Goal: Task Accomplishment & Management: Complete application form

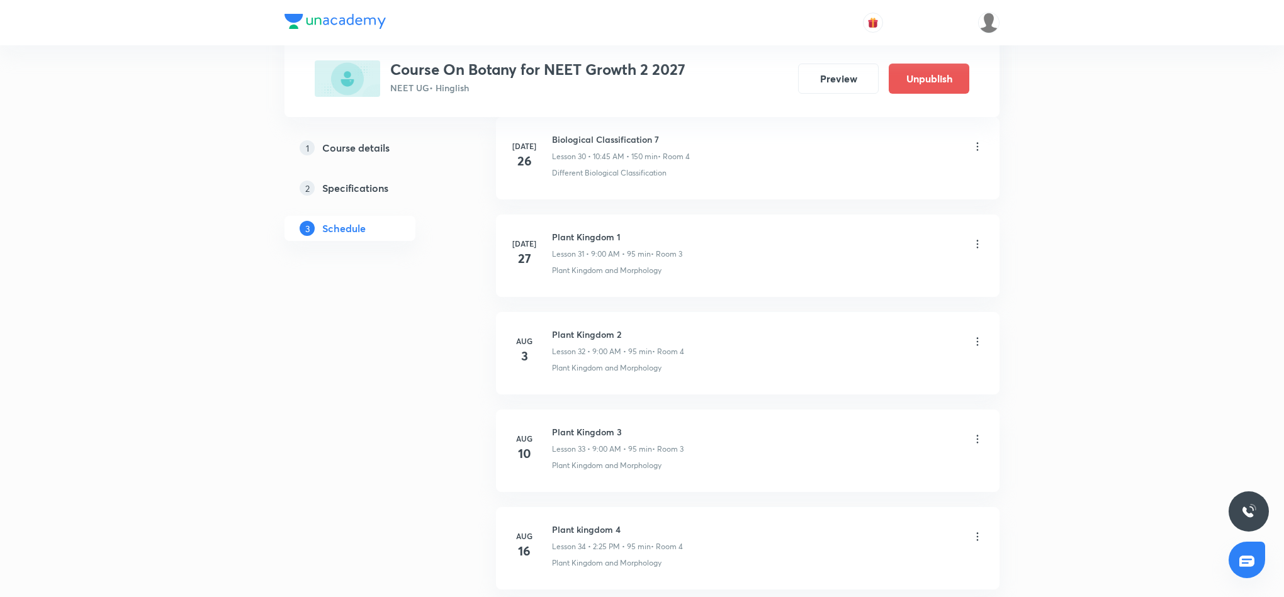
scroll to position [4059, 0]
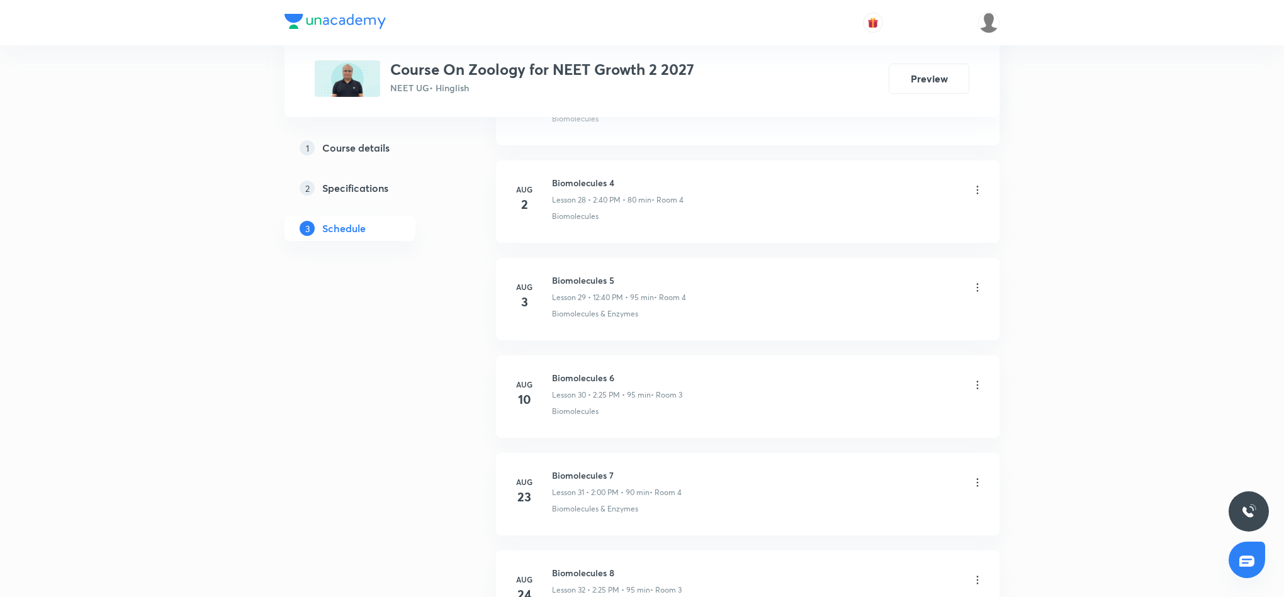
scroll to position [3637, 0]
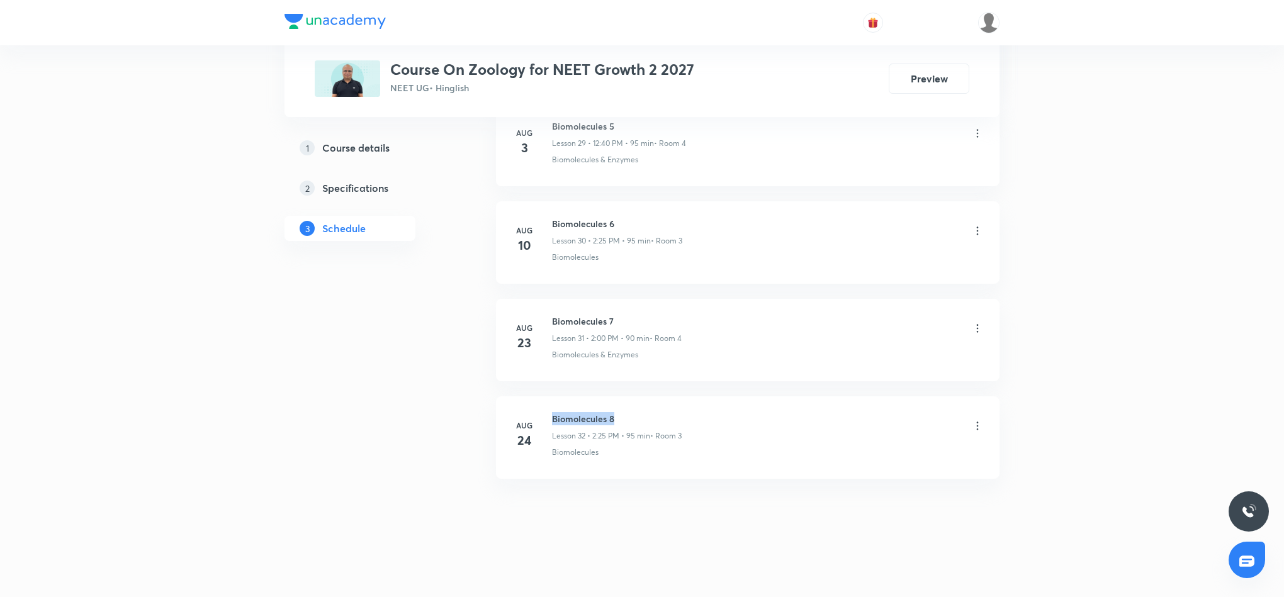
drag, startPoint x: 553, startPoint y: 417, endPoint x: 624, endPoint y: 410, distance: 70.8
click at [624, 410] on li "Aug 24 Biomolecules 8 Lesson 32 • 2:25 PM • 95 min • Room 3 Biomolecules" at bounding box center [747, 437] width 503 height 82
copy h6 "Biomolecules 8"
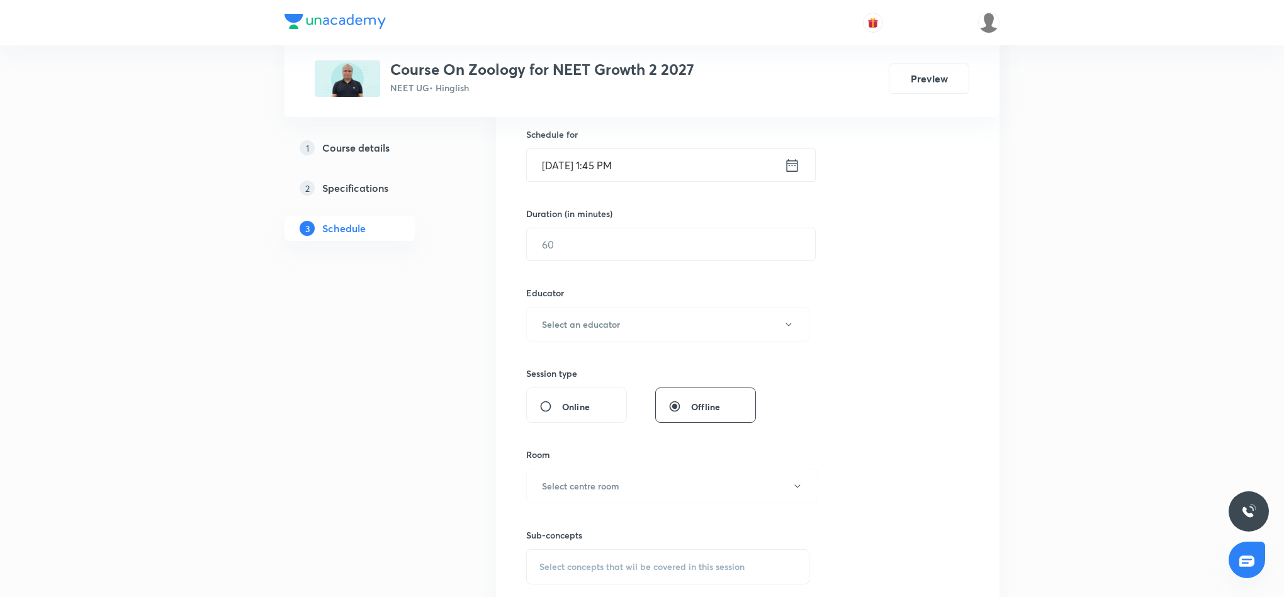
scroll to position [0, 0]
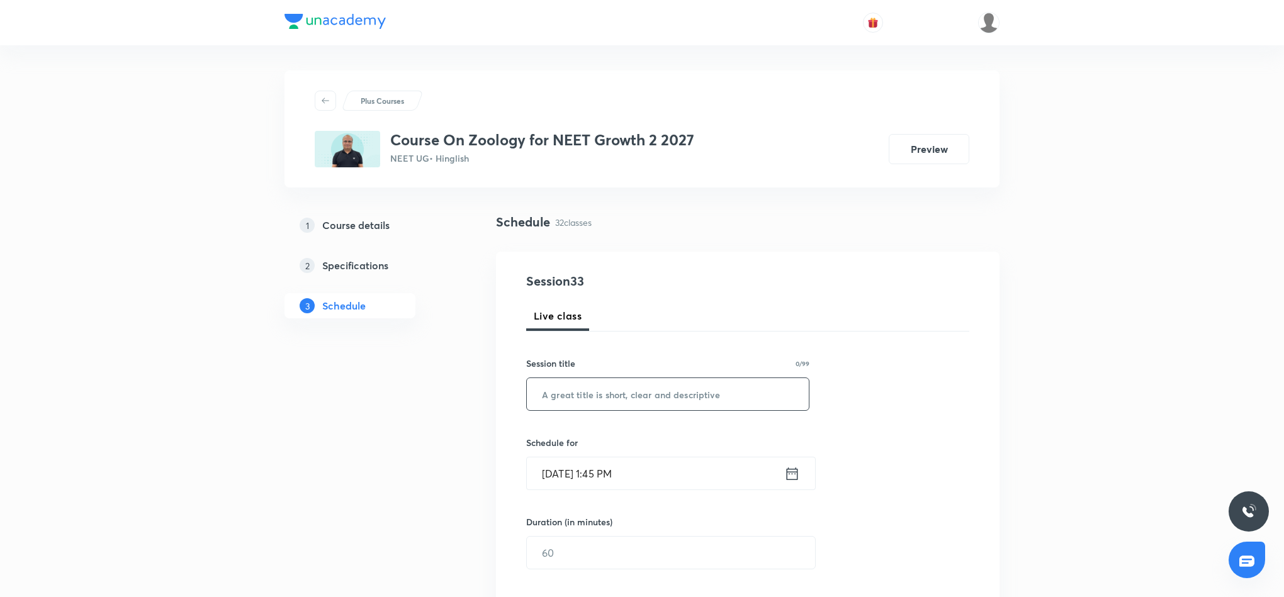
click at [612, 391] on input "text" at bounding box center [668, 394] width 282 height 32
paste input "Biomolecules 8"
type input "Biomolecules 9"
click at [789, 478] on icon at bounding box center [792, 474] width 16 height 18
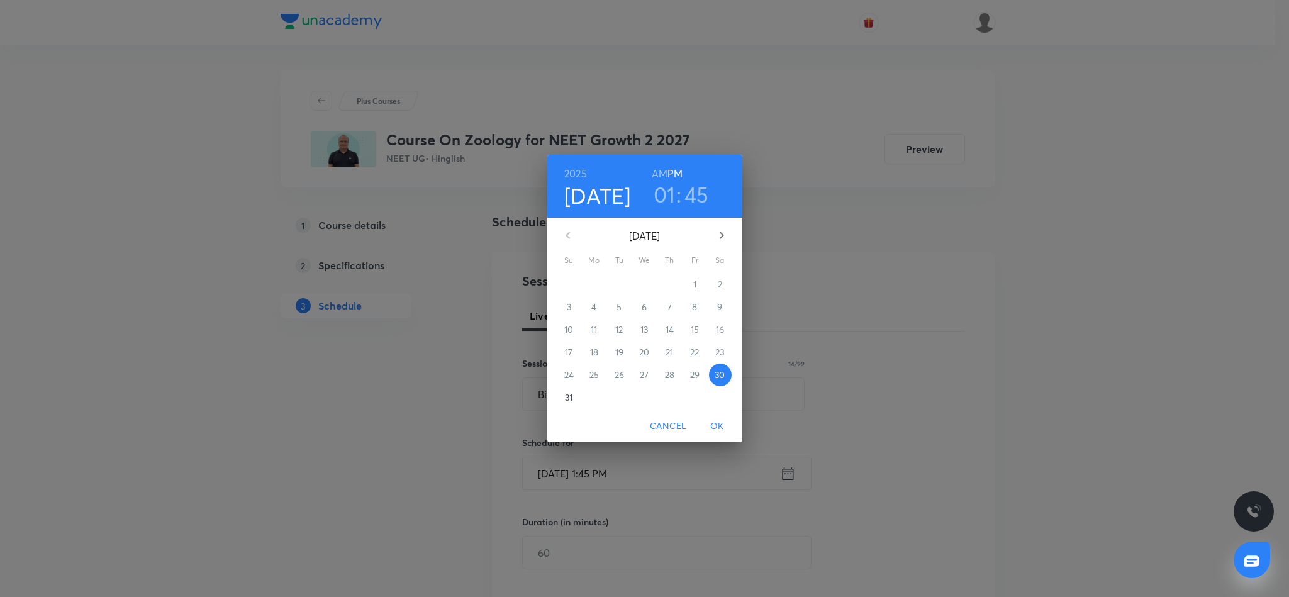
click at [663, 201] on h3 "01" at bounding box center [665, 194] width 22 height 26
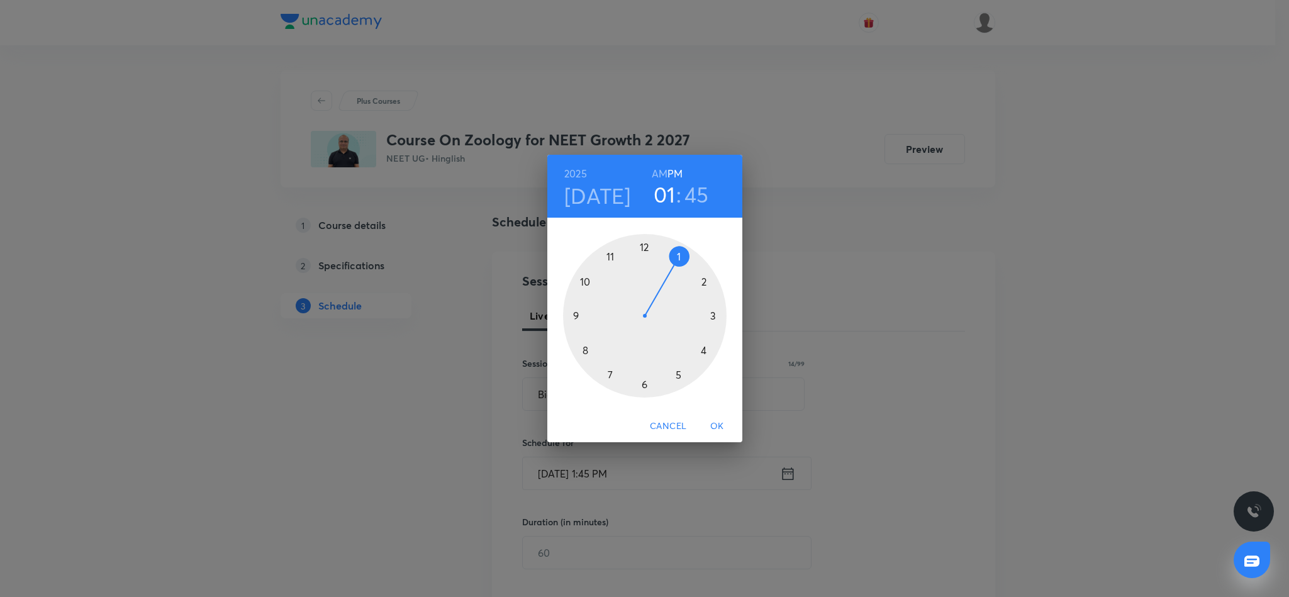
click at [703, 280] on div at bounding box center [645, 316] width 164 height 164
click at [677, 376] on div at bounding box center [645, 316] width 164 height 164
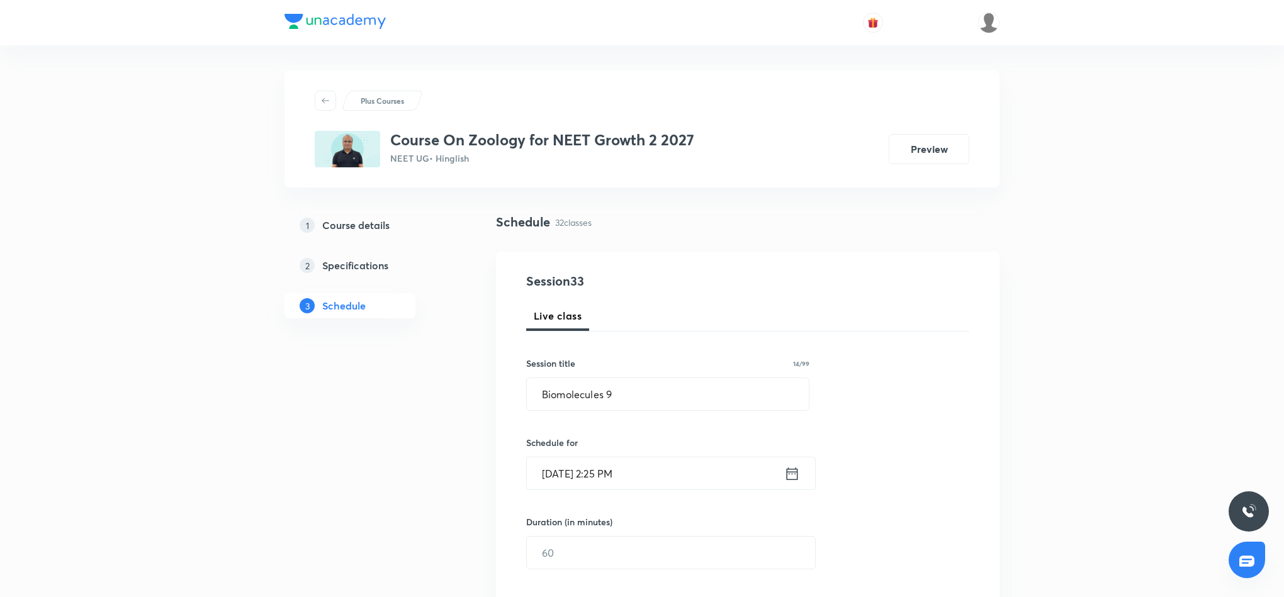
click at [610, 548] on input "text" at bounding box center [671, 553] width 288 height 32
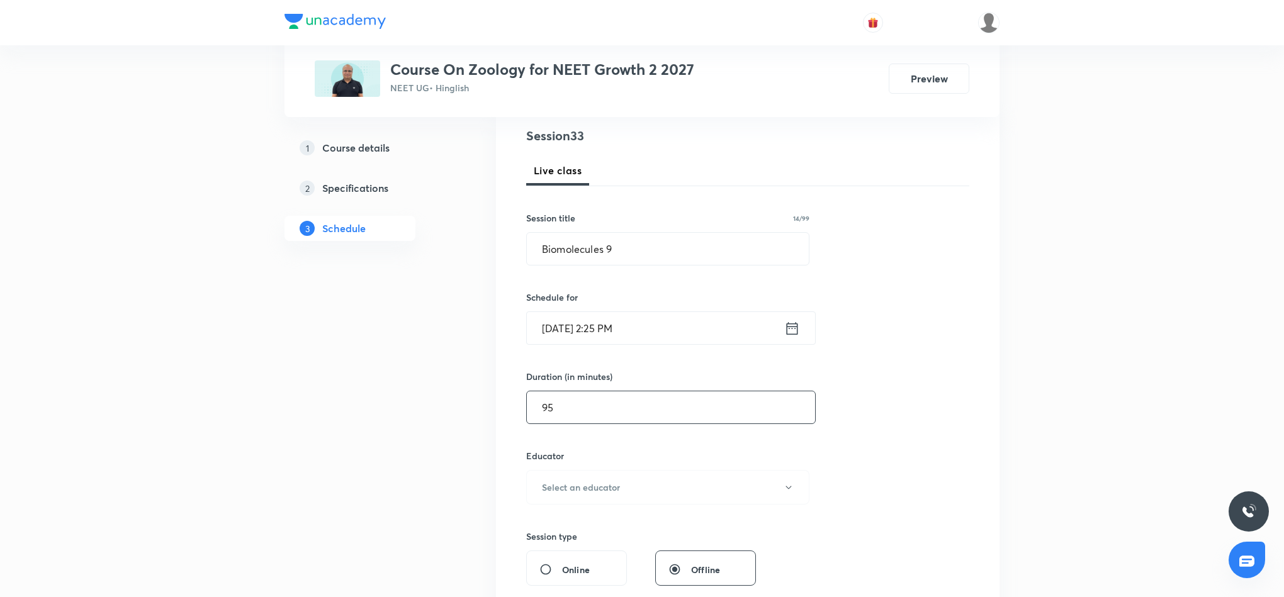
scroll to position [189, 0]
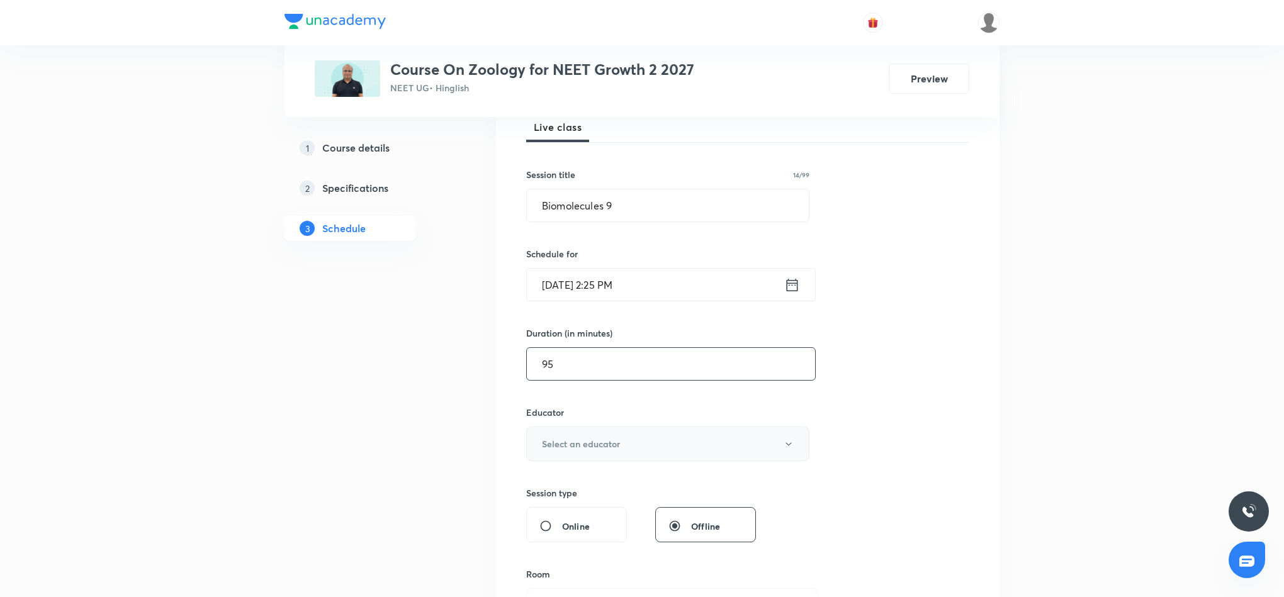
type input "95"
click at [682, 446] on button "Select an educator" at bounding box center [667, 444] width 283 height 35
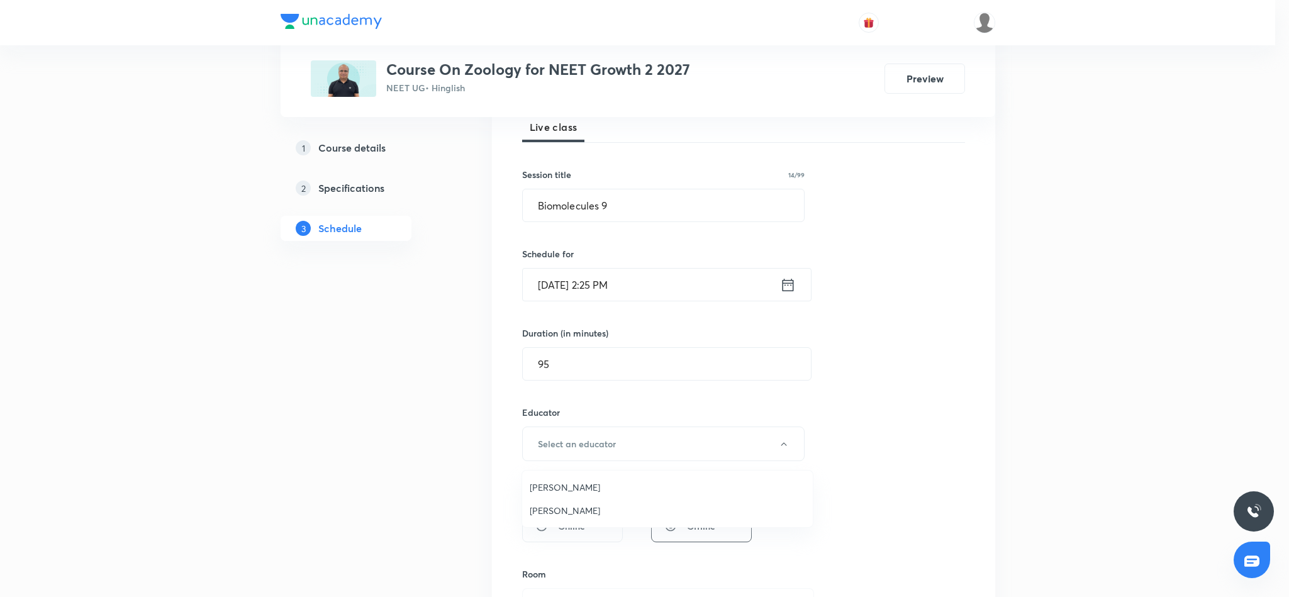
click at [572, 488] on span "Surbhi Mishra" at bounding box center [668, 487] width 276 height 13
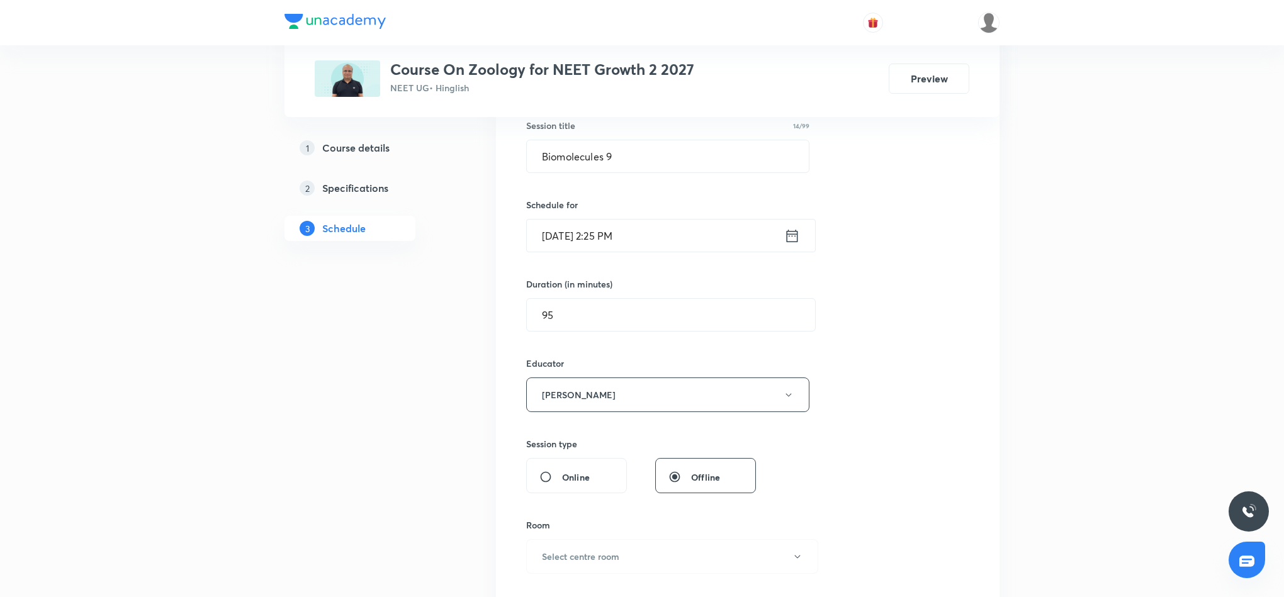
scroll to position [283, 0]
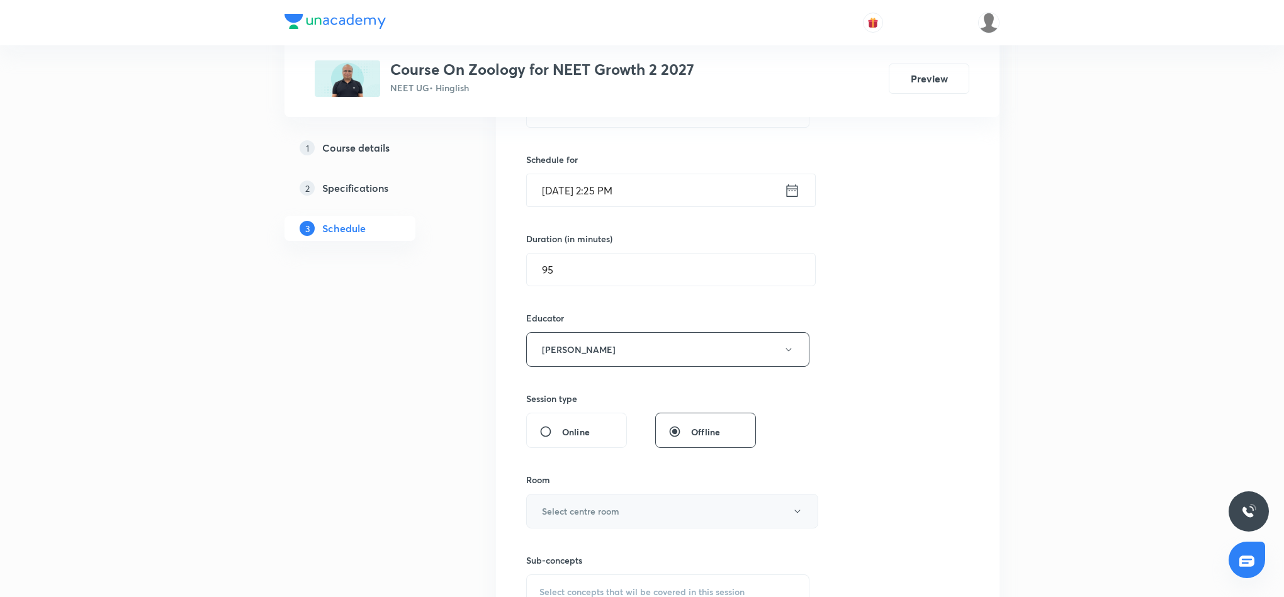
click at [597, 508] on h6 "Select centre room" at bounding box center [580, 511] width 77 height 13
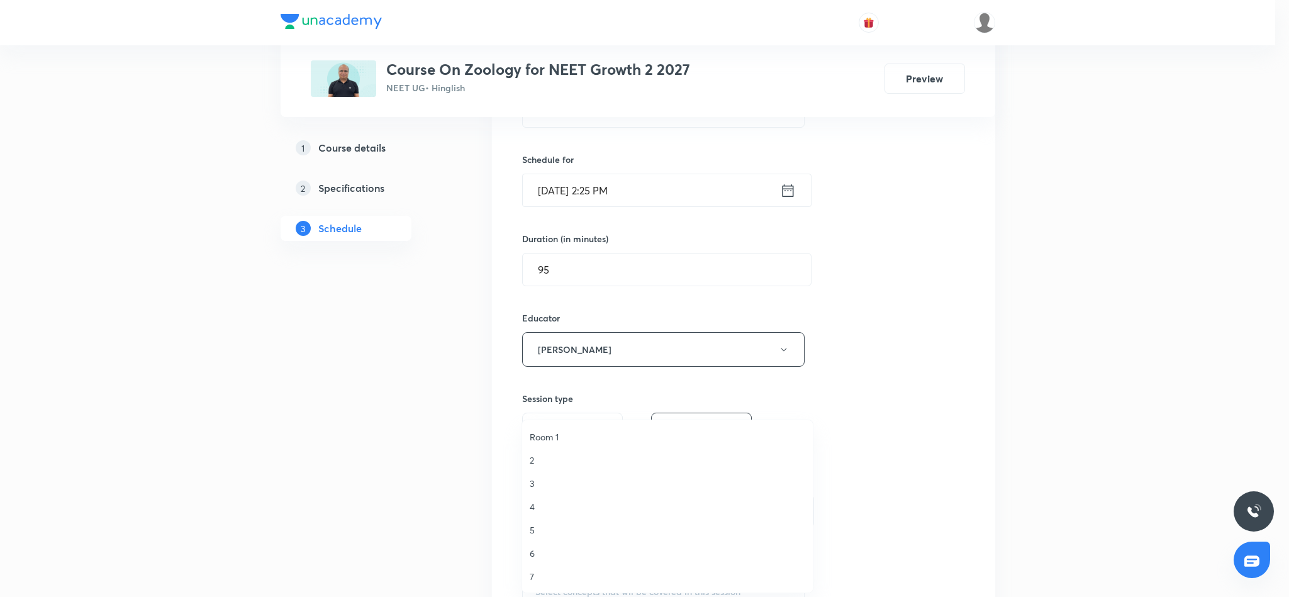
click at [534, 505] on span "4" at bounding box center [668, 506] width 276 height 13
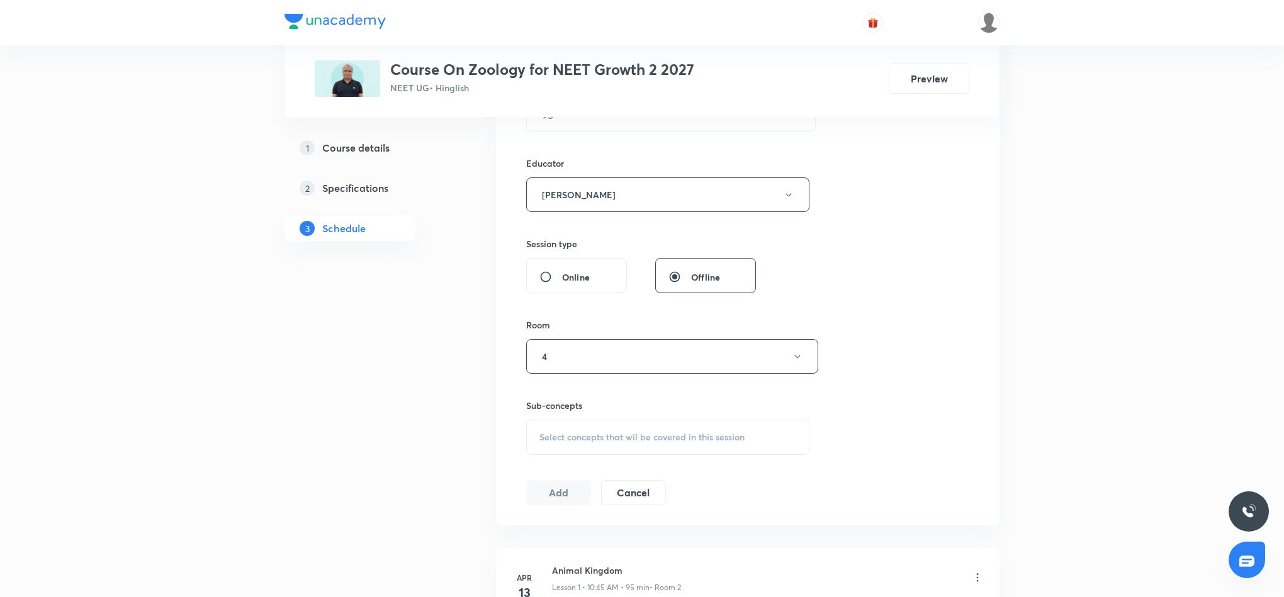
scroll to position [472, 0]
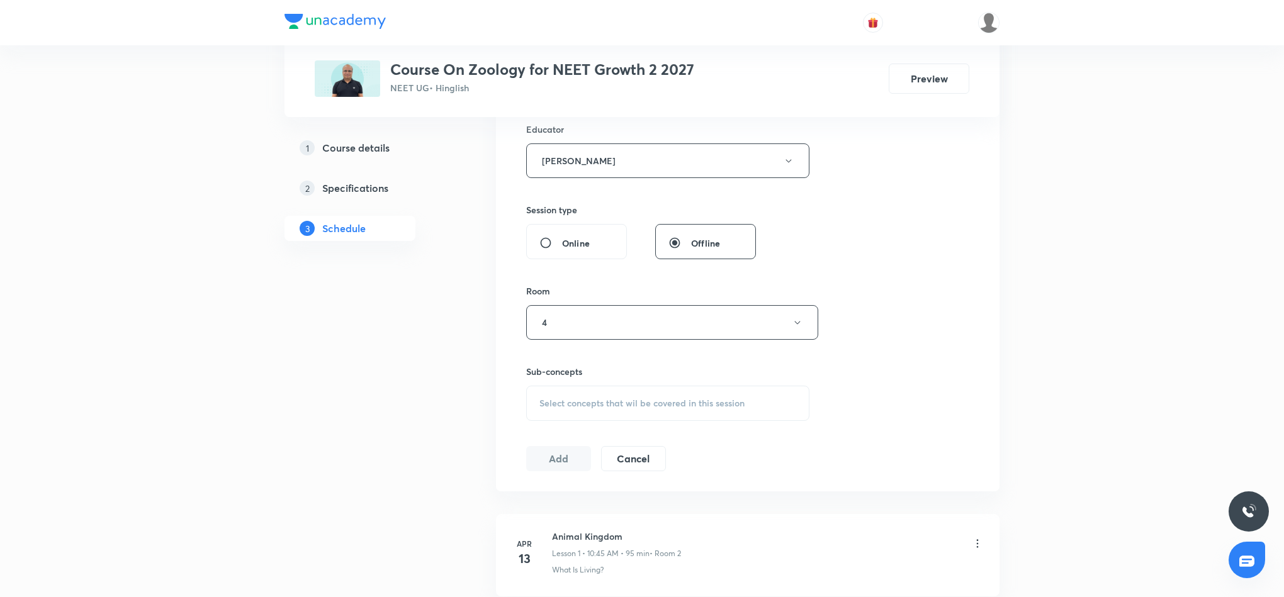
click at [637, 397] on div "Select concepts that wil be covered in this session" at bounding box center [667, 403] width 283 height 35
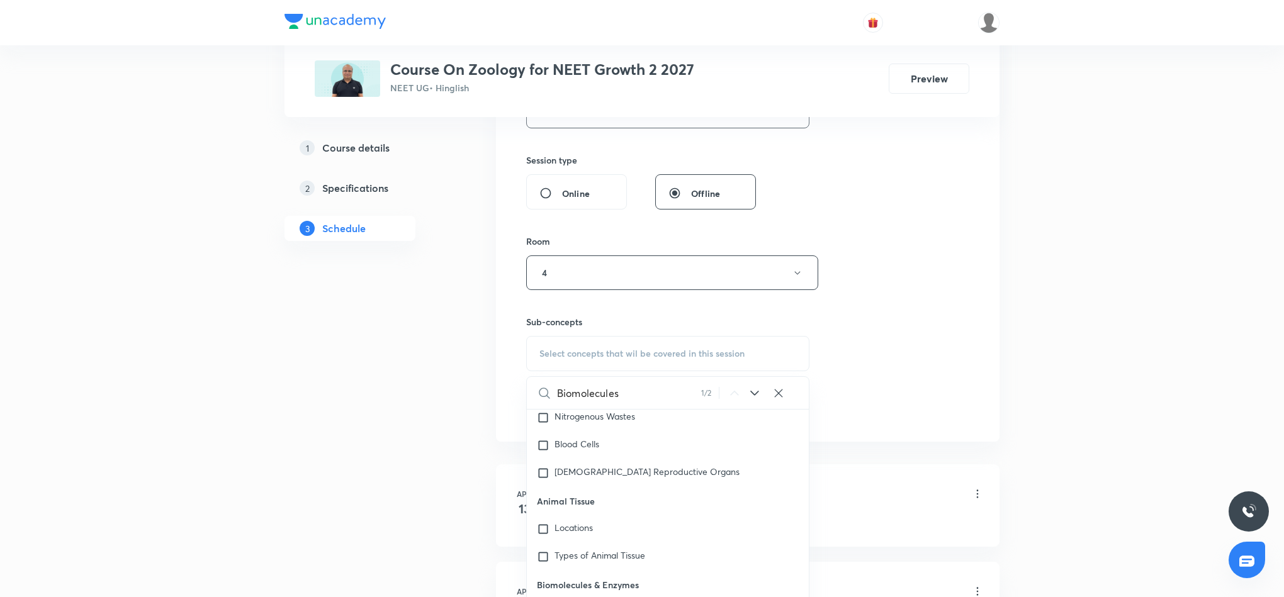
scroll to position [566, 0]
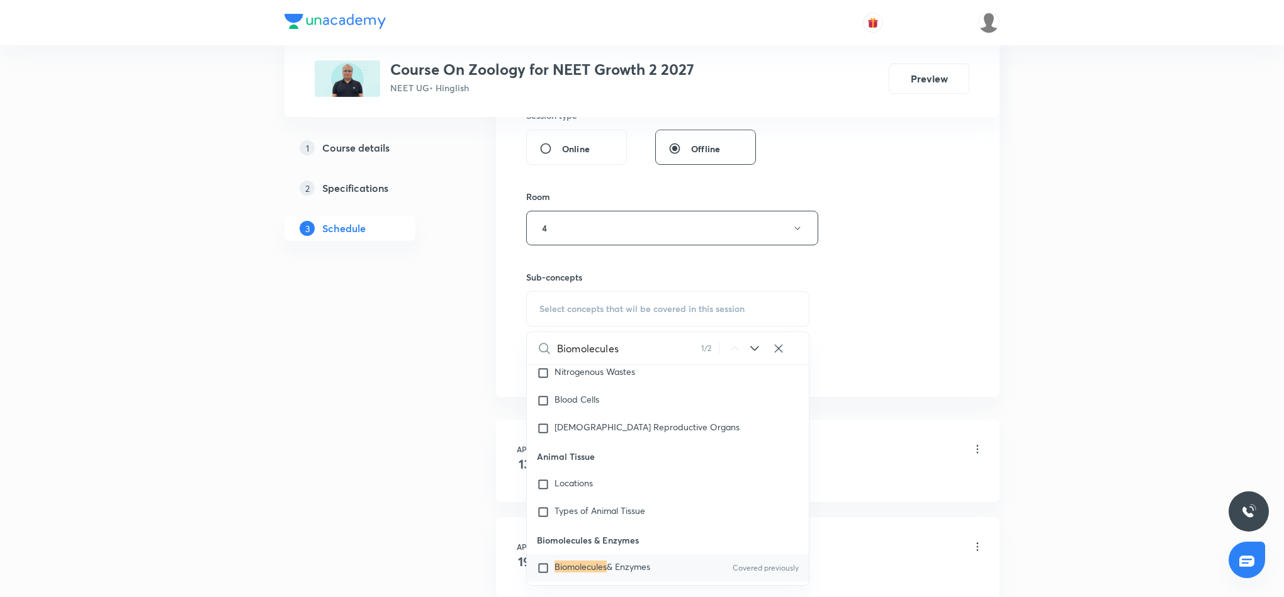
type input "Biomolecules"
click at [610, 561] on span "& Enzymes" at bounding box center [628, 567] width 43 height 12
checkbox input "true"
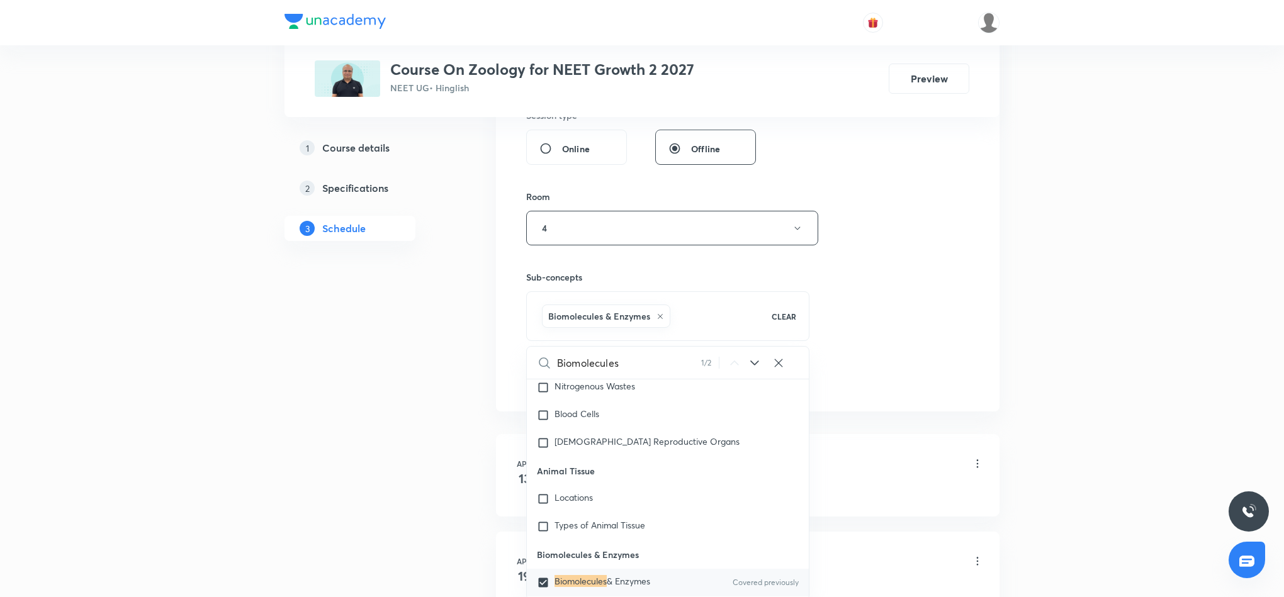
click at [912, 340] on div "Session 33 Live class Session title 14/99 Biomolecules 9 ​ Schedule for Aug 30,…" at bounding box center [747, 48] width 443 height 686
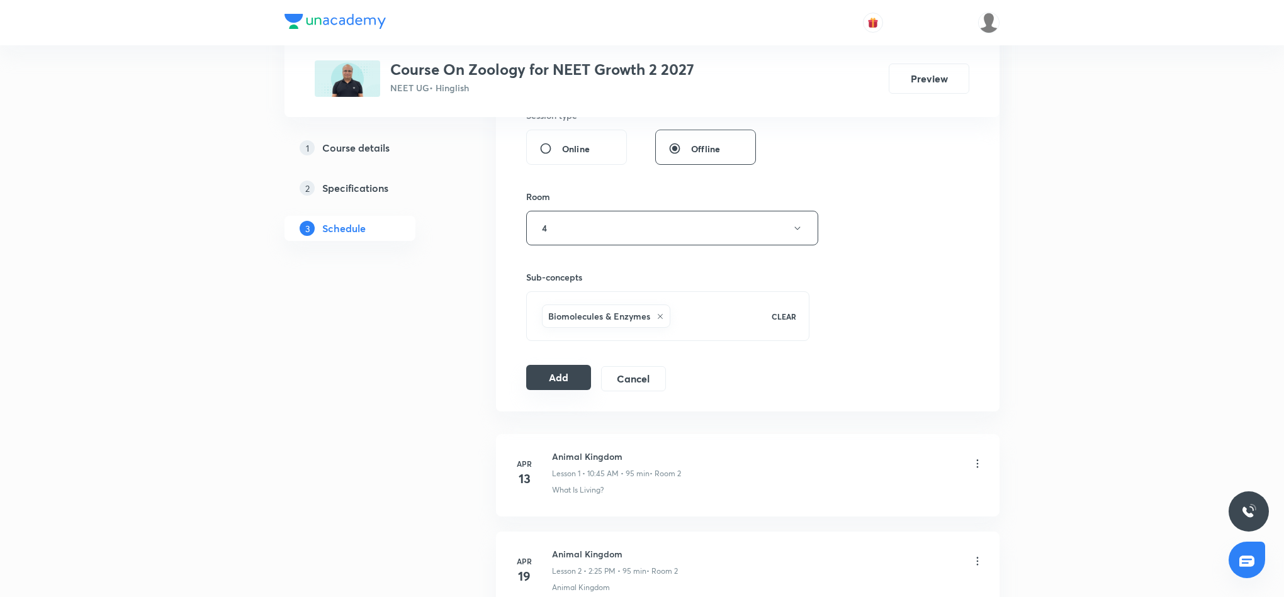
click at [565, 387] on button "Add" at bounding box center [558, 377] width 65 height 25
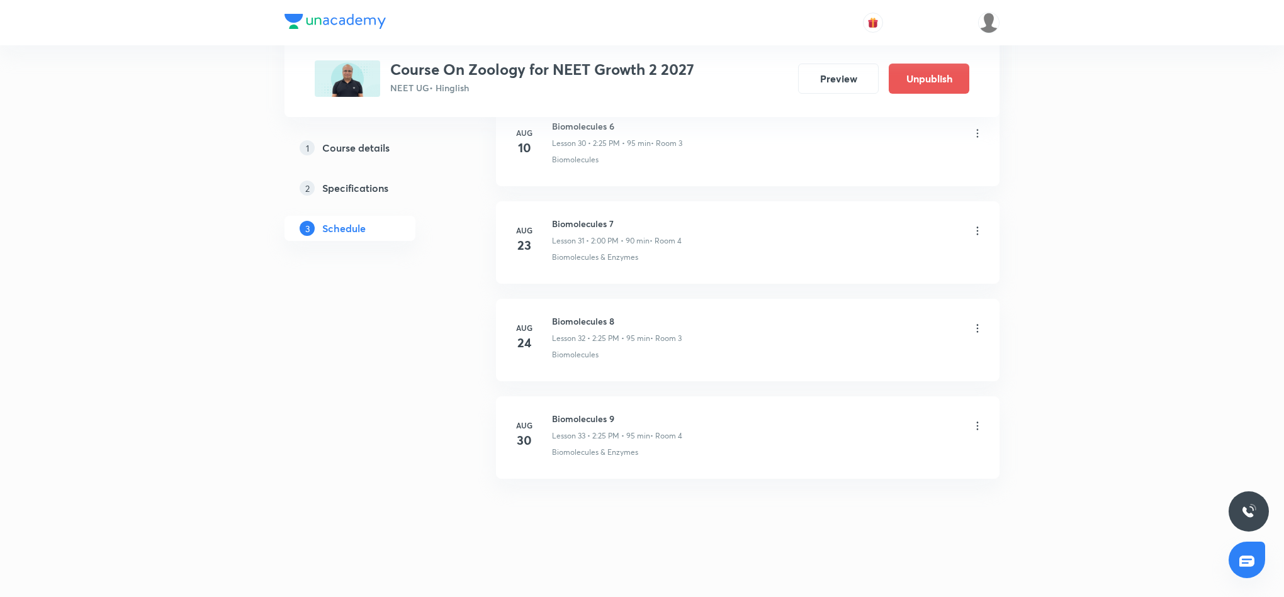
click at [975, 423] on icon at bounding box center [977, 426] width 13 height 13
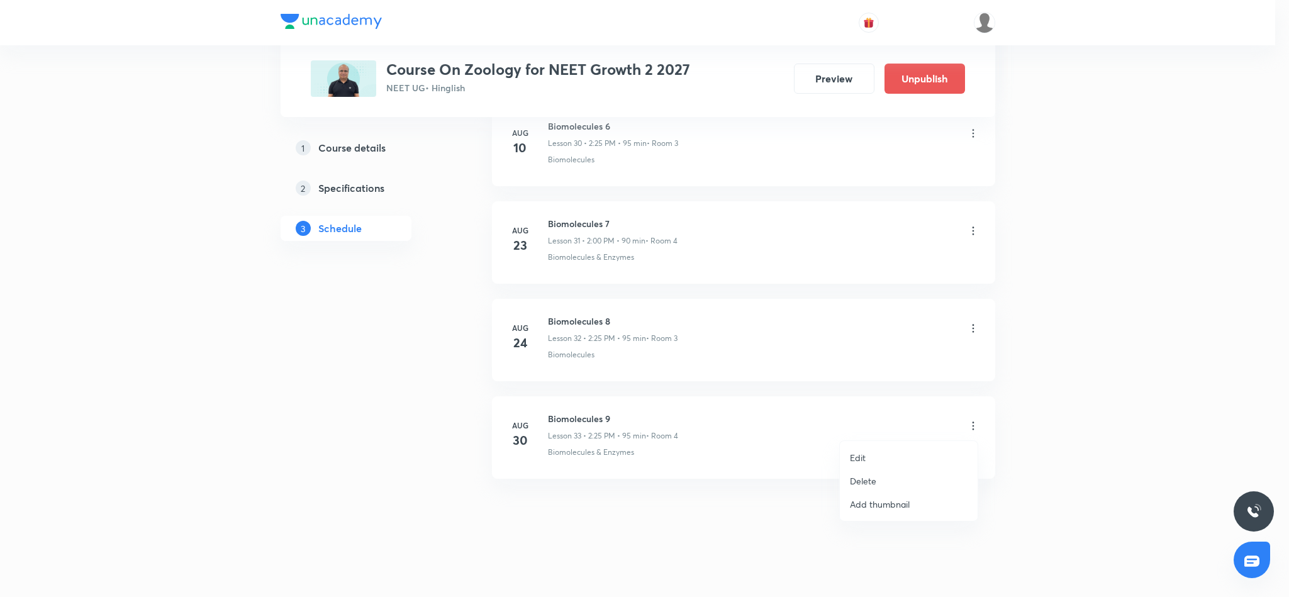
click at [863, 455] on p "Edit" at bounding box center [858, 457] width 16 height 13
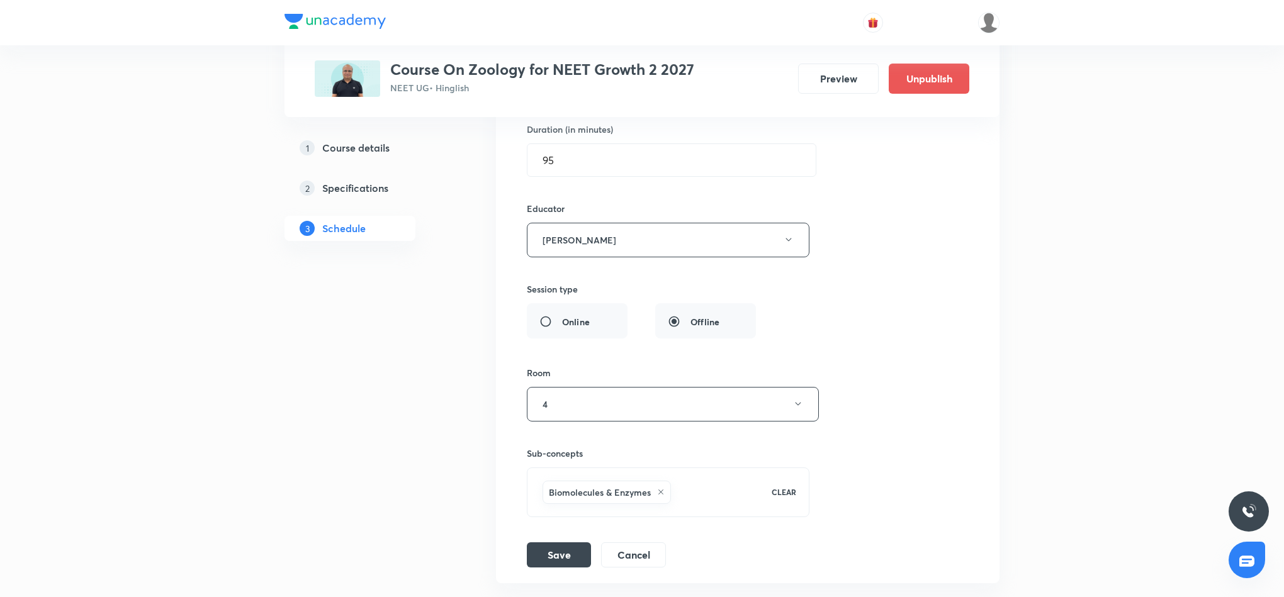
scroll to position [3546, 0]
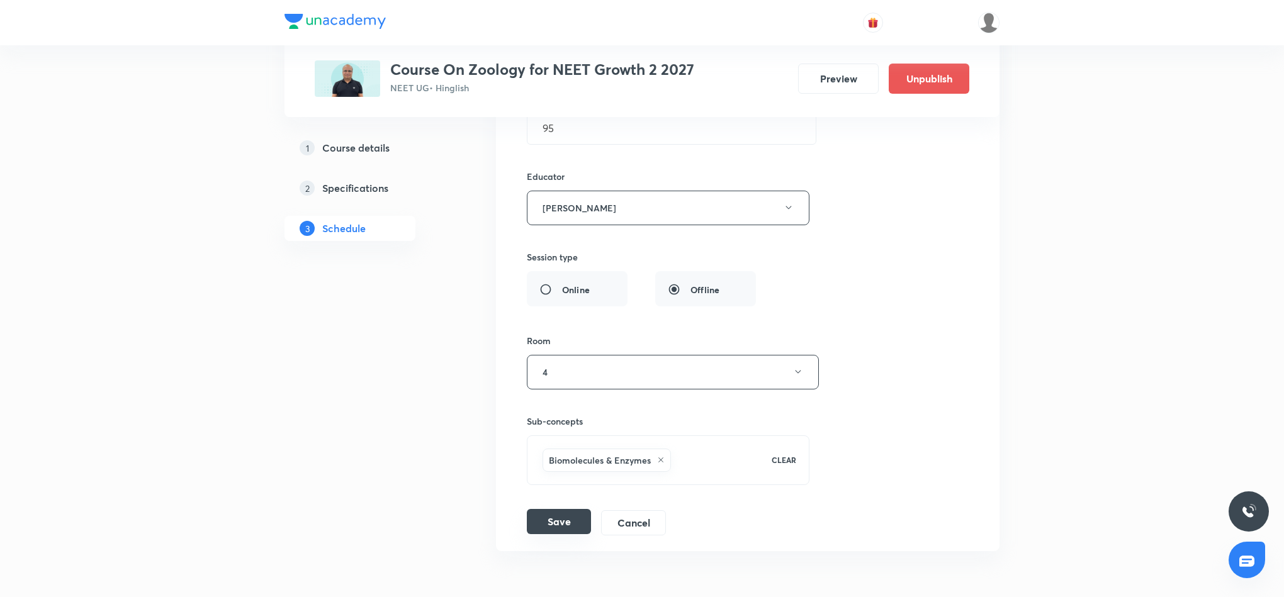
click at [555, 534] on button "Save" at bounding box center [559, 521] width 64 height 25
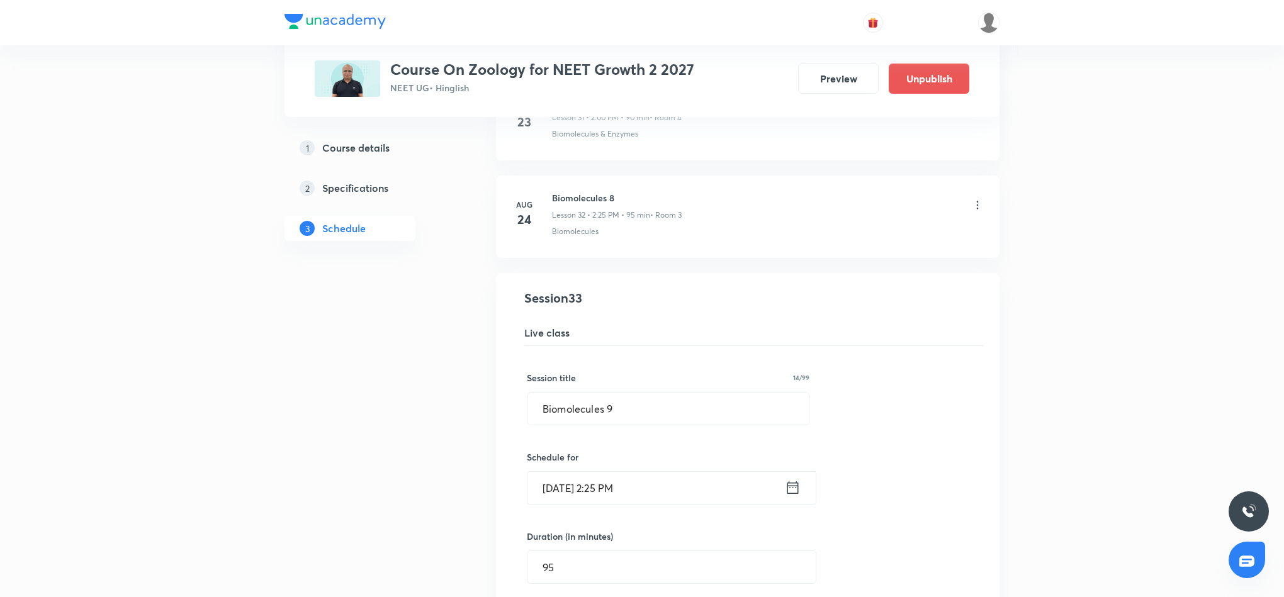
scroll to position [3074, 0]
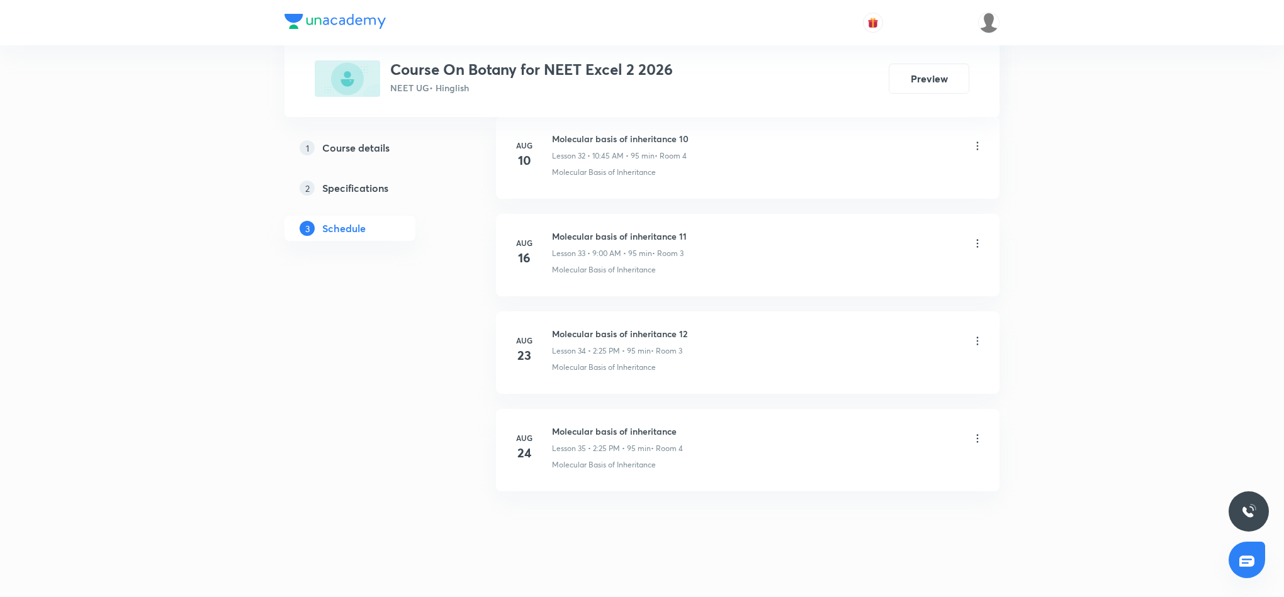
scroll to position [3849, 0]
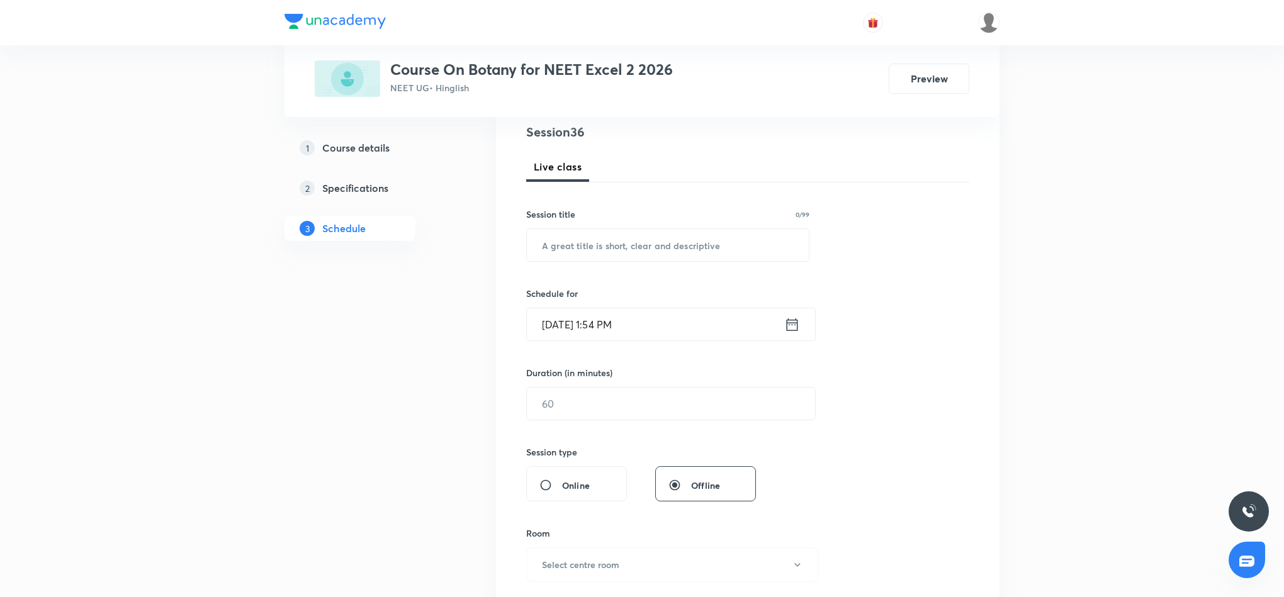
scroll to position [0, 0]
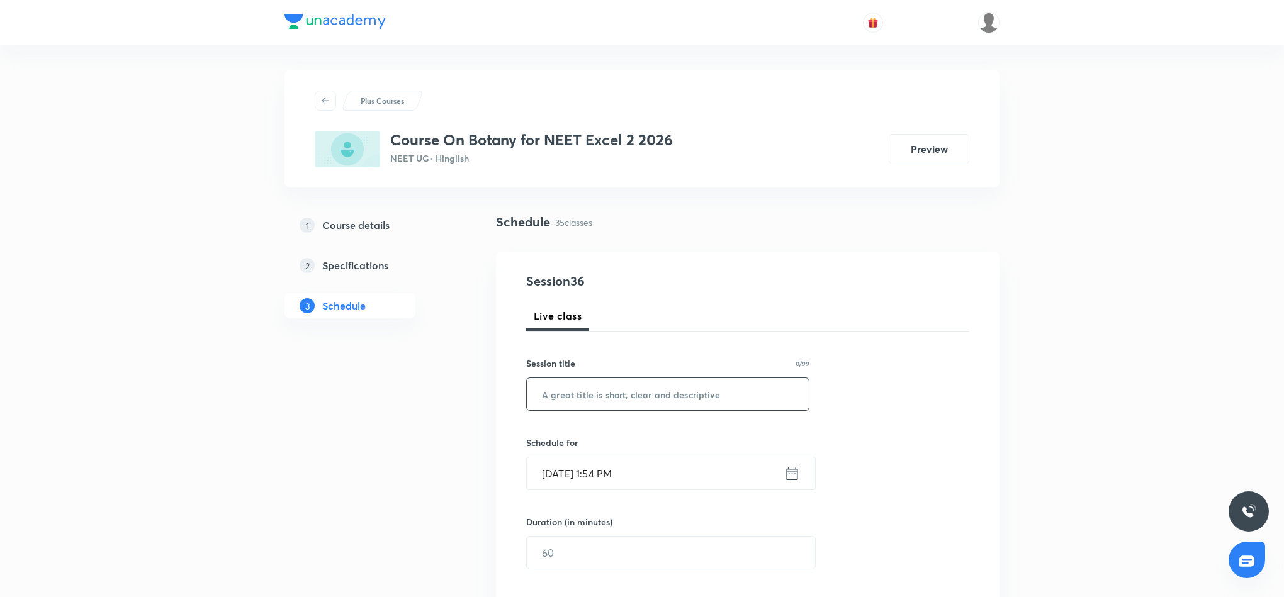
click at [655, 397] on input "text" at bounding box center [668, 394] width 282 height 32
paste input "Molecular basis of inheritance"
type input "Molecular basis of inheritance"
click at [794, 476] on icon at bounding box center [792, 474] width 16 height 18
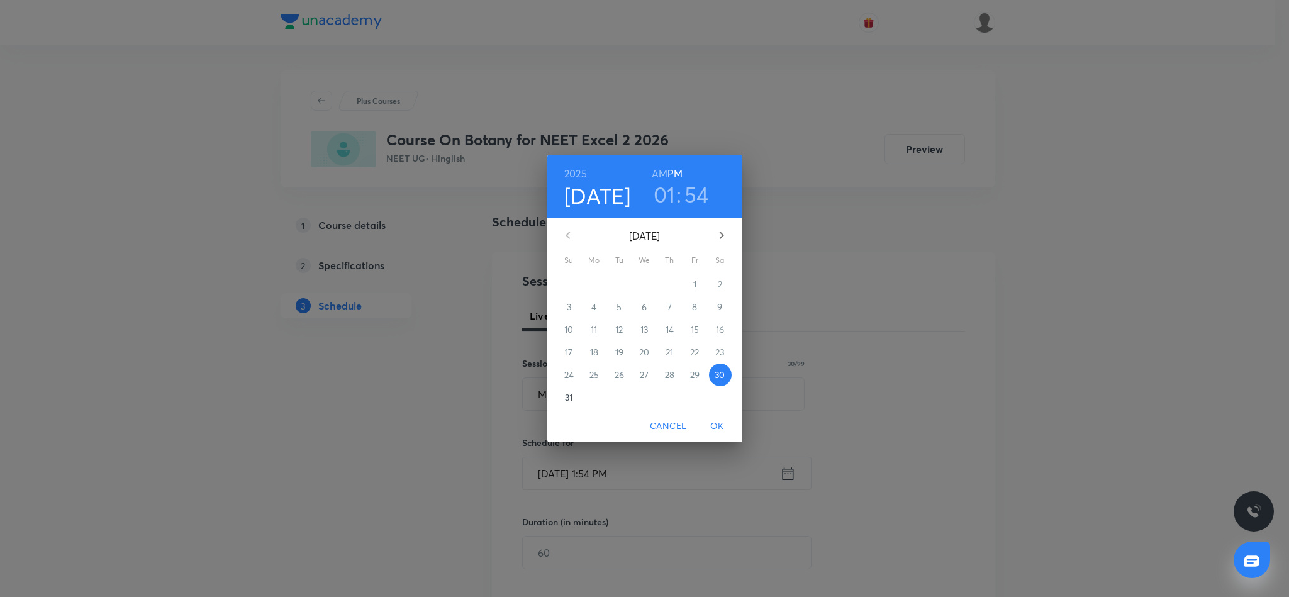
click at [668, 198] on h3 "01" at bounding box center [665, 194] width 22 height 26
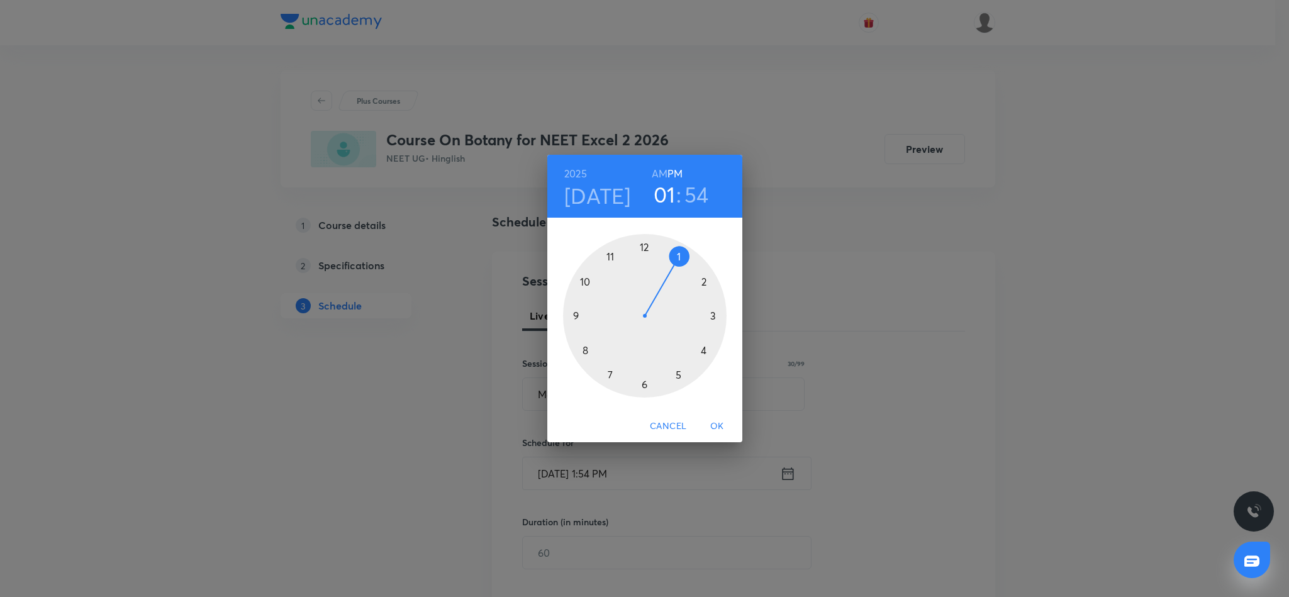
click at [702, 281] on div at bounding box center [645, 316] width 164 height 164
click at [680, 378] on div at bounding box center [645, 316] width 164 height 164
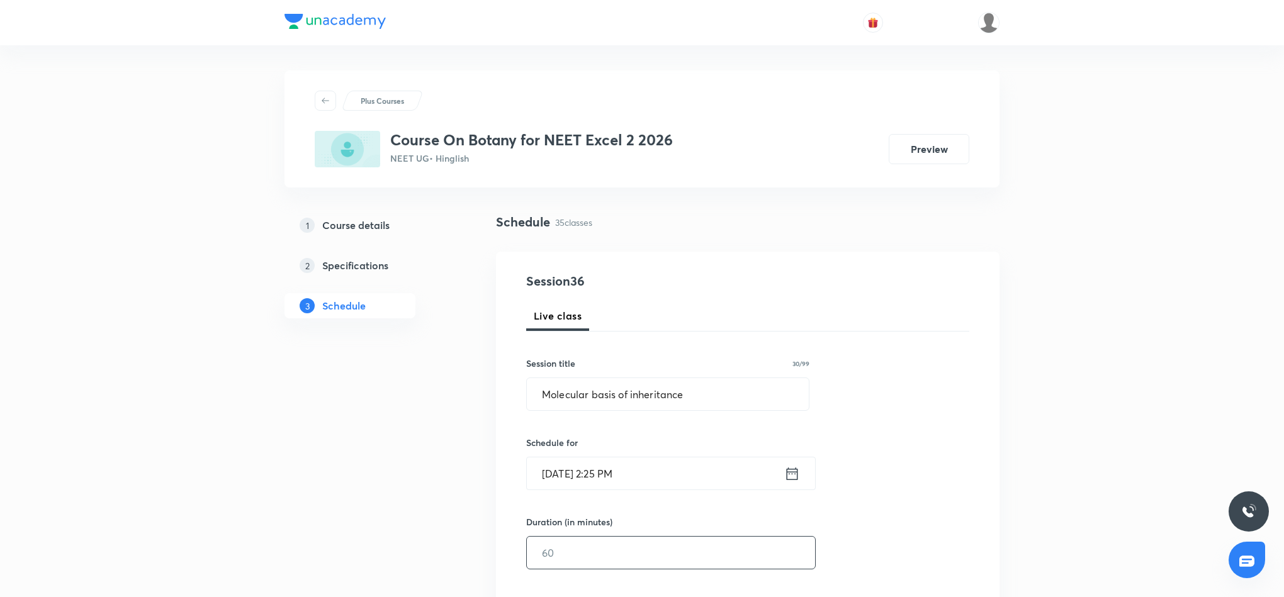
click at [643, 553] on input "text" at bounding box center [671, 553] width 288 height 32
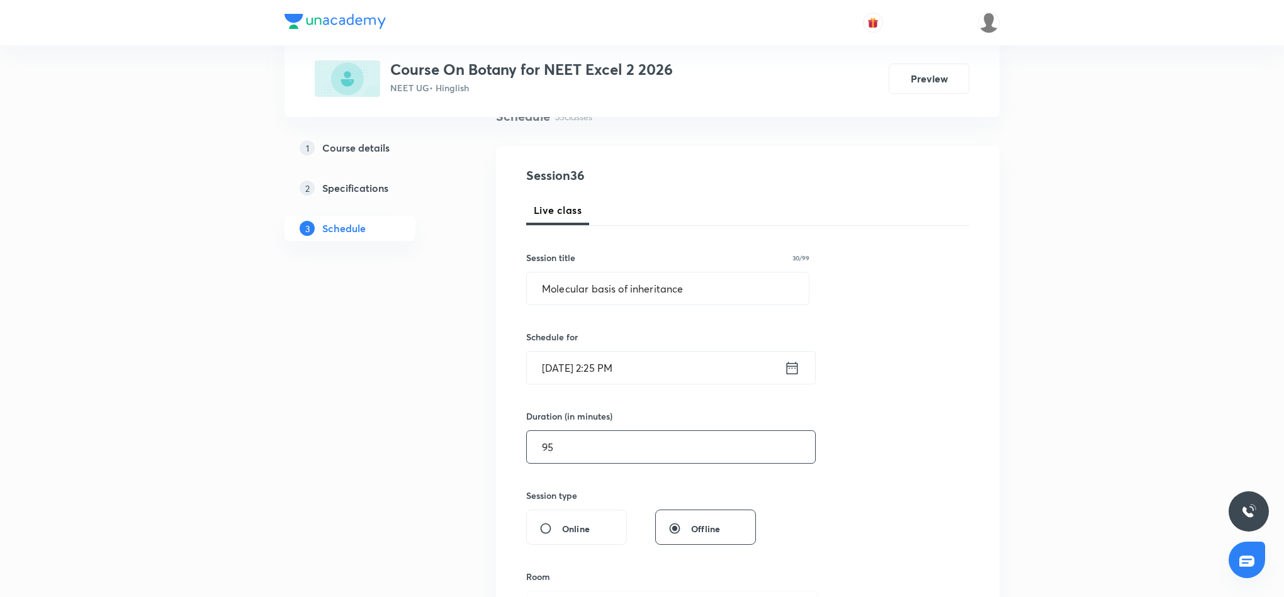
scroll to position [189, 0]
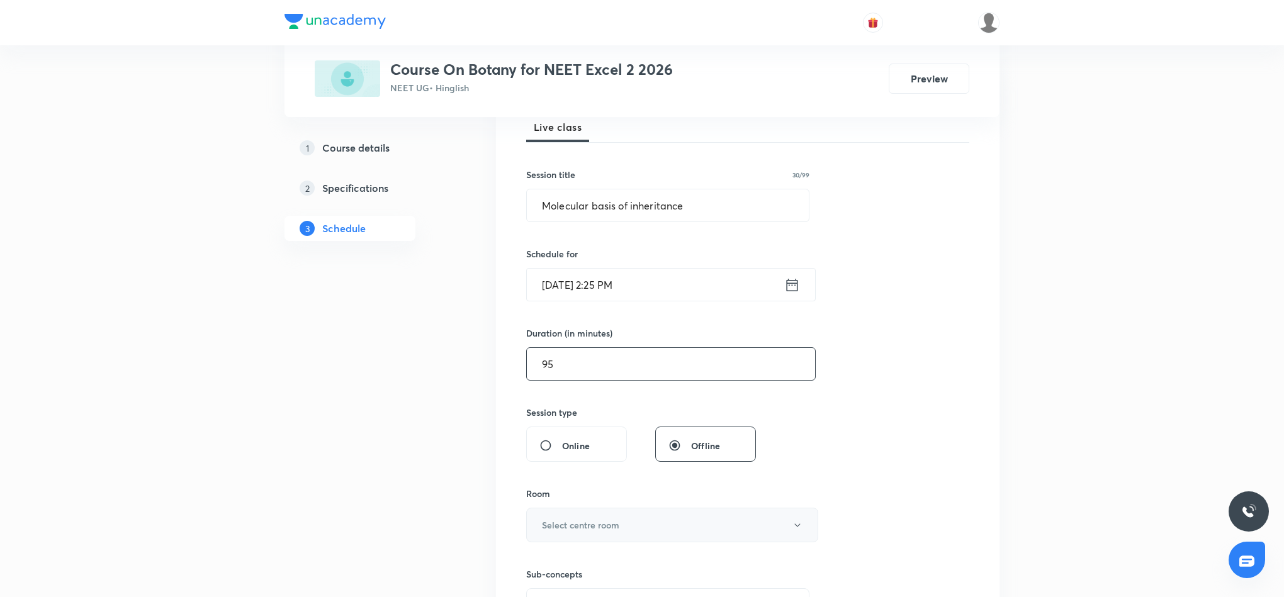
type input "95"
click at [632, 534] on button "Select centre room" at bounding box center [672, 525] width 292 height 35
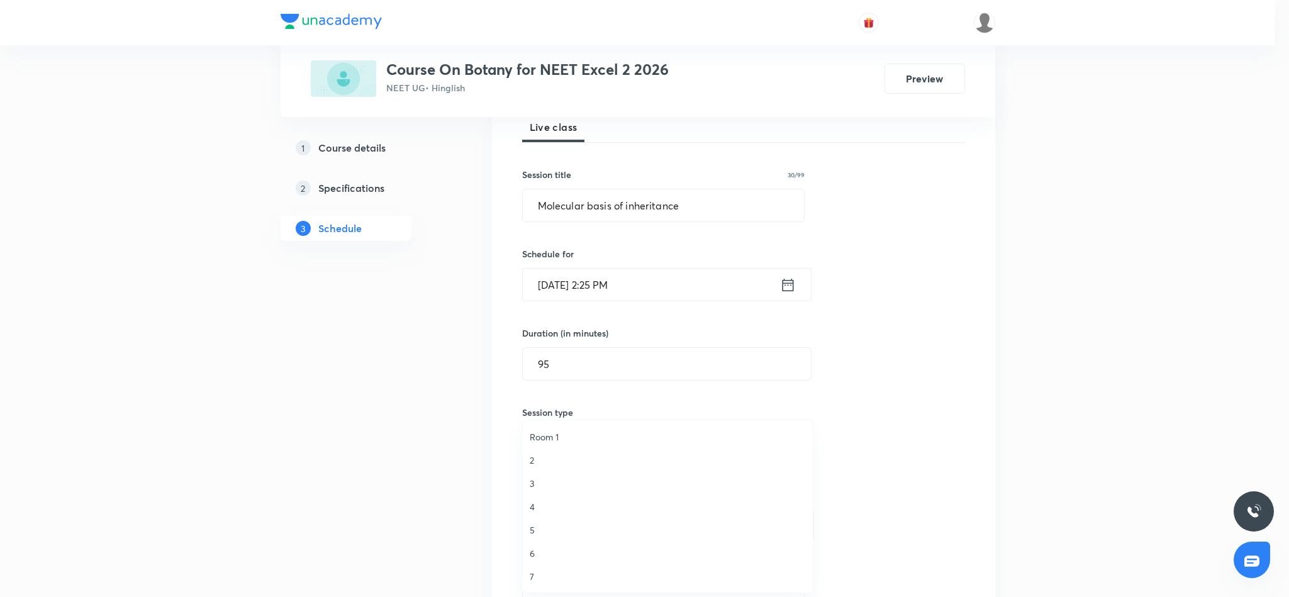
click at [532, 481] on span "3" at bounding box center [668, 483] width 276 height 13
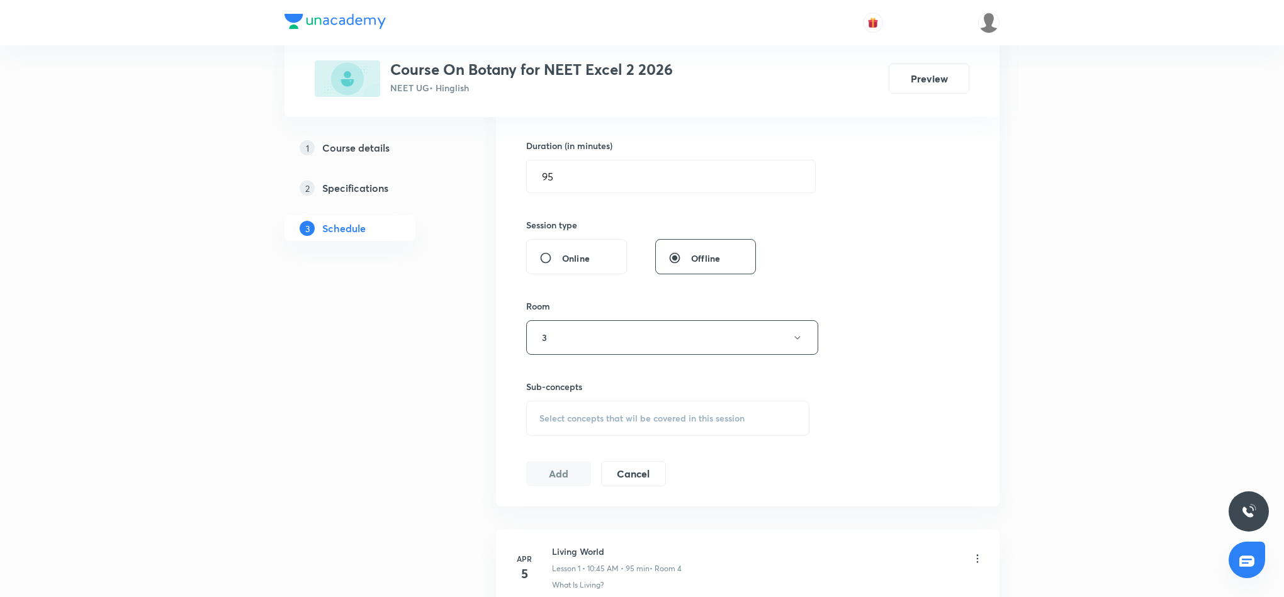
scroll to position [378, 0]
click at [597, 419] on span "Select concepts that wil be covered in this session" at bounding box center [641, 417] width 205 height 10
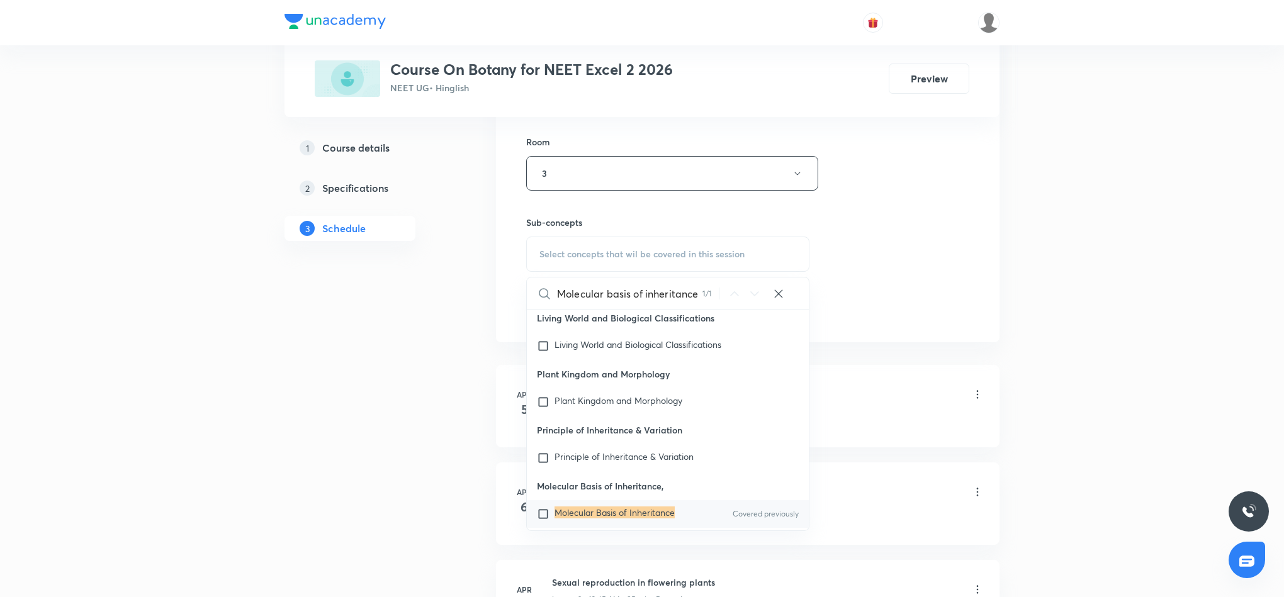
scroll to position [566, 0]
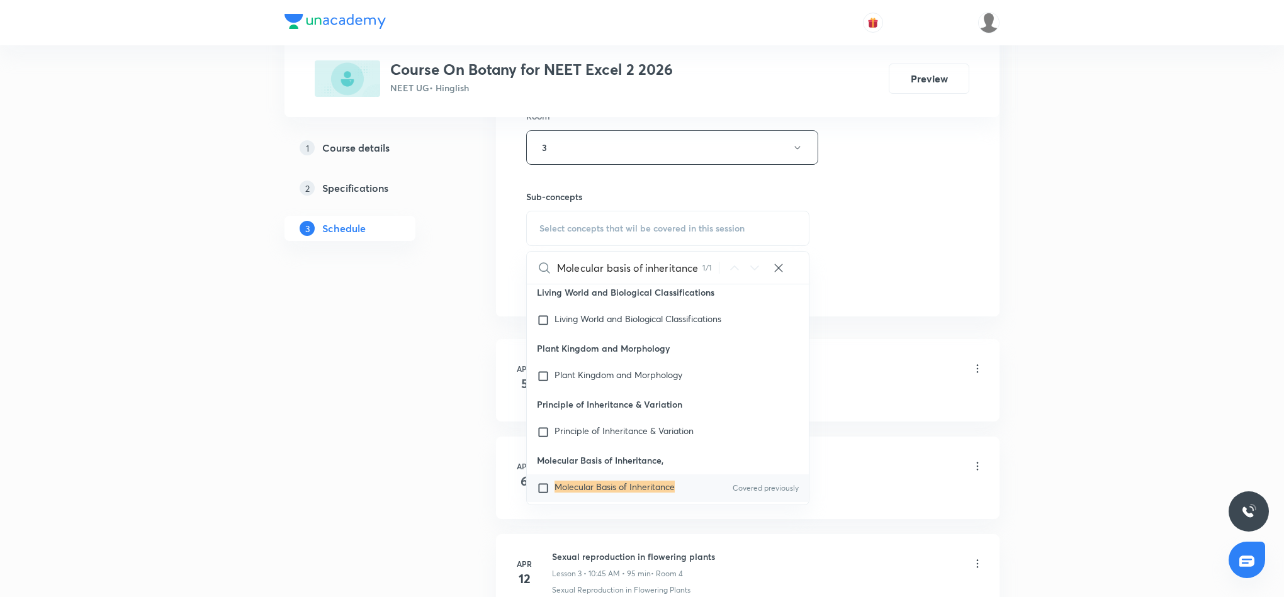
type input "Molecular basis of inheritance"
click at [626, 481] on mark "Molecular Basis of Inheritance" at bounding box center [614, 487] width 120 height 12
checkbox input "true"
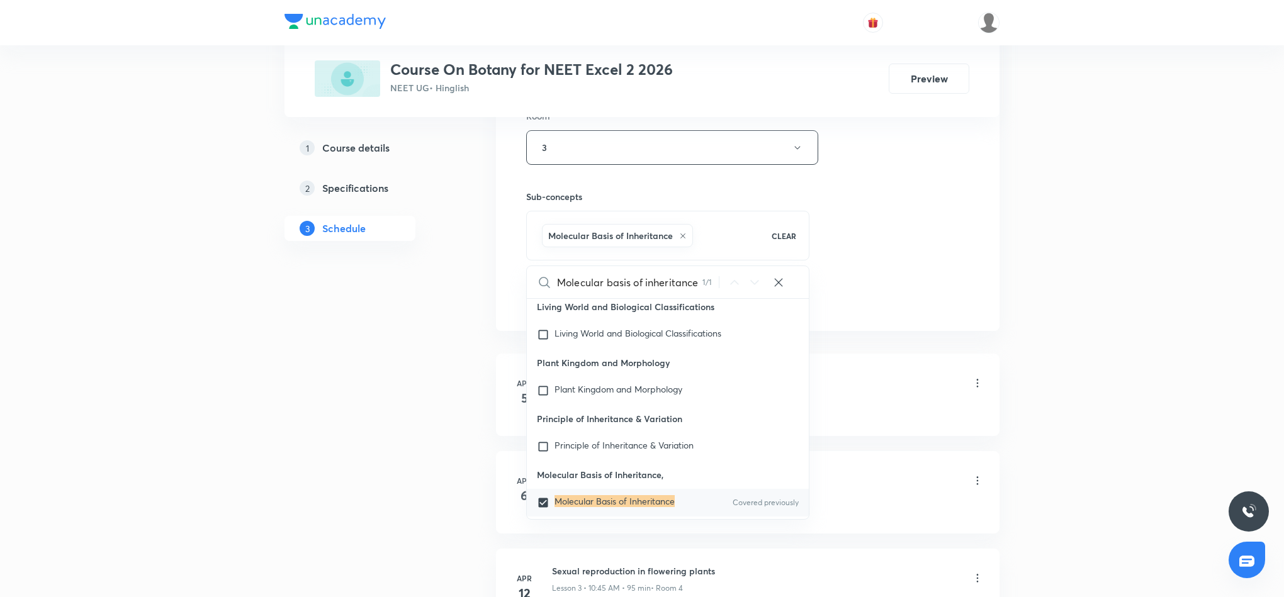
click at [916, 237] on div "Session 36 Live class Session title 30/99 Molecular basis of inheritance ​ Sche…" at bounding box center [747, 7] width 443 height 605
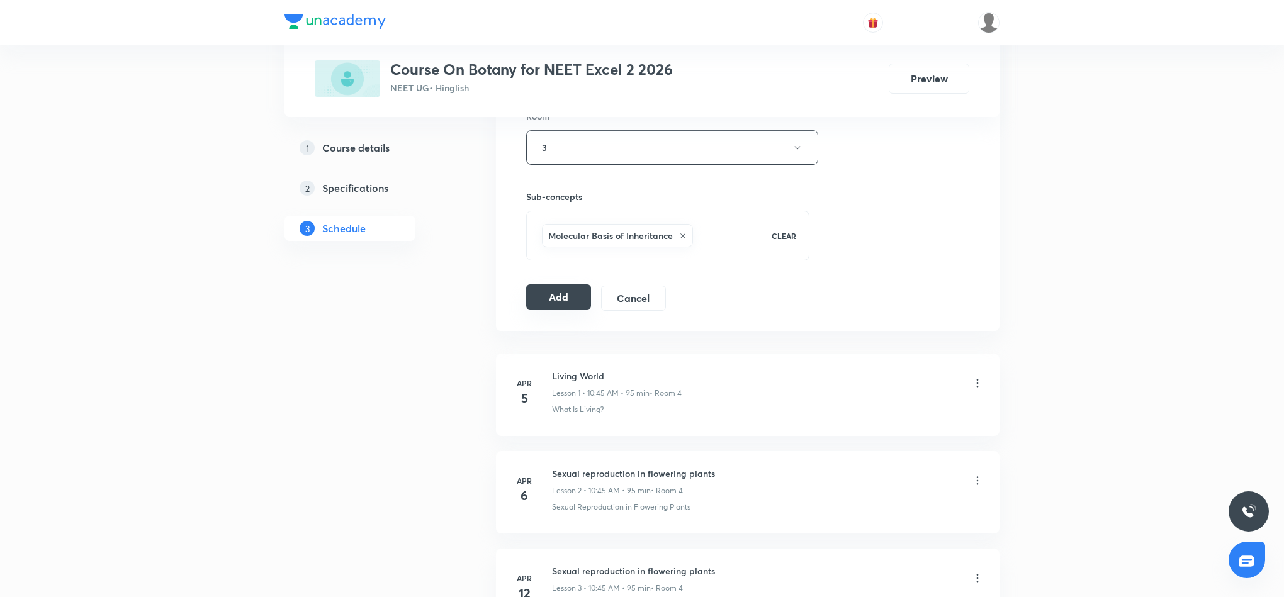
click at [542, 305] on button "Add" at bounding box center [558, 296] width 65 height 25
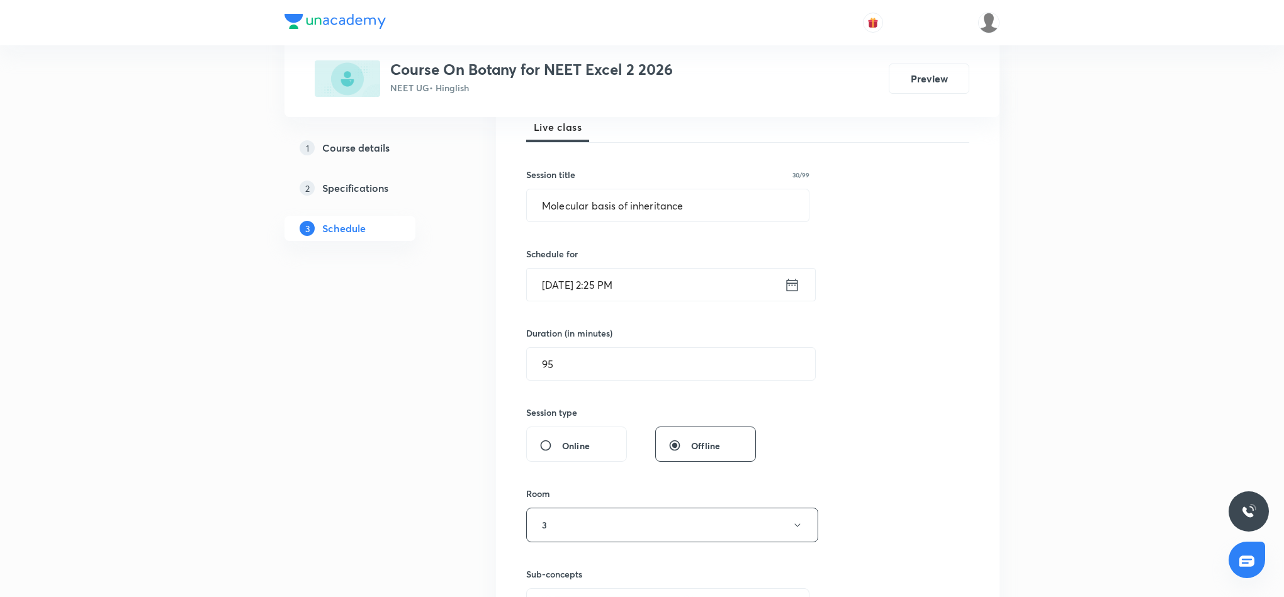
scroll to position [94, 0]
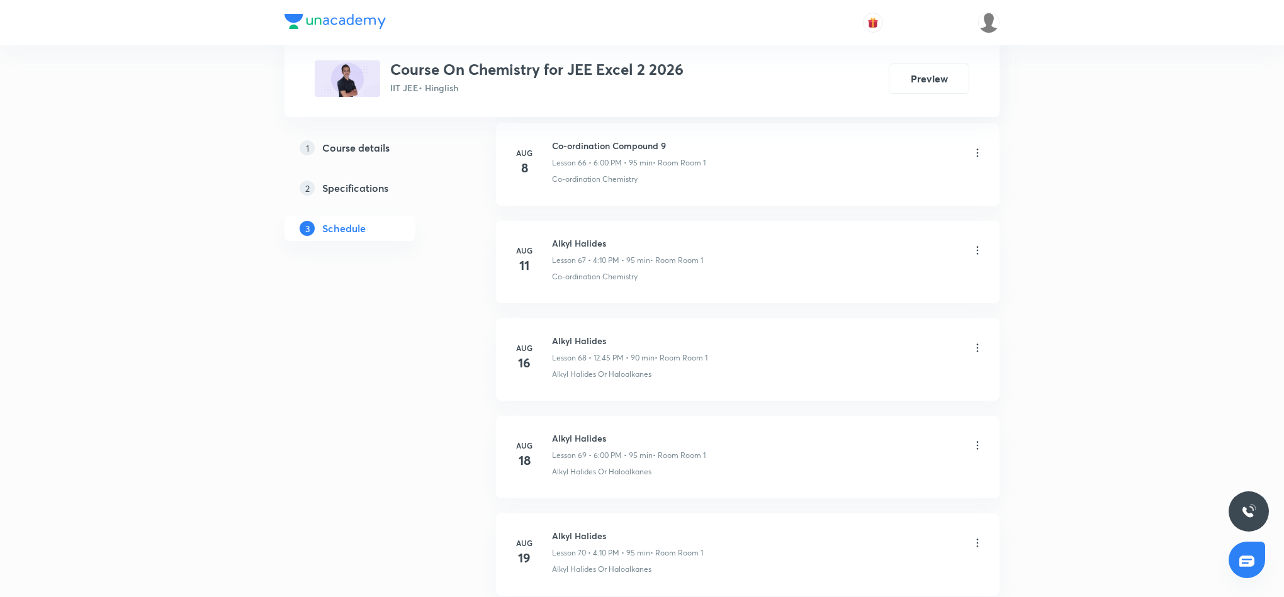
scroll to position [8071, 0]
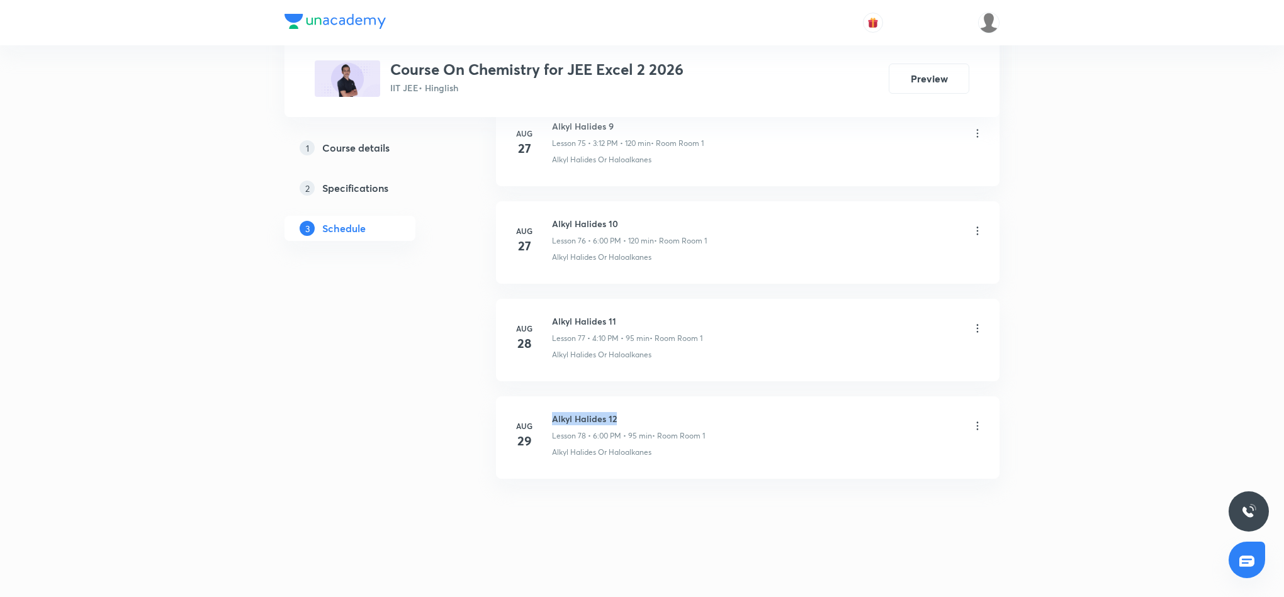
drag, startPoint x: 552, startPoint y: 417, endPoint x: 621, endPoint y: 415, distance: 69.2
click at [621, 415] on h6 "Alkyl Halides 12" at bounding box center [628, 418] width 153 height 13
copy h6 "Alkyl Halides 12"
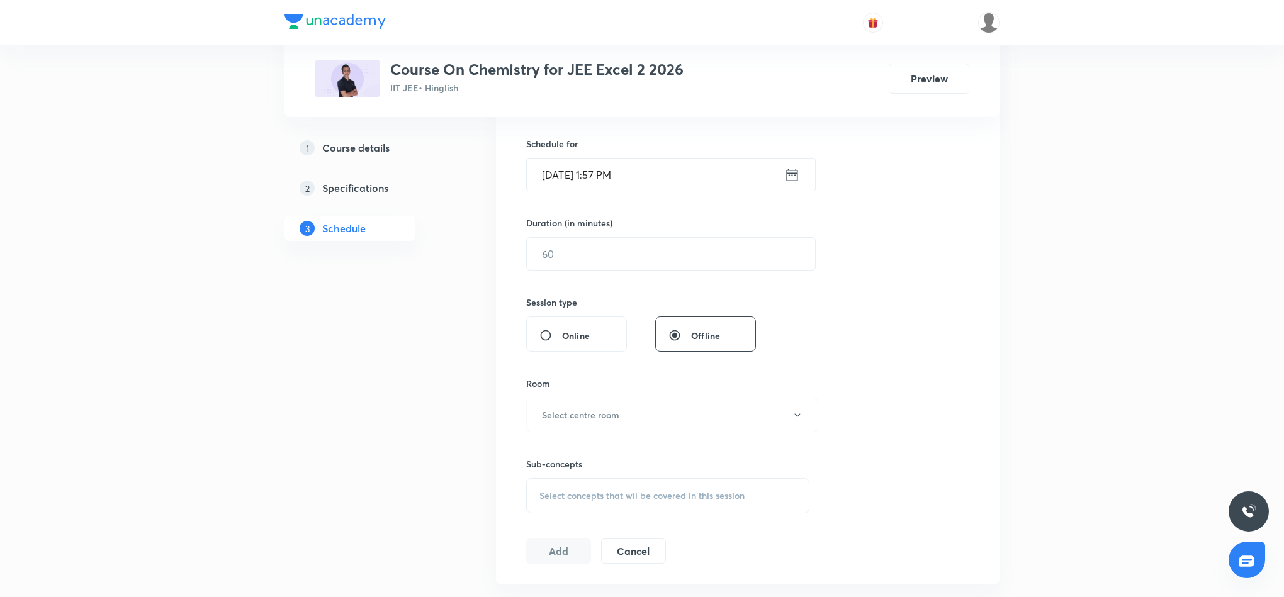
scroll to position [0, 0]
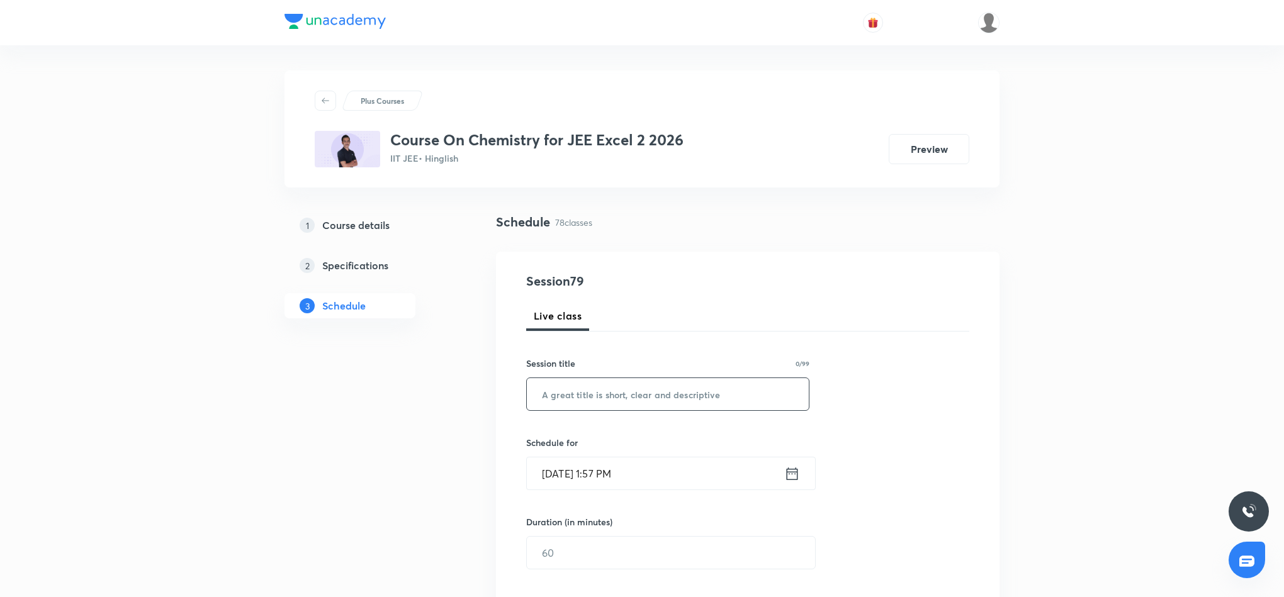
click at [548, 396] on input "text" at bounding box center [668, 394] width 282 height 32
paste input "Alkyl Halides 12"
type input "Alkyl Halides 13"
click at [792, 476] on icon at bounding box center [792, 474] width 16 height 18
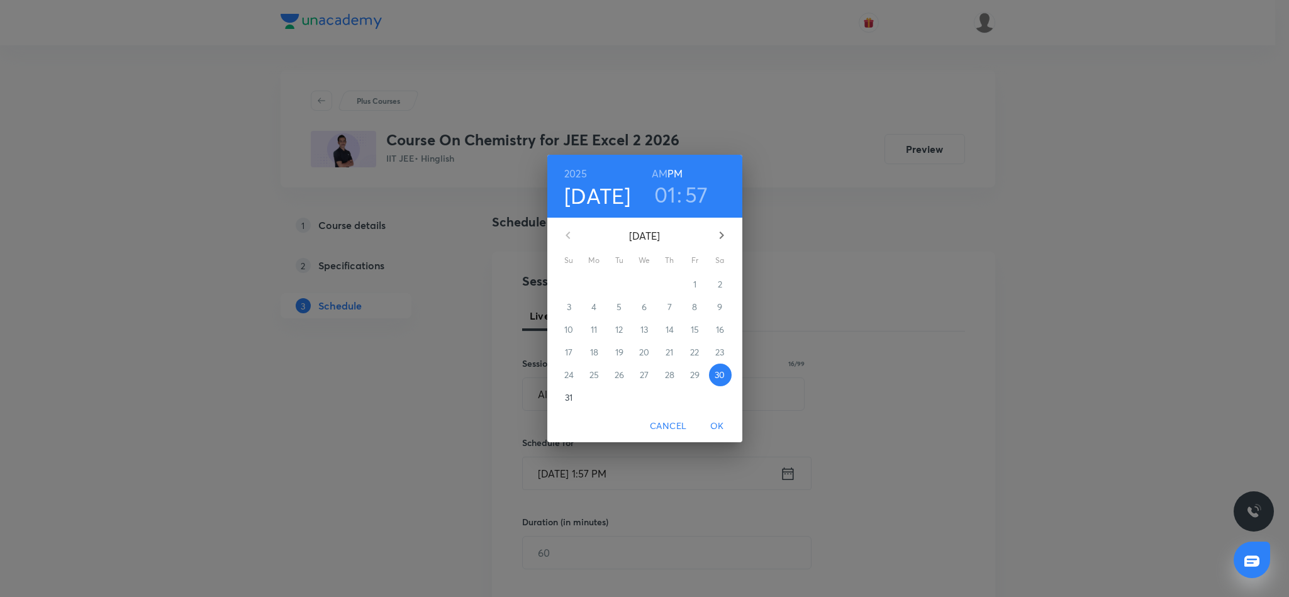
click at [666, 189] on h3 "01" at bounding box center [665, 194] width 22 height 26
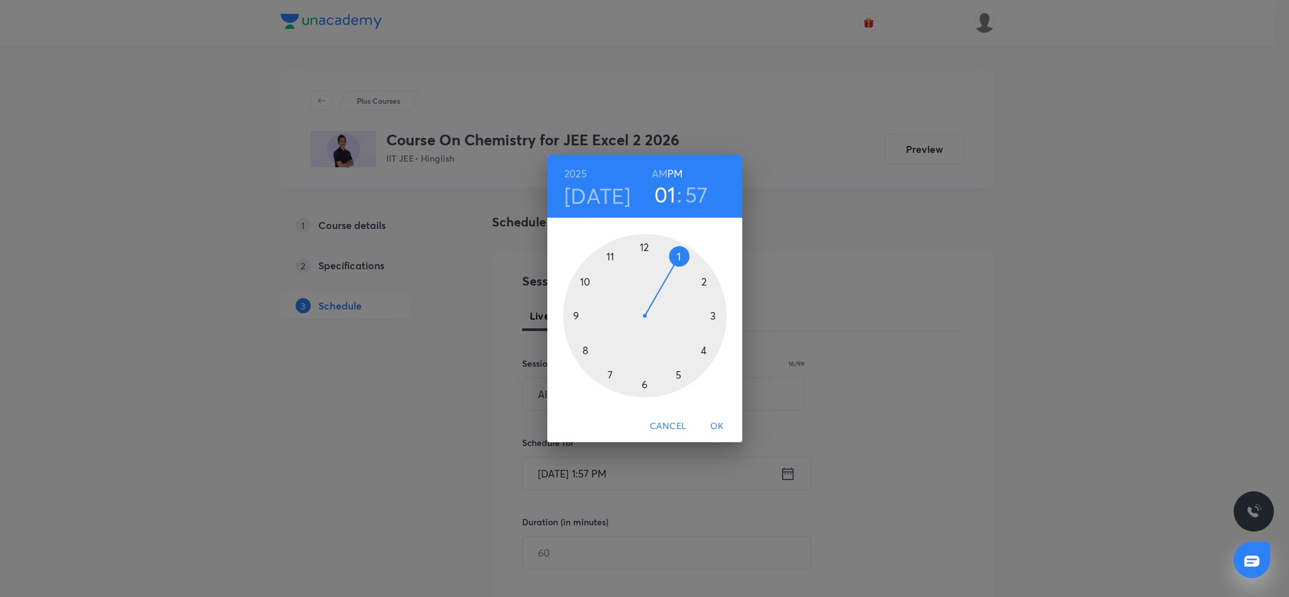
click at [702, 281] on div at bounding box center [645, 316] width 164 height 164
click at [642, 383] on div at bounding box center [645, 316] width 164 height 164
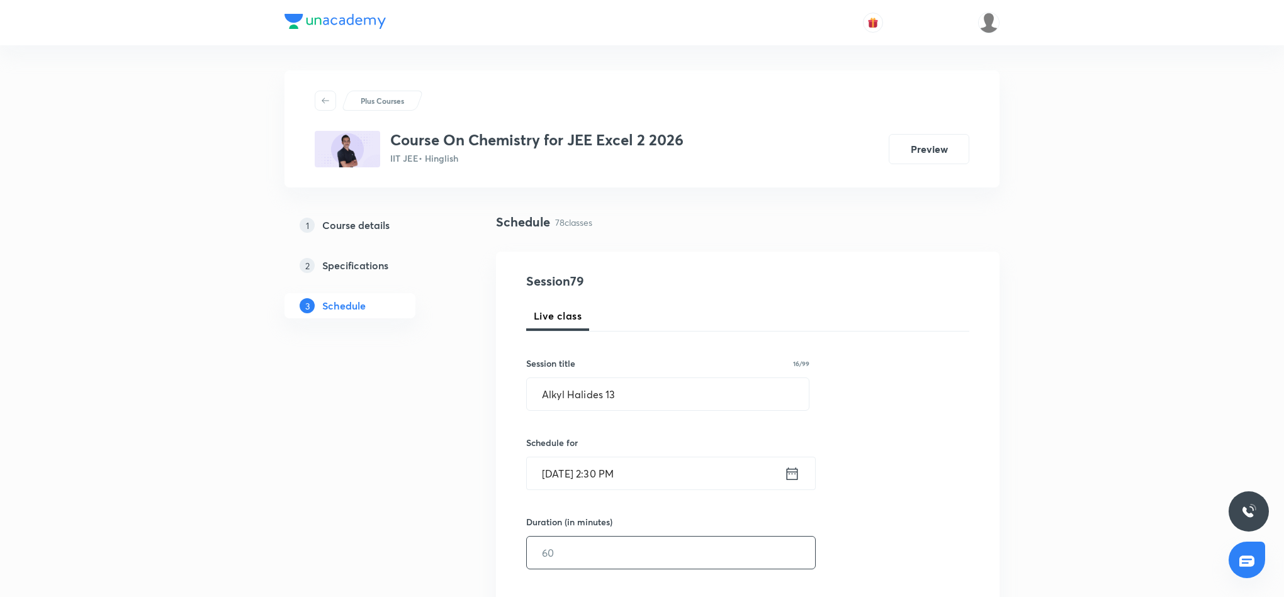
click at [587, 558] on input "text" at bounding box center [671, 553] width 288 height 32
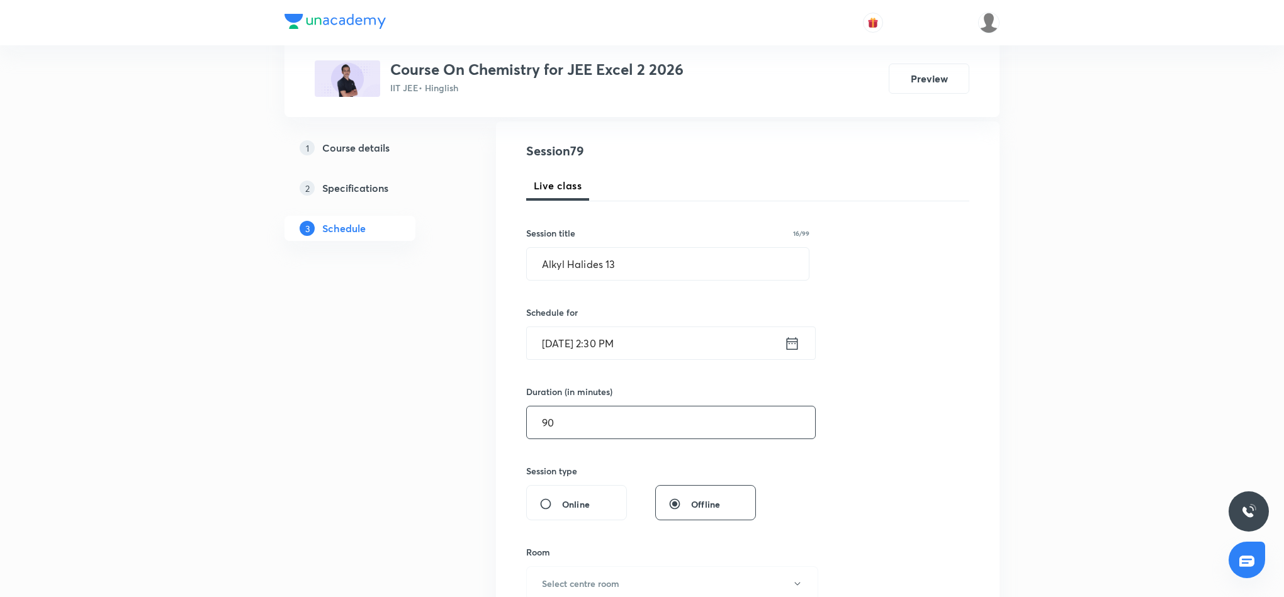
scroll to position [189, 0]
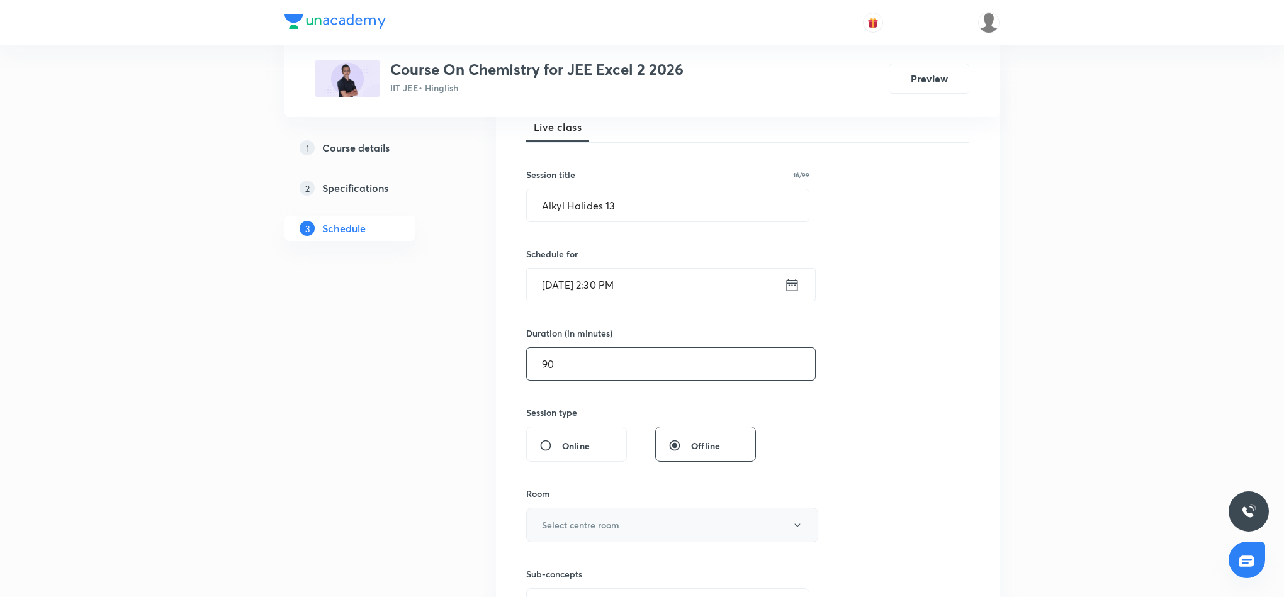
type input "90"
click at [654, 529] on button "Select centre room" at bounding box center [672, 525] width 292 height 35
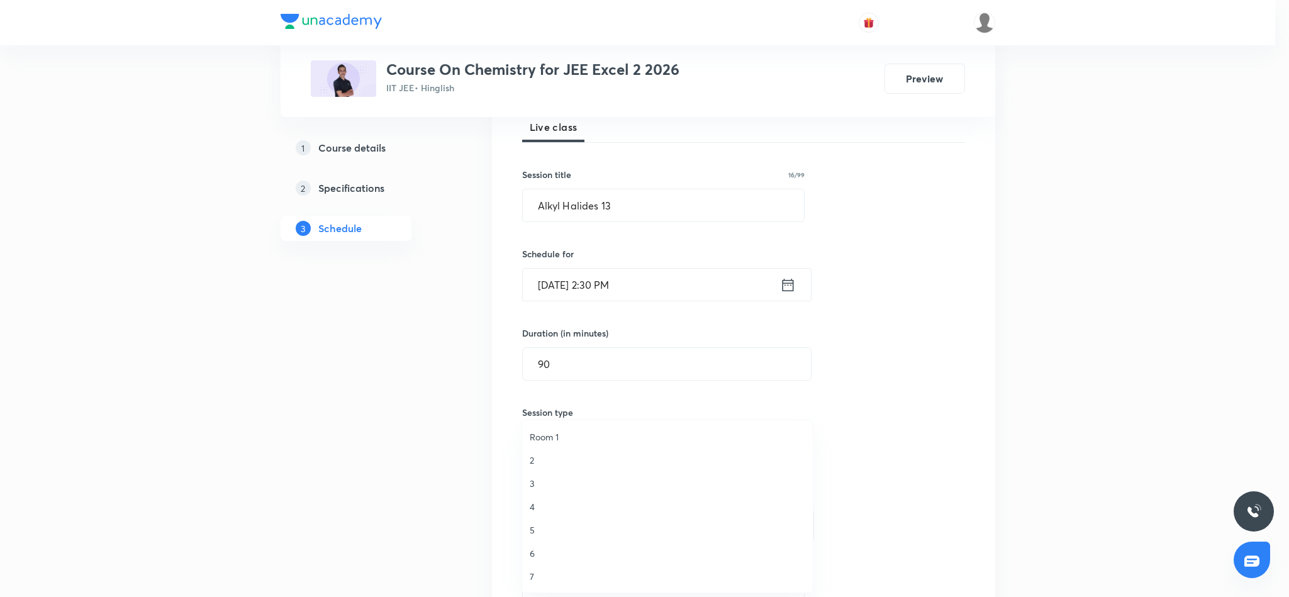
click at [541, 437] on span "Room 1" at bounding box center [668, 436] width 276 height 13
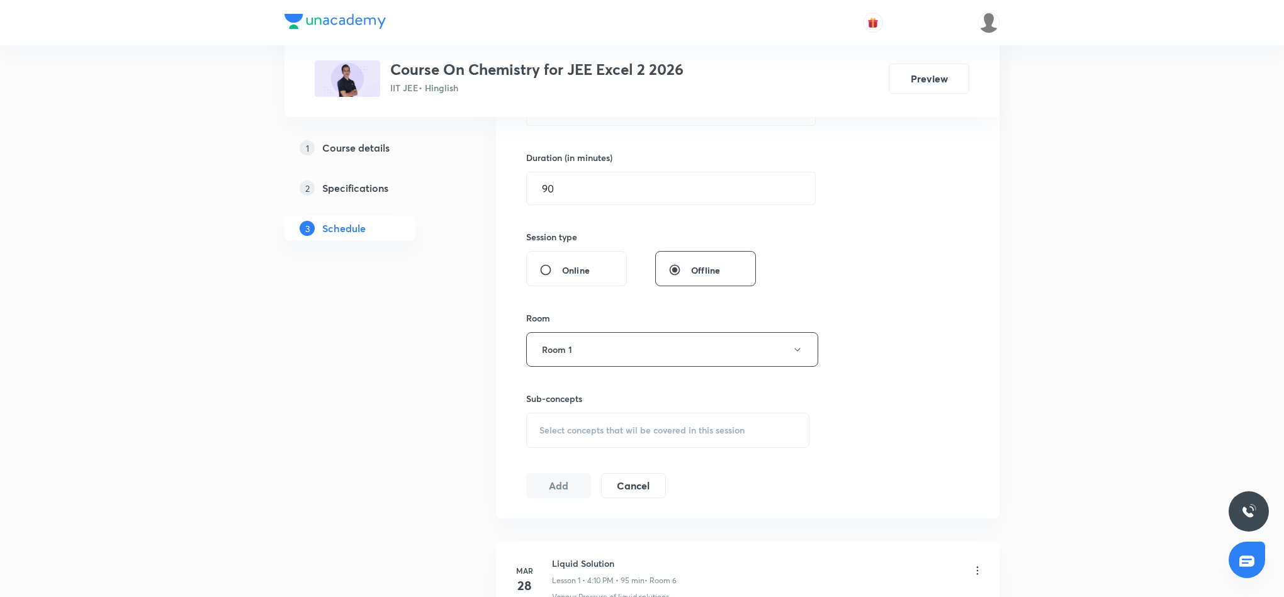
scroll to position [378, 0]
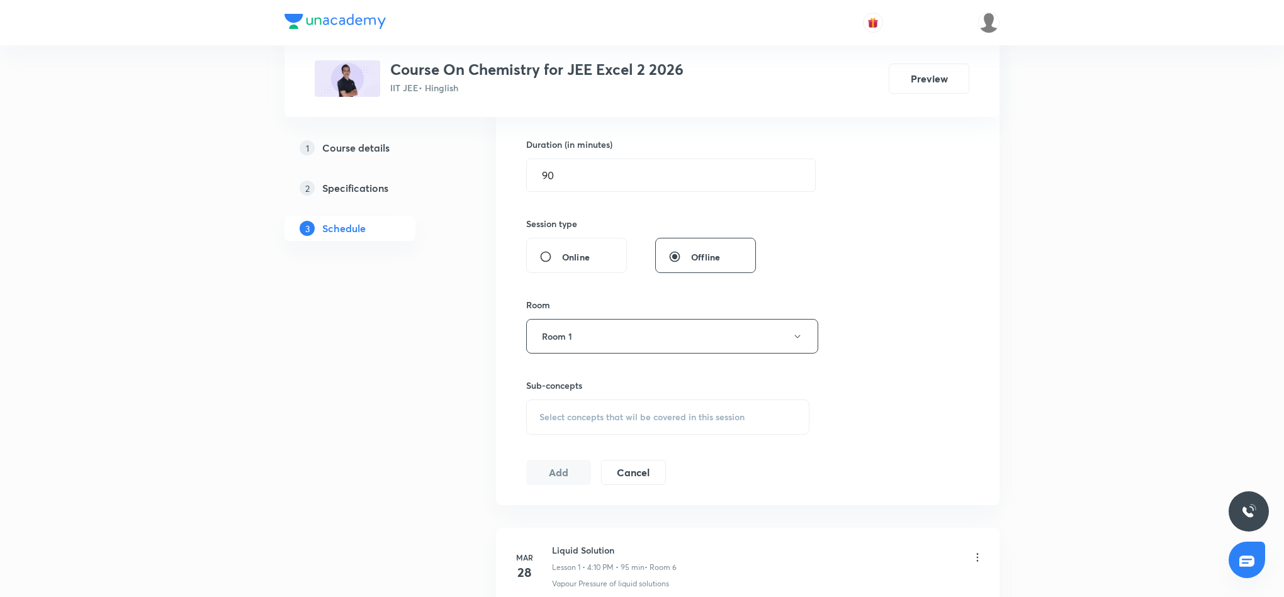
click at [644, 417] on span "Select concepts that wil be covered in this session" at bounding box center [641, 417] width 205 height 10
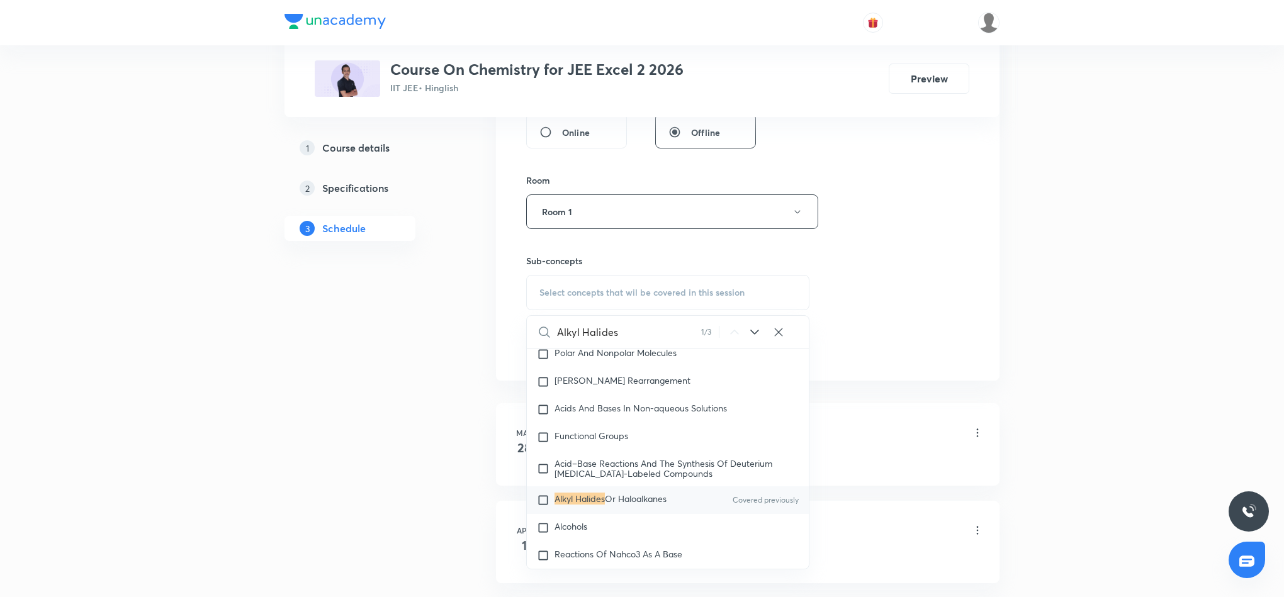
scroll to position [566, 0]
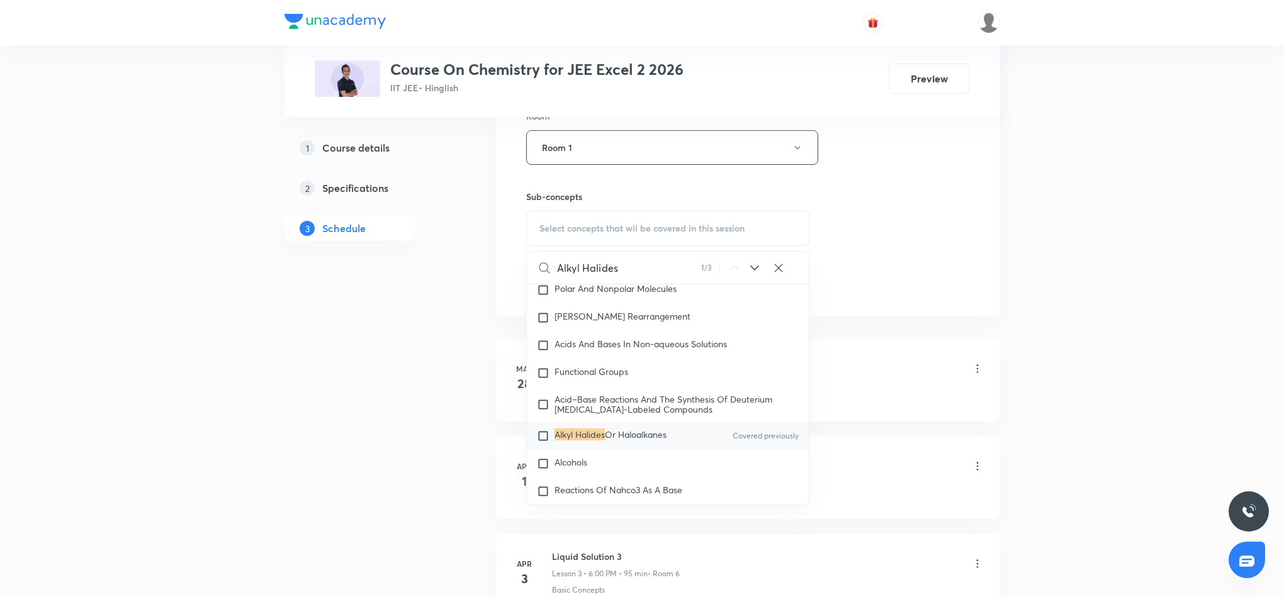
type input "Alkyl Halides"
click at [631, 441] on span "Or Haloalkanes" at bounding box center [636, 435] width 62 height 12
checkbox input "true"
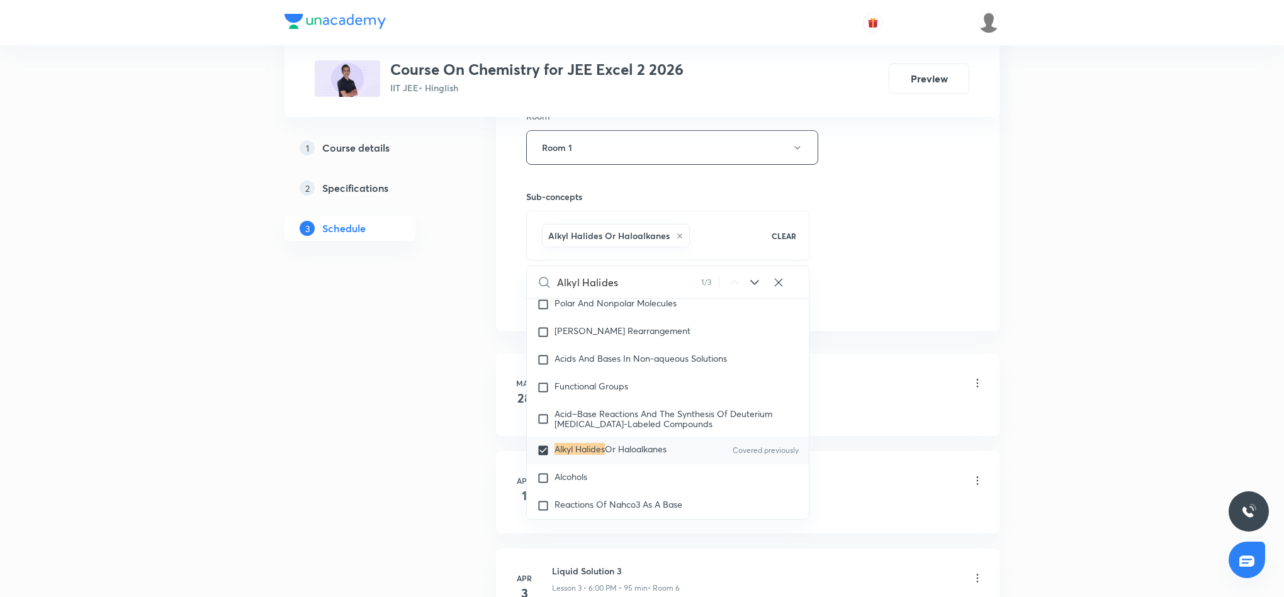
click at [871, 242] on div "Session 79 Live class Session title 16/99 Alkyl Halides 13 ​ Schedule for Aug 3…" at bounding box center [747, 7] width 443 height 605
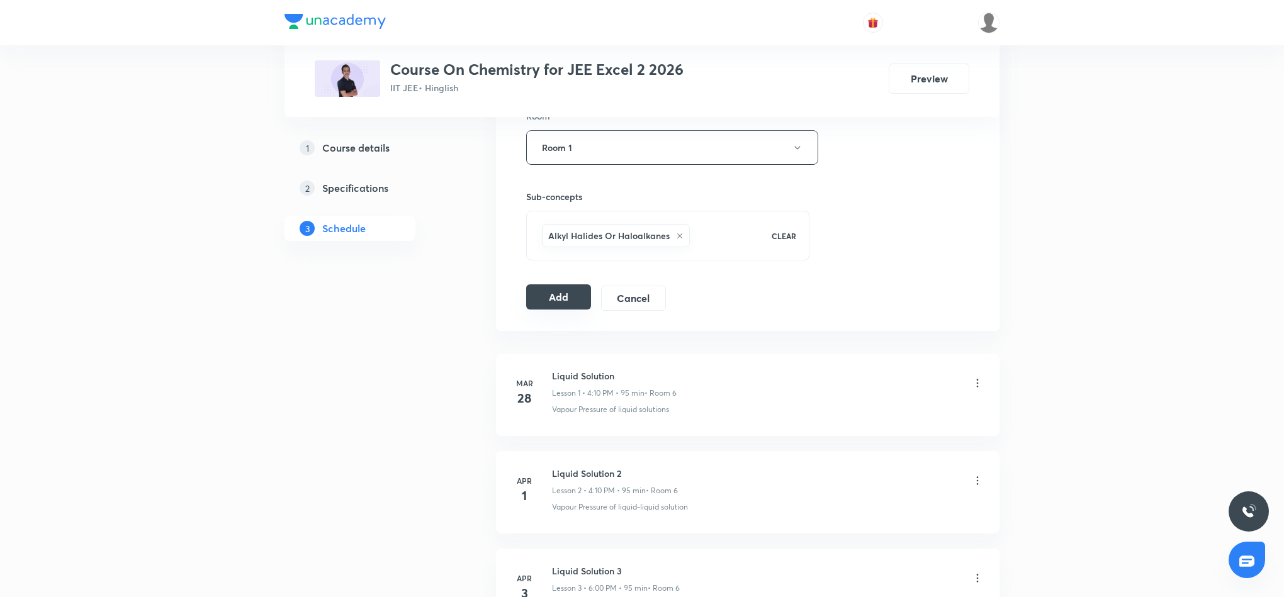
click at [575, 305] on button "Add" at bounding box center [558, 296] width 65 height 25
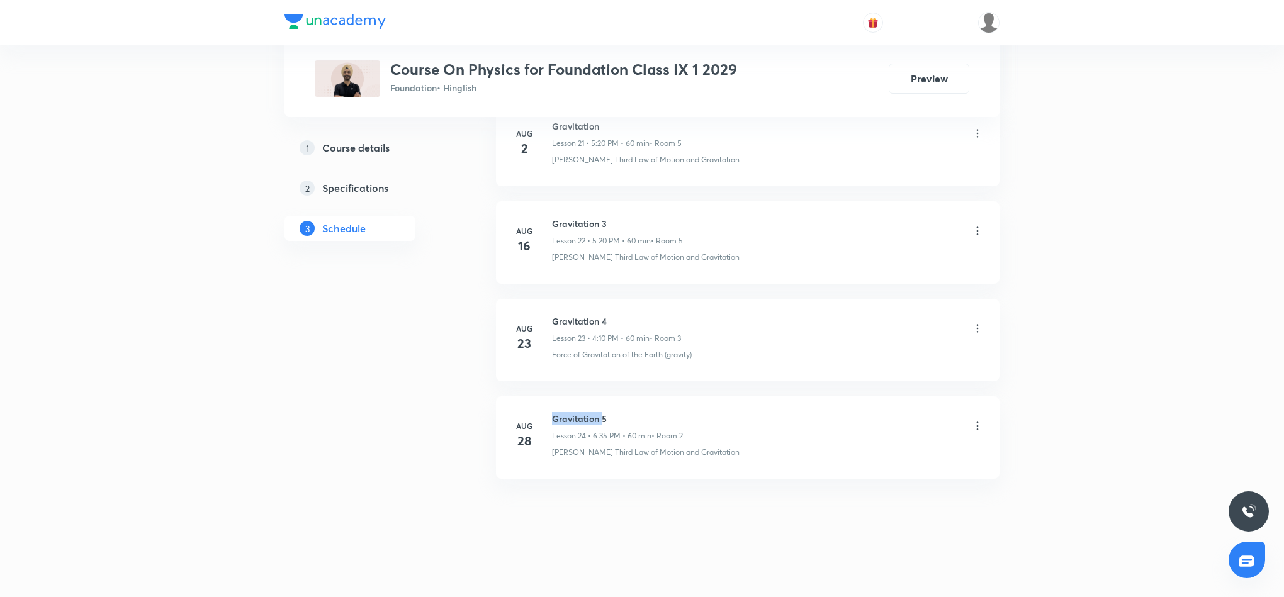
drag, startPoint x: 550, startPoint y: 417, endPoint x: 602, endPoint y: 423, distance: 52.5
click at [602, 423] on div "[DATE] Gravitation 5 Lesson 24 • 6:35 PM • 60 min • Room 2 [PERSON_NAME] Third …" at bounding box center [748, 435] width 472 height 46
copy h6 "Gravitation"
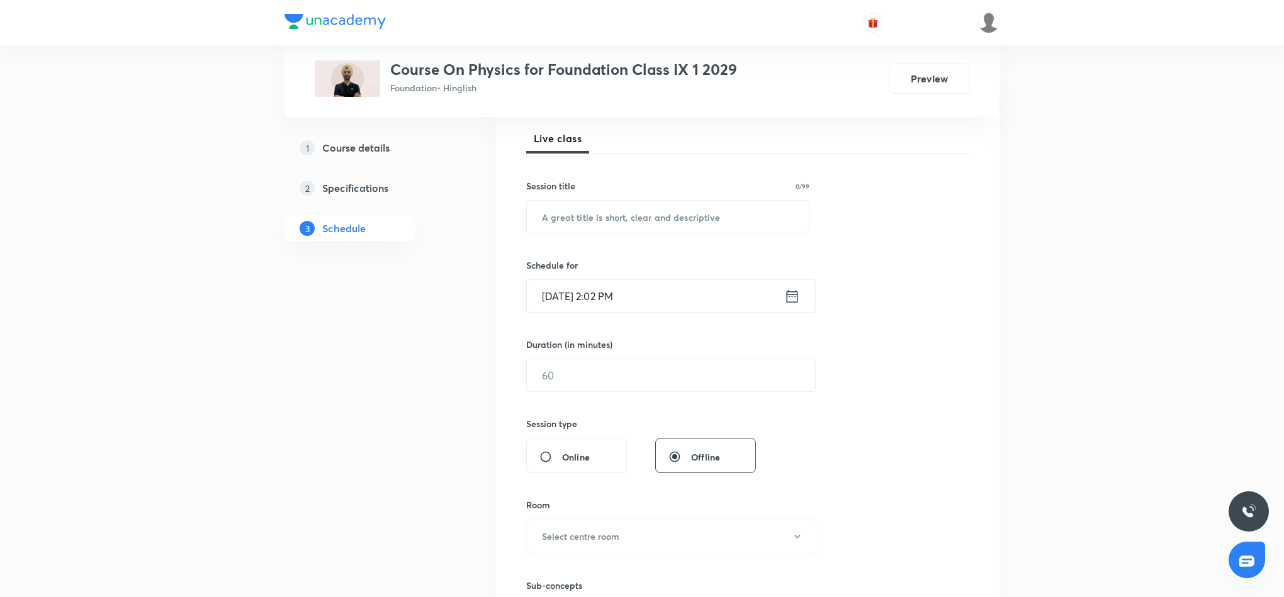
scroll to position [0, 0]
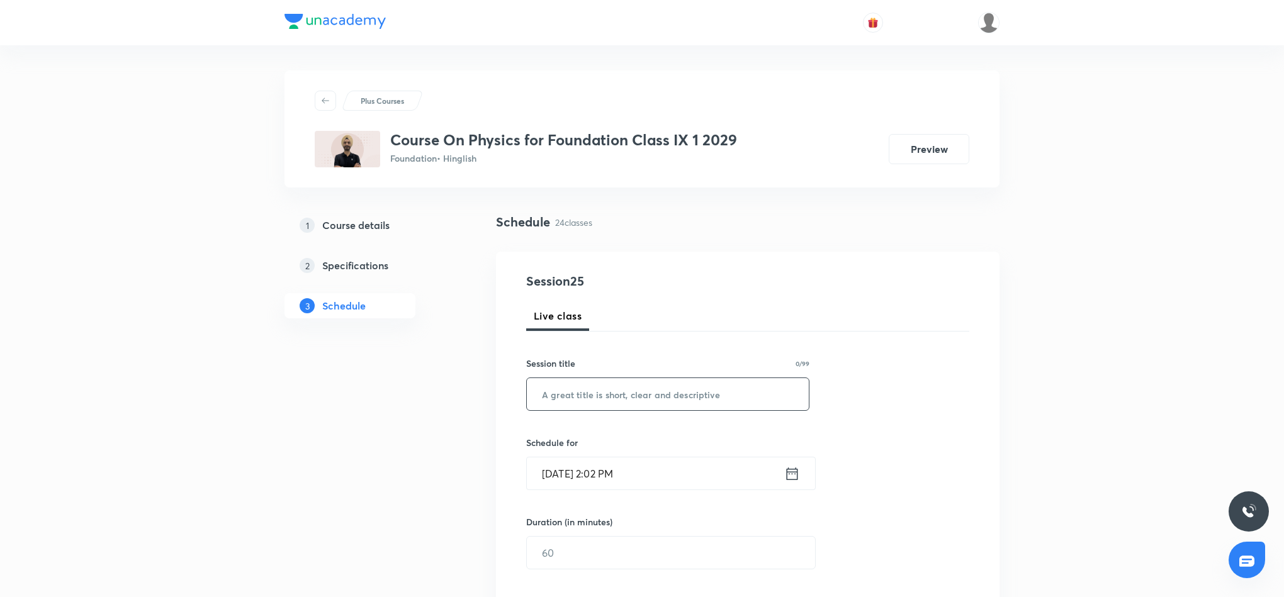
click at [742, 393] on input "text" at bounding box center [668, 394] width 282 height 32
paste input "Gravitation"
type input "Gravitation 6"
click at [792, 475] on icon at bounding box center [792, 473] width 11 height 13
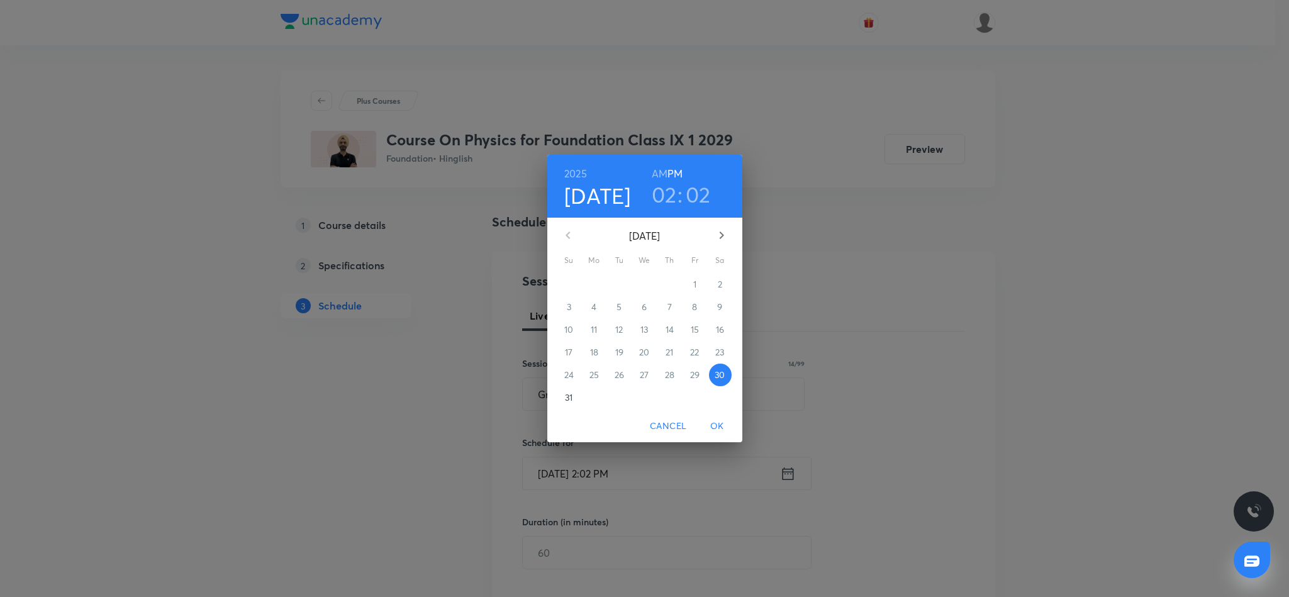
click at [663, 195] on h3 "02" at bounding box center [664, 194] width 25 height 26
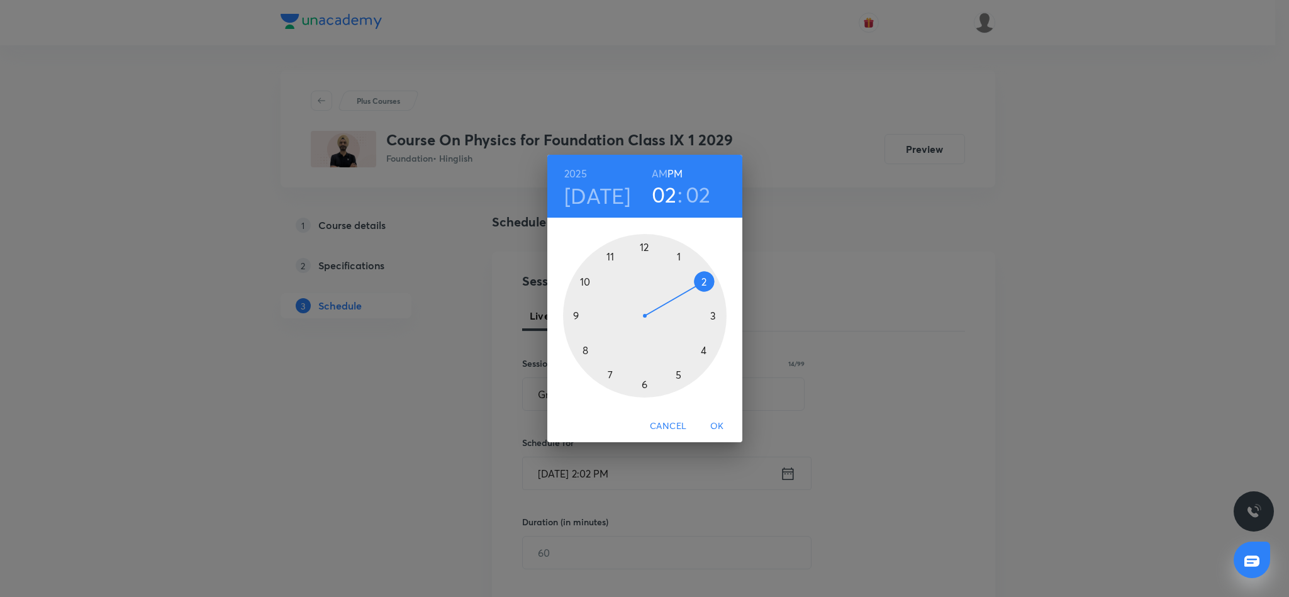
click at [704, 350] on div at bounding box center [645, 316] width 164 height 164
click at [704, 281] on div at bounding box center [645, 316] width 164 height 164
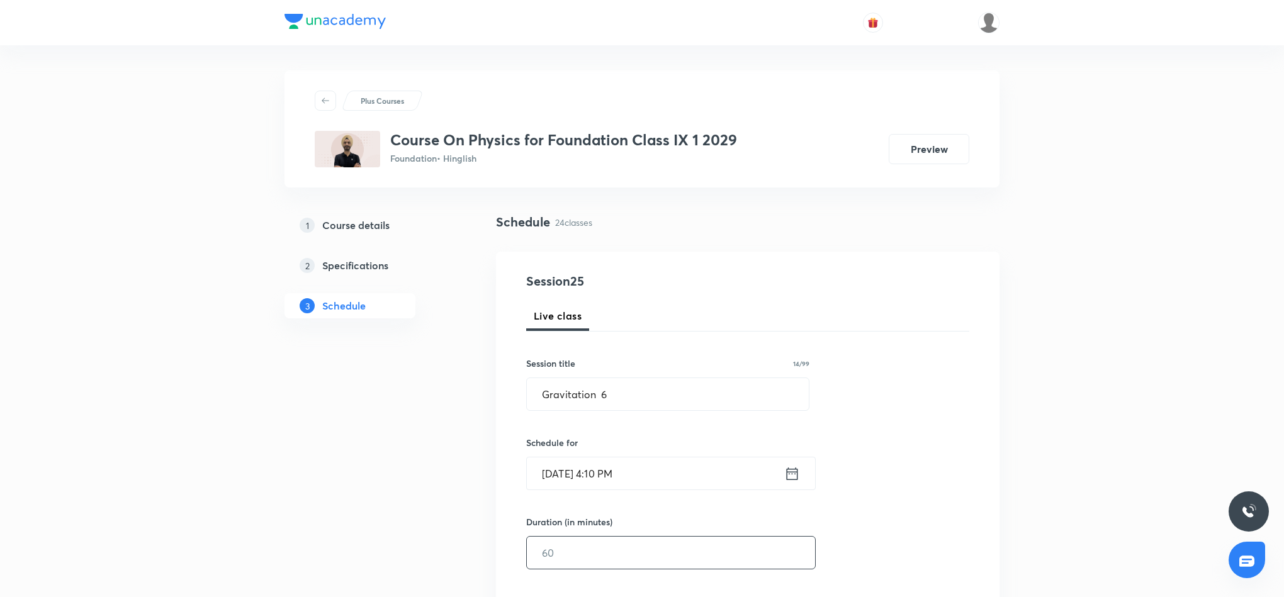
click at [657, 558] on input "text" at bounding box center [671, 553] width 288 height 32
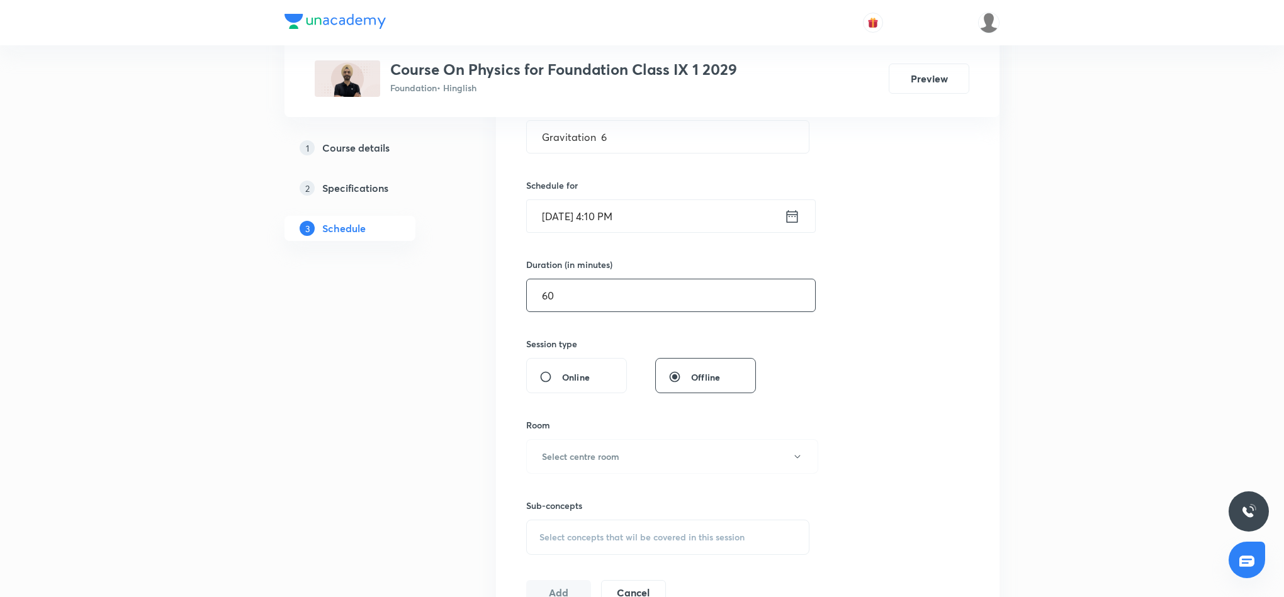
scroll to position [283, 0]
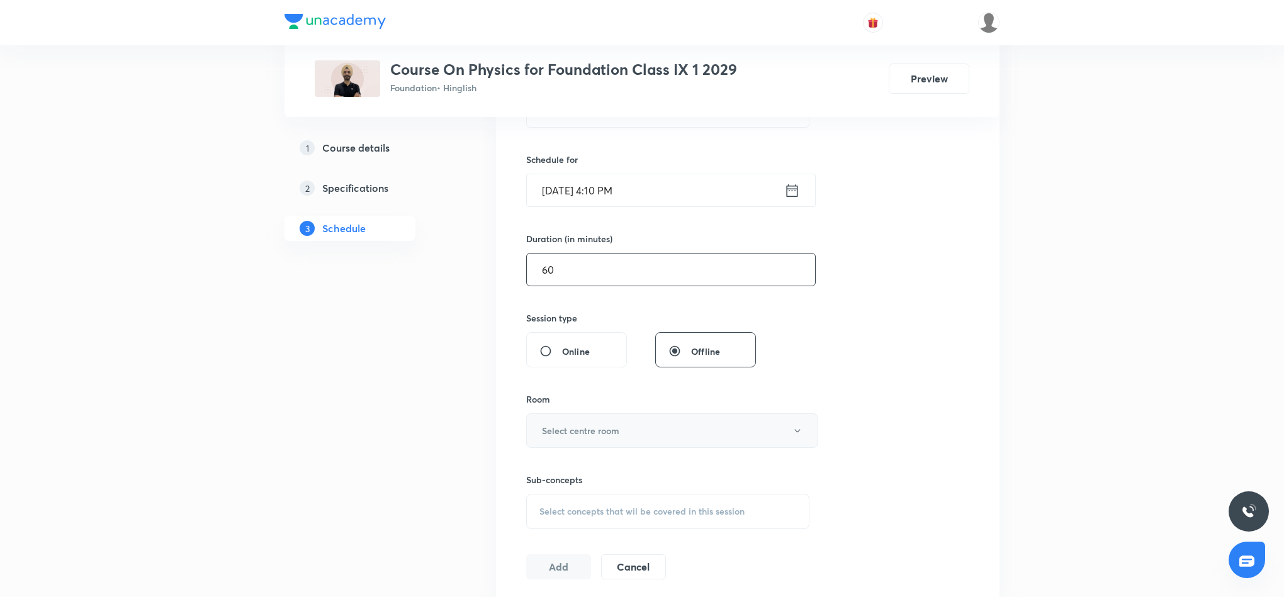
type input "60"
click at [702, 437] on button "Select centre room" at bounding box center [672, 430] width 292 height 35
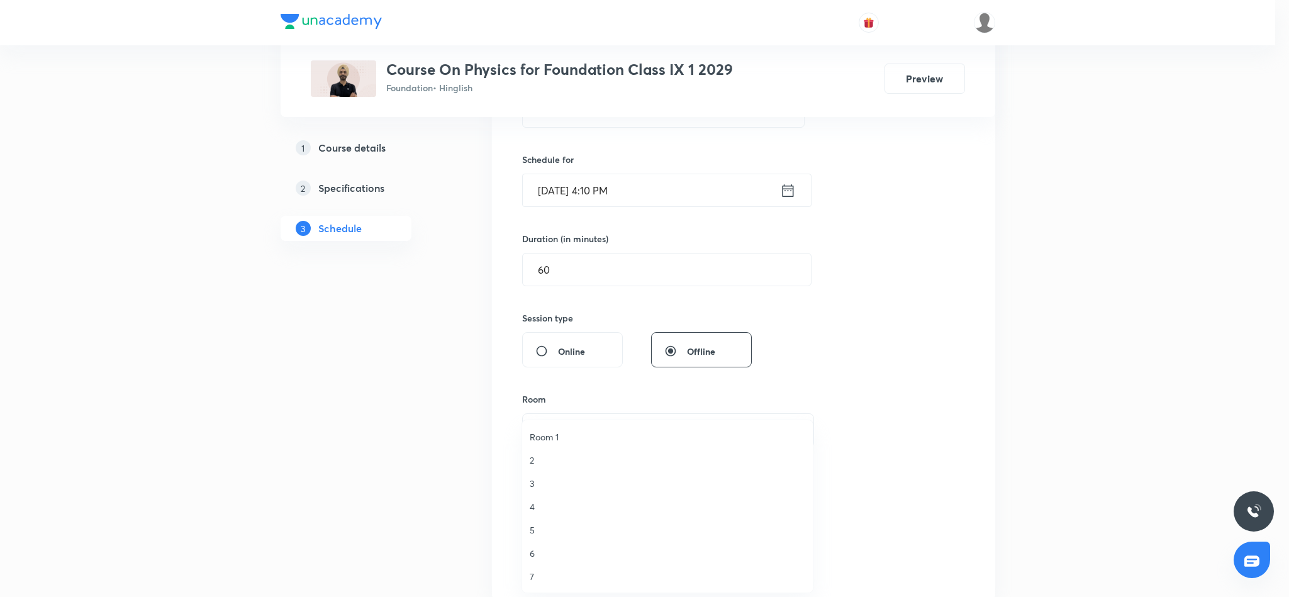
click at [879, 350] on div at bounding box center [644, 298] width 1289 height 597
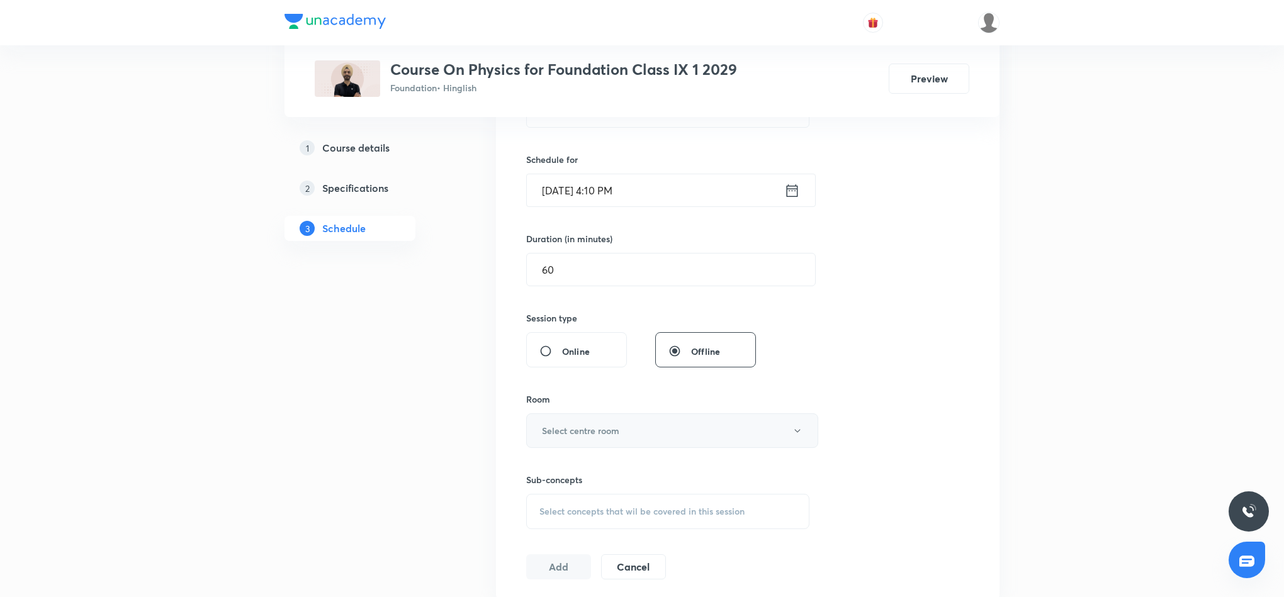
click at [751, 434] on button "Select centre room" at bounding box center [672, 430] width 292 height 35
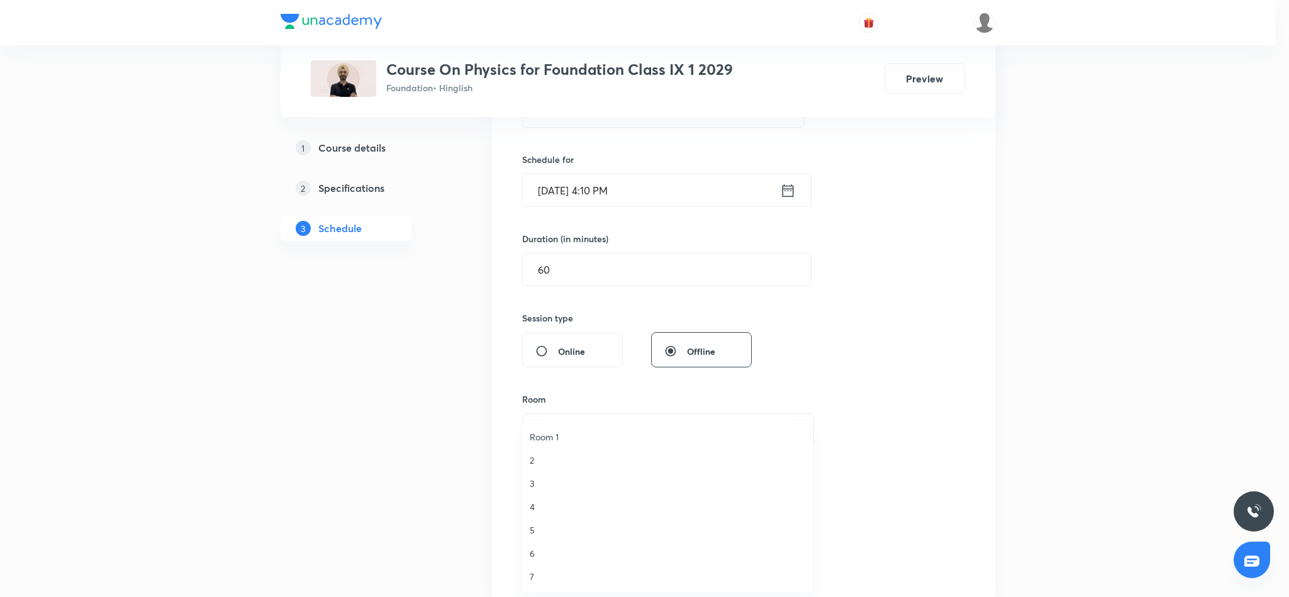
click at [533, 529] on span "5" at bounding box center [668, 530] width 276 height 13
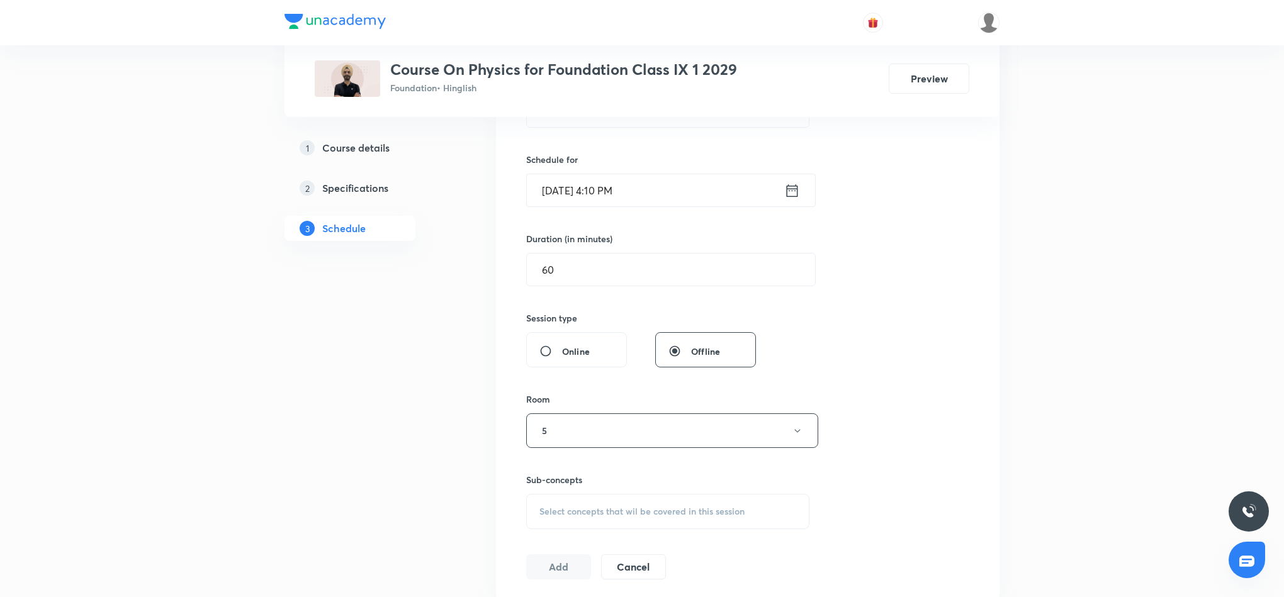
click at [580, 512] on span "Select concepts that wil be covered in this session" at bounding box center [641, 512] width 205 height 10
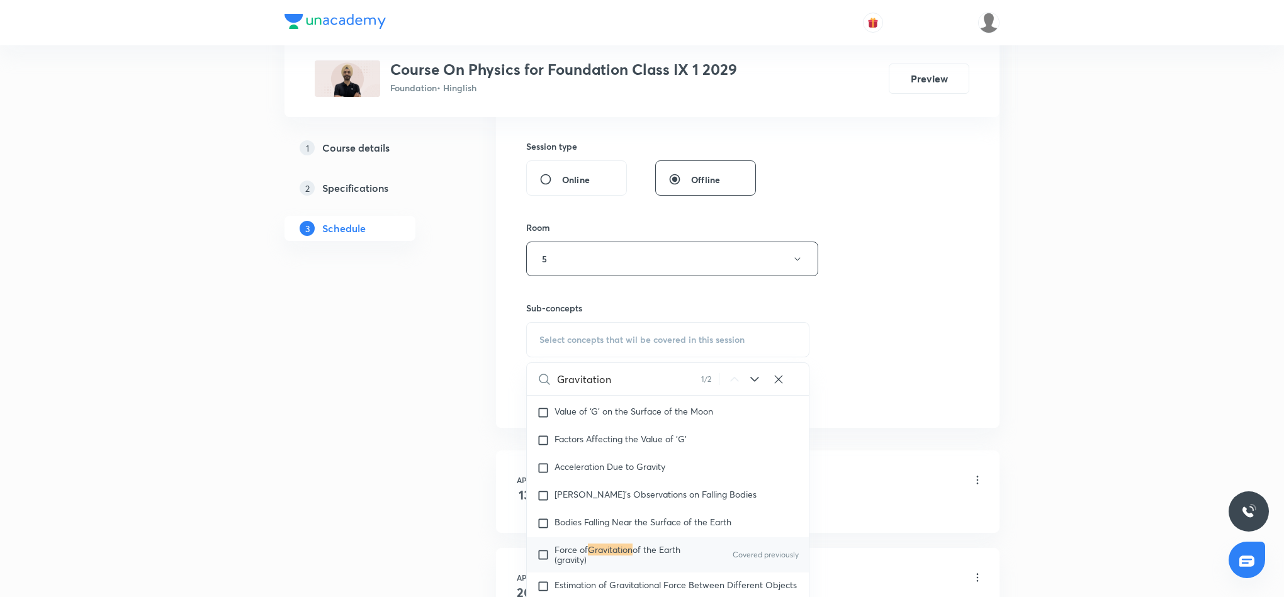
scroll to position [566, 0]
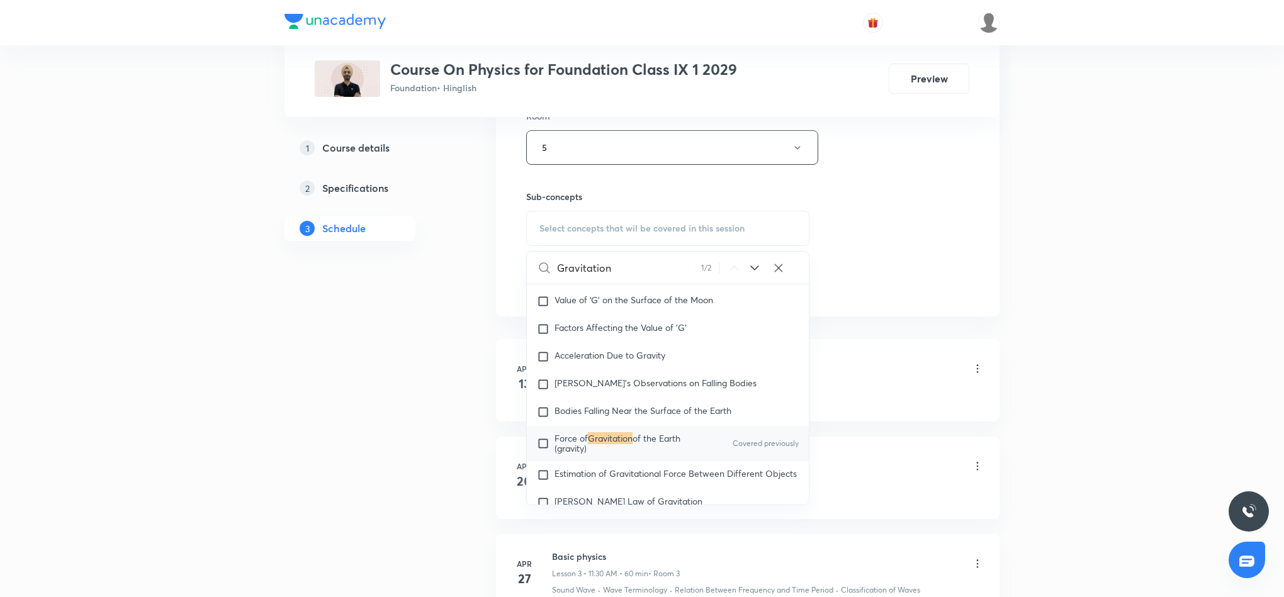
type input "Gravitation"
click at [602, 444] on mark "Gravitation" at bounding box center [610, 438] width 45 height 12
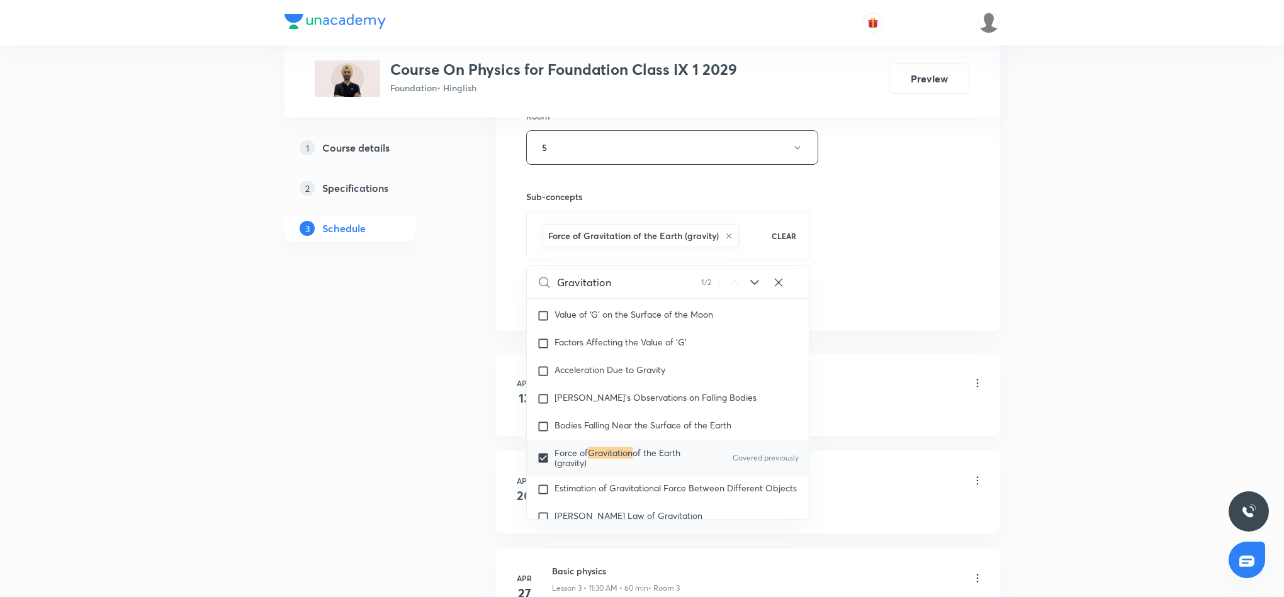
checkbox input "true"
click at [903, 259] on div "Session 25 Live class Session title 14/99 Gravitation 6 ​ Schedule for [DATE] 4…" at bounding box center [747, 7] width 443 height 605
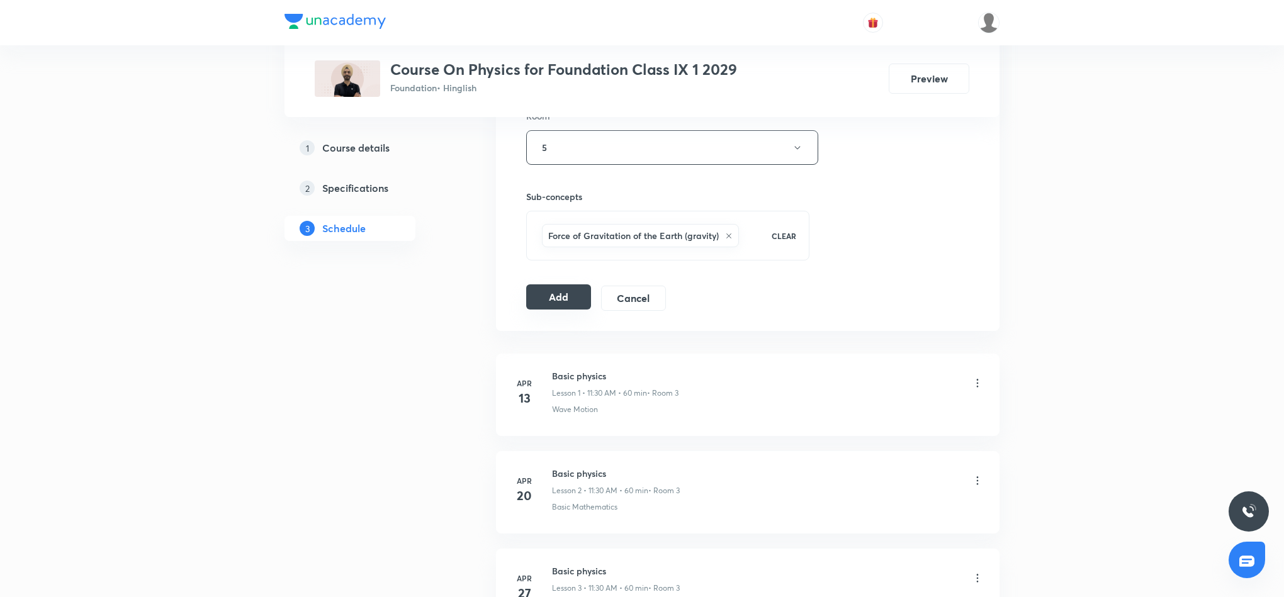
click at [538, 305] on button "Add" at bounding box center [558, 296] width 65 height 25
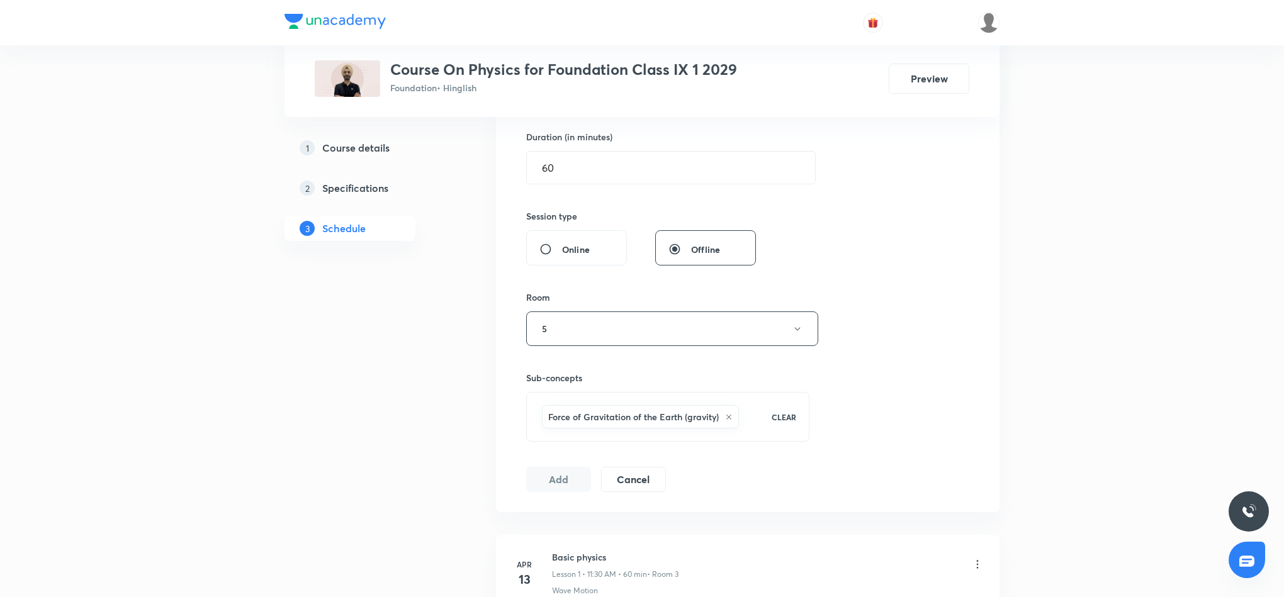
scroll to position [378, 0]
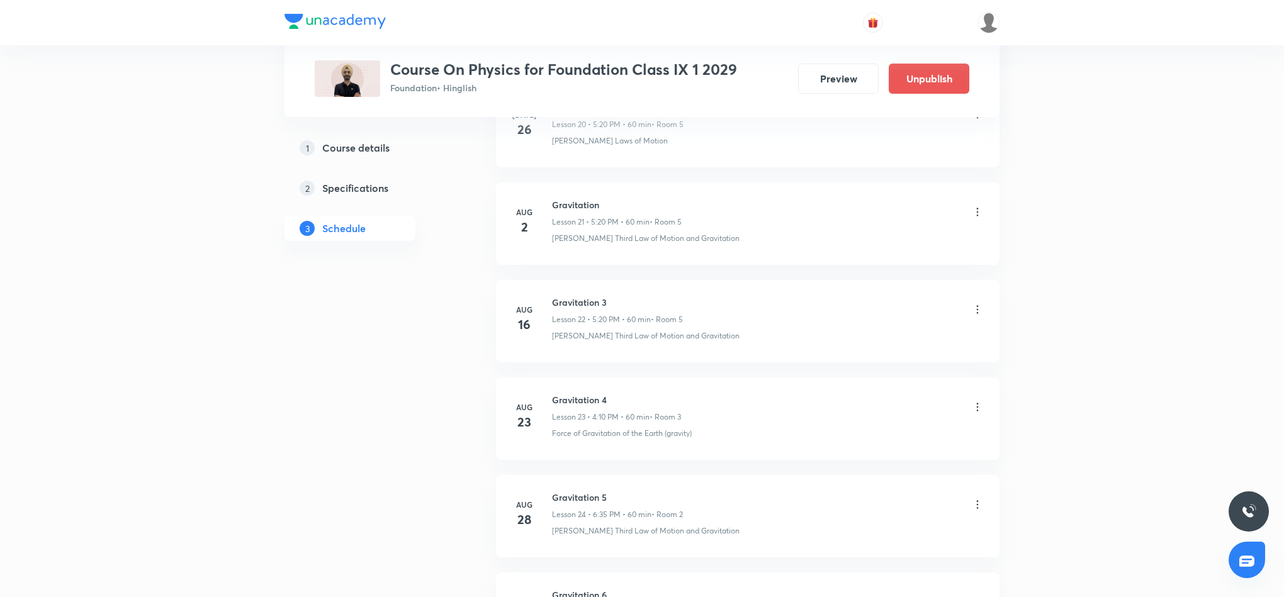
scroll to position [2287, 0]
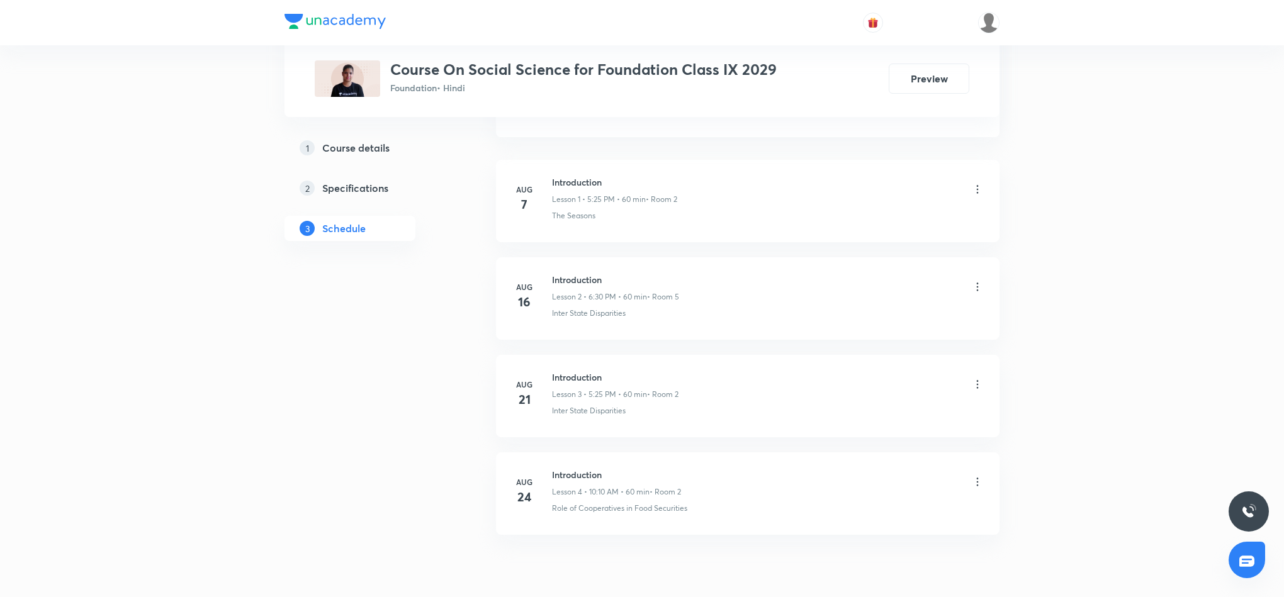
scroll to position [806, 0]
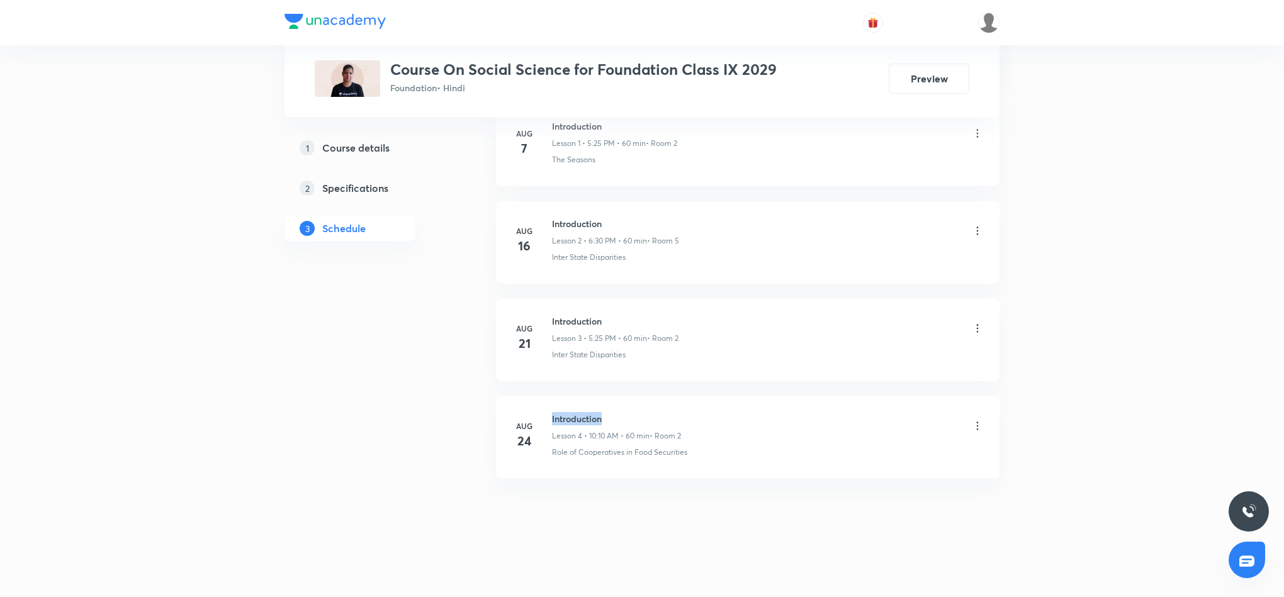
drag, startPoint x: 550, startPoint y: 416, endPoint x: 609, endPoint y: 416, distance: 58.5
click at [609, 416] on div "[DATE] Introduction Lesson 4 • 10:10 AM • 60 min • Room 2 Role of Cooperatives …" at bounding box center [748, 435] width 472 height 46
copy h6 "Introduction"
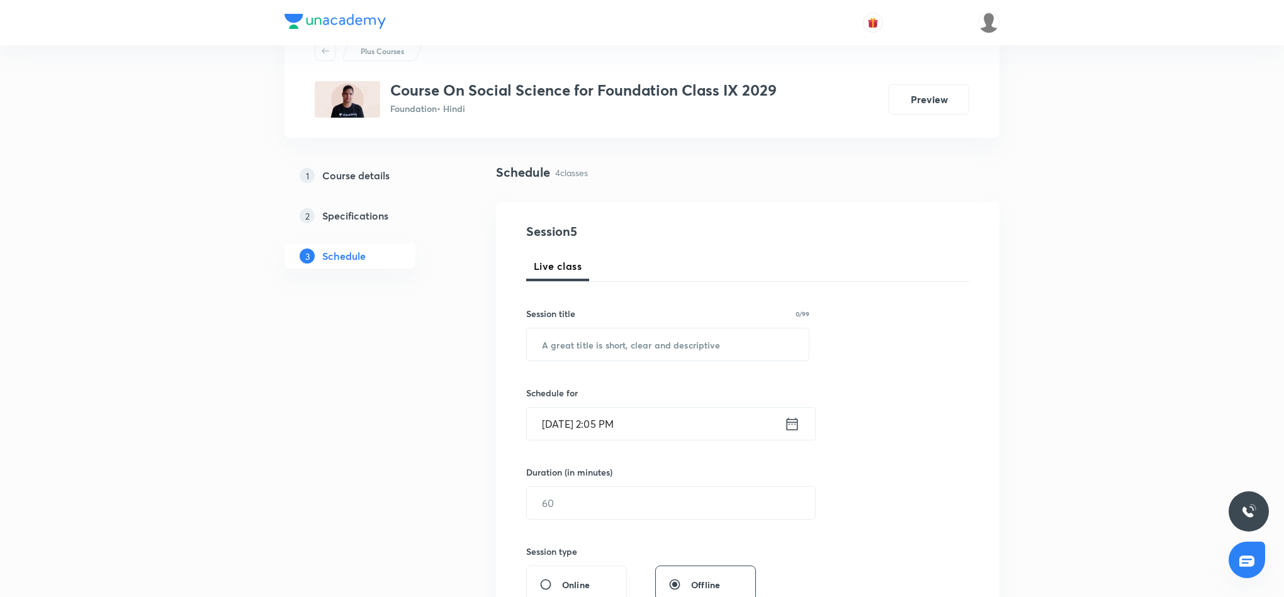
scroll to position [0, 0]
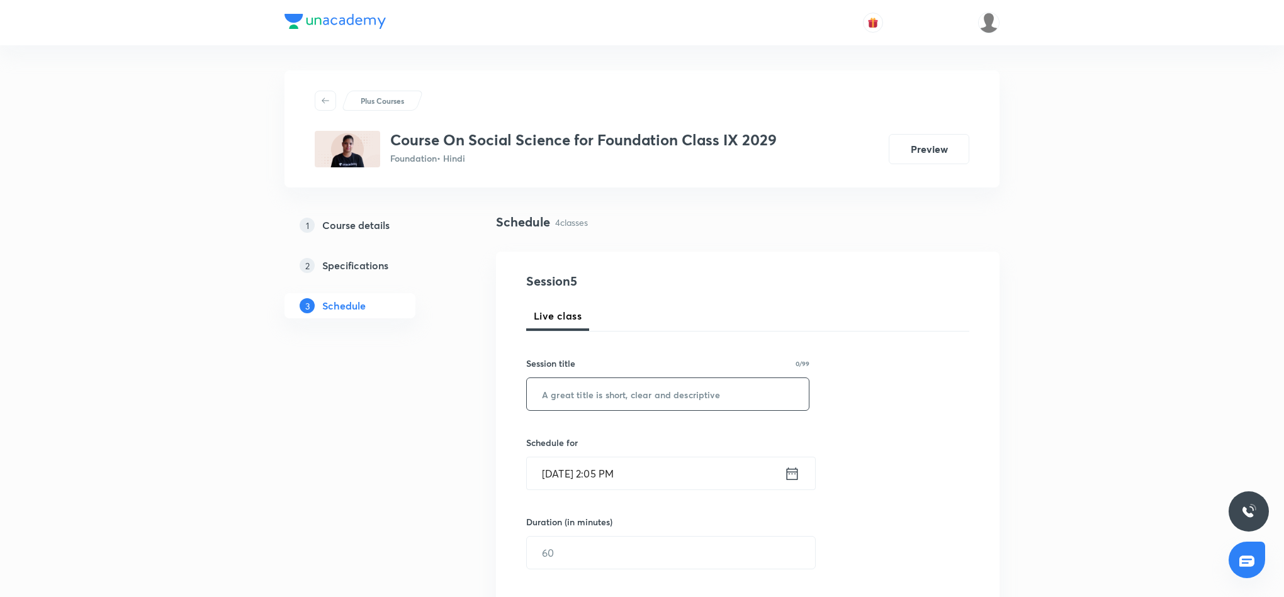
click at [612, 400] on input "text" at bounding box center [668, 394] width 282 height 32
paste input "Introduction"
type input "Introduction 5"
click at [791, 474] on icon at bounding box center [792, 474] width 16 height 18
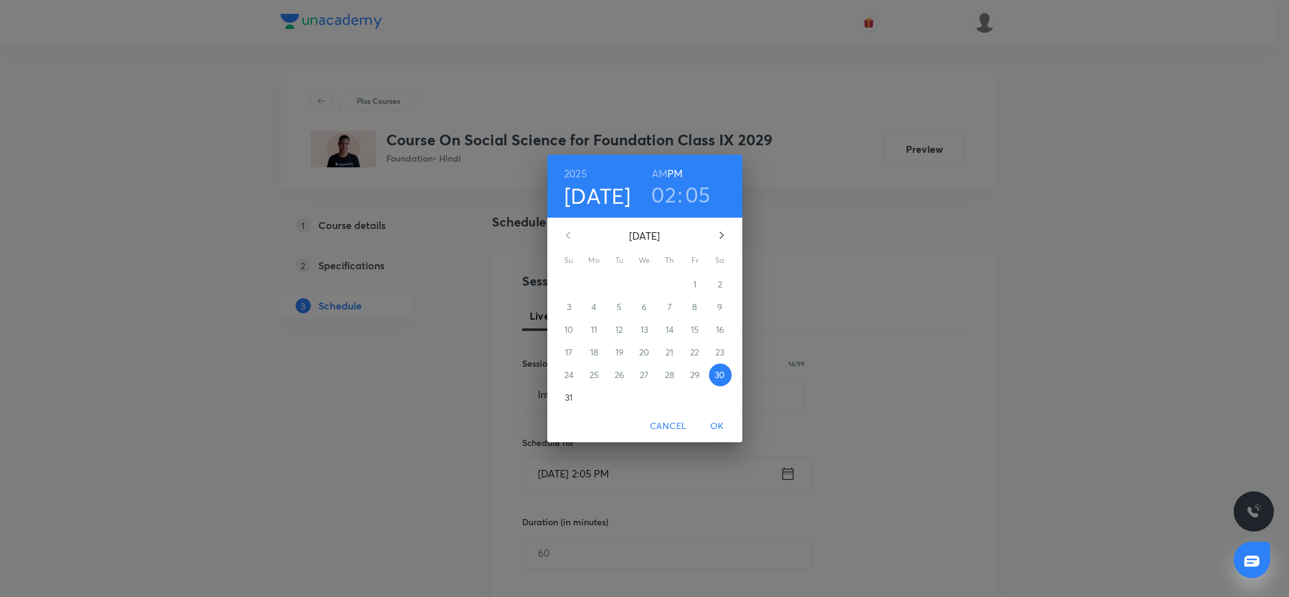
click at [667, 200] on h3 "02" at bounding box center [663, 194] width 25 height 26
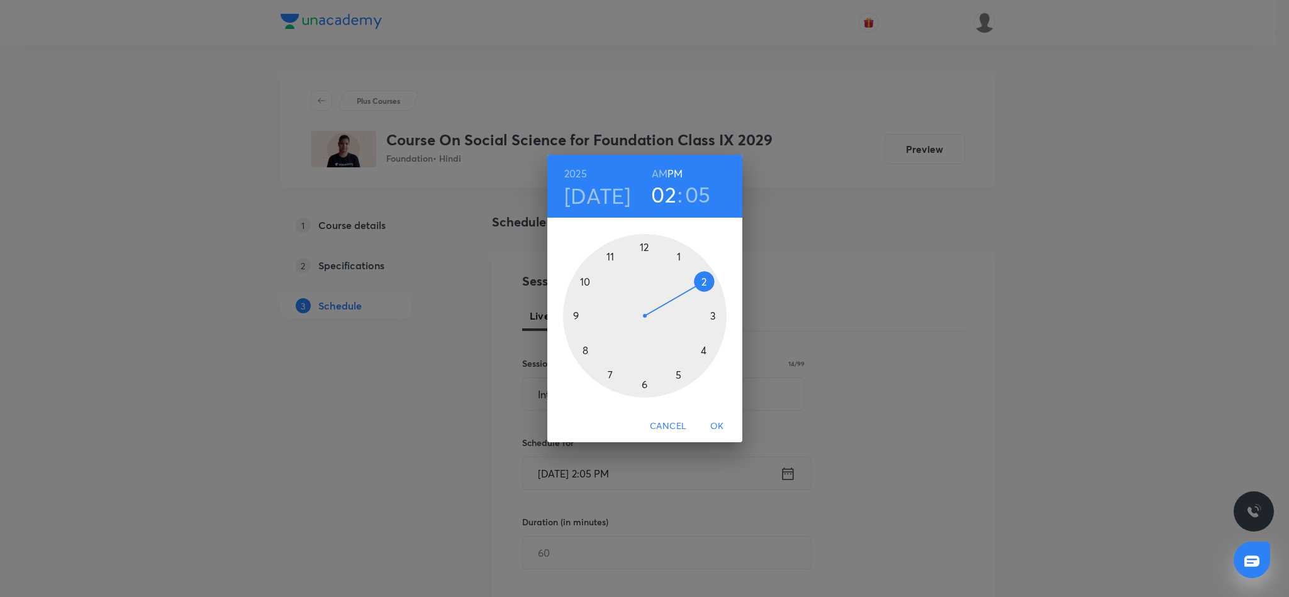
click at [678, 374] on div at bounding box center [645, 316] width 164 height 164
click at [704, 348] on div at bounding box center [645, 316] width 164 height 164
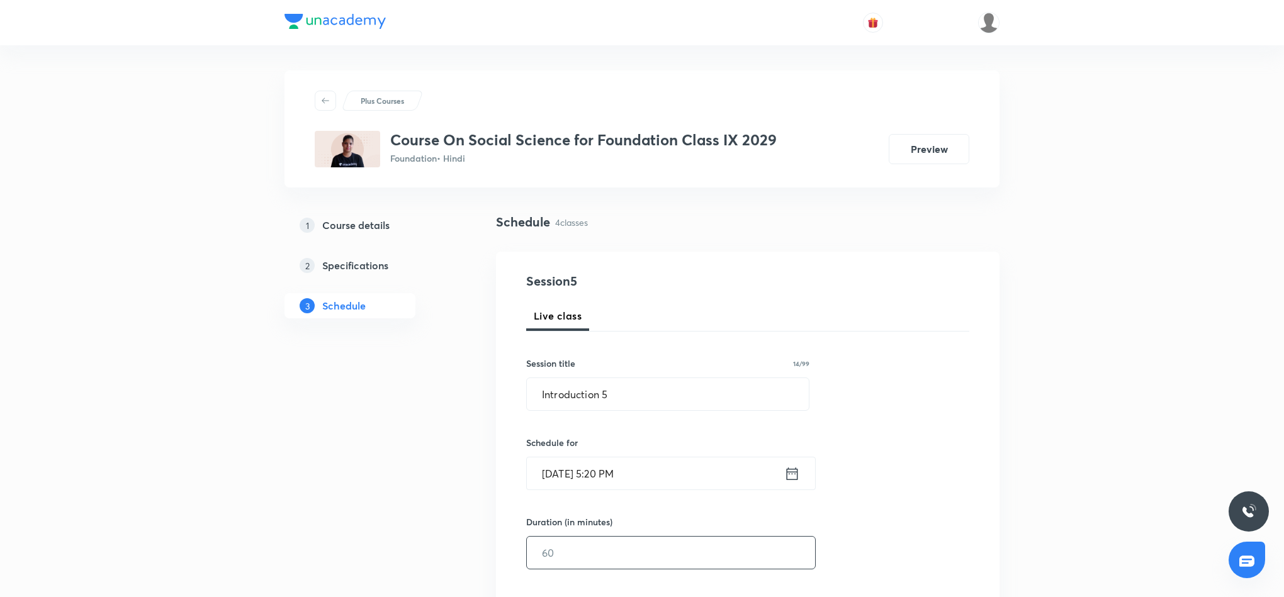
click at [571, 557] on input "text" at bounding box center [671, 553] width 288 height 32
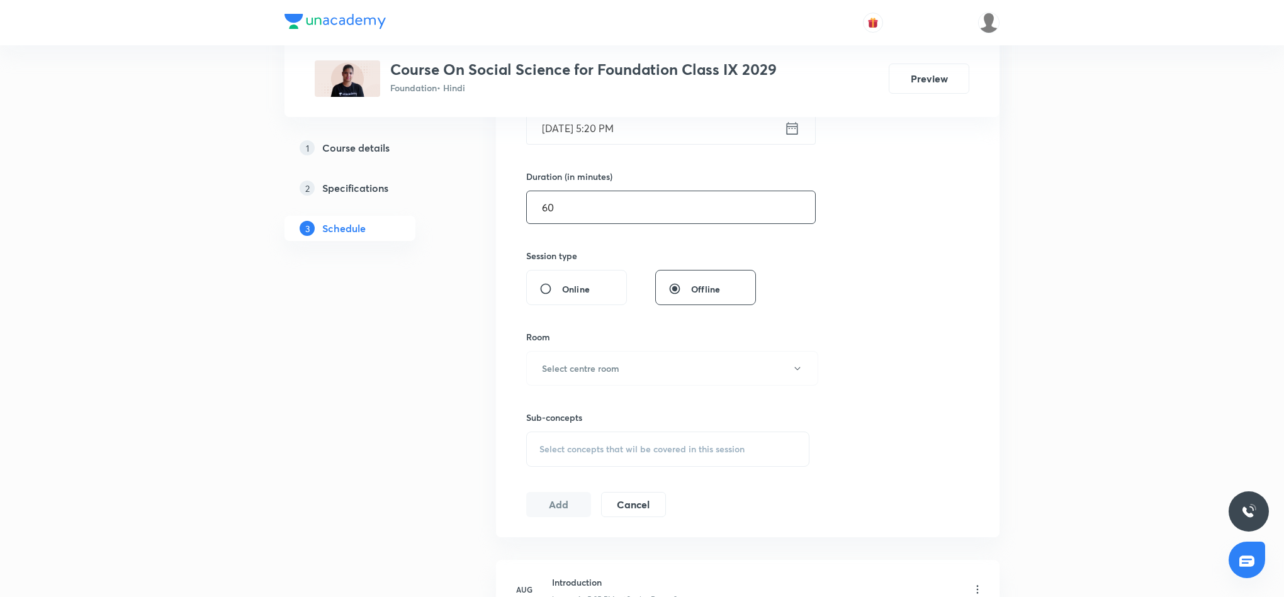
scroll to position [378, 0]
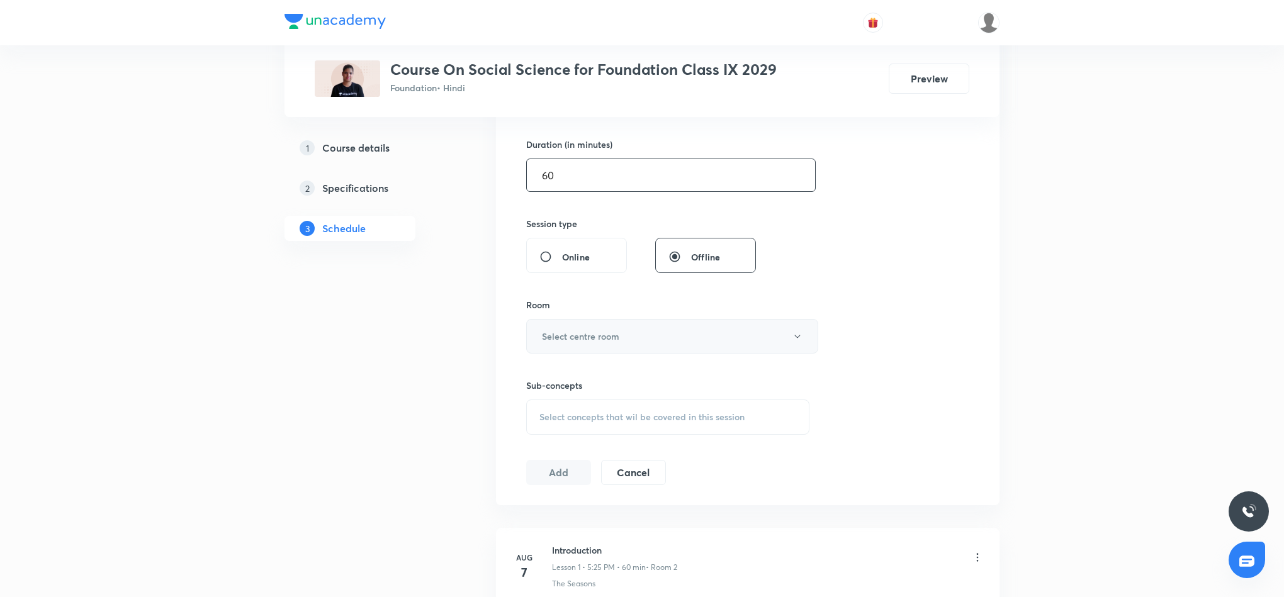
type input "60"
click at [724, 347] on button "Select centre room" at bounding box center [672, 336] width 292 height 35
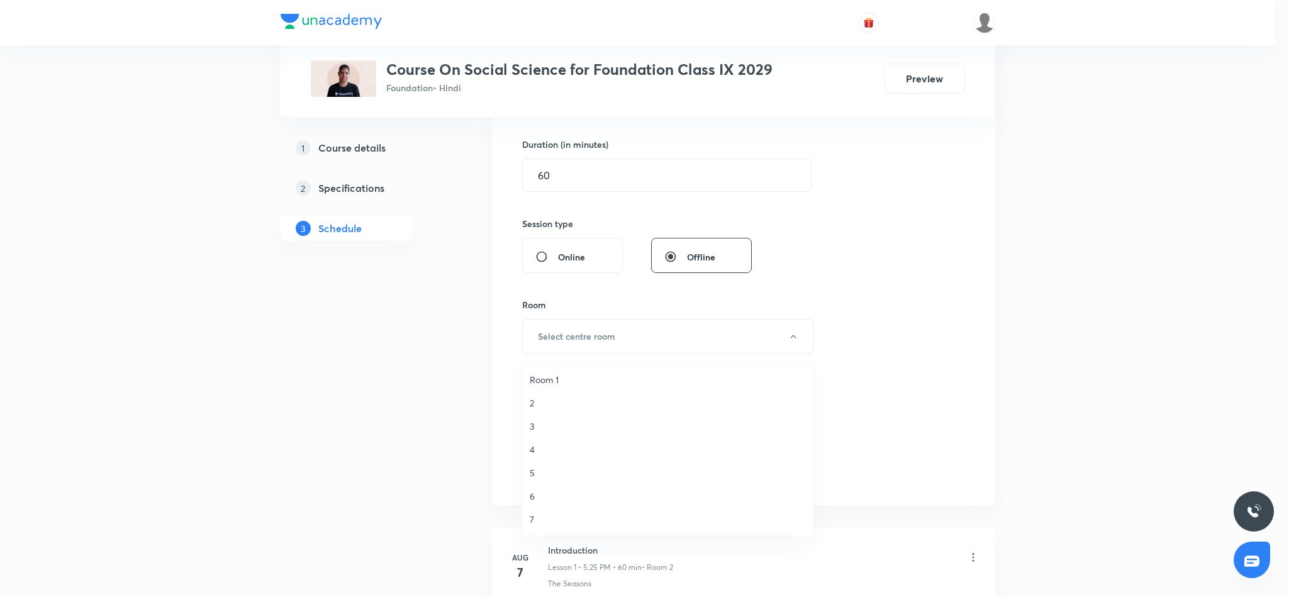
click at [536, 471] on span "5" at bounding box center [668, 472] width 276 height 13
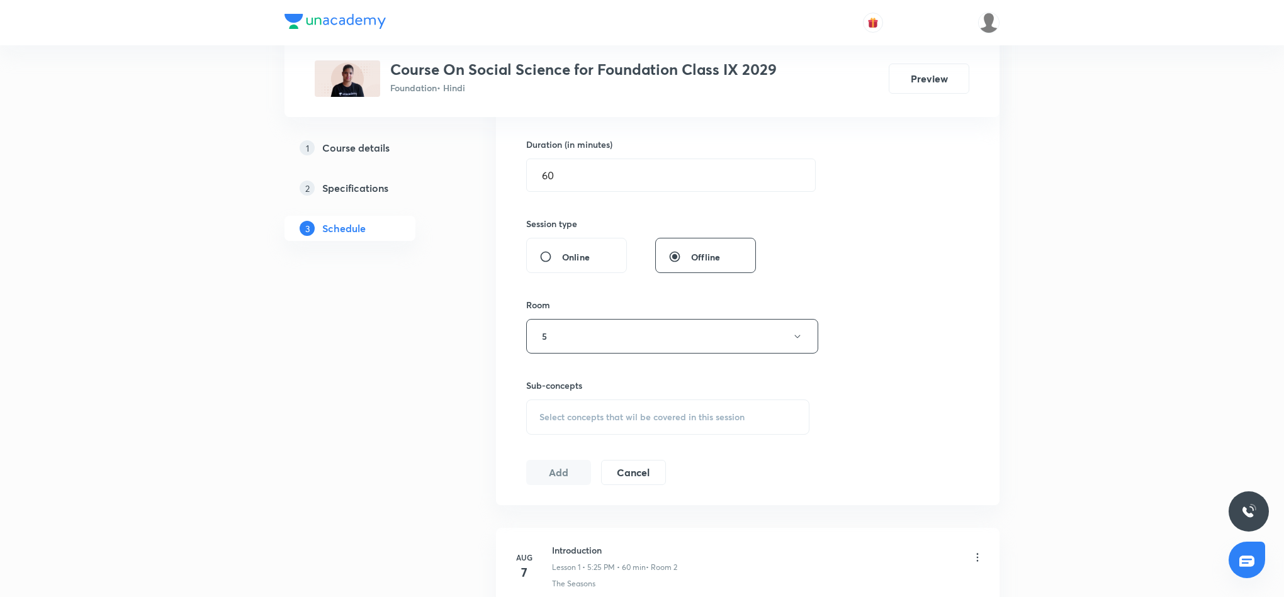
click at [607, 415] on span "Select concepts that wil be covered in this session" at bounding box center [641, 417] width 205 height 10
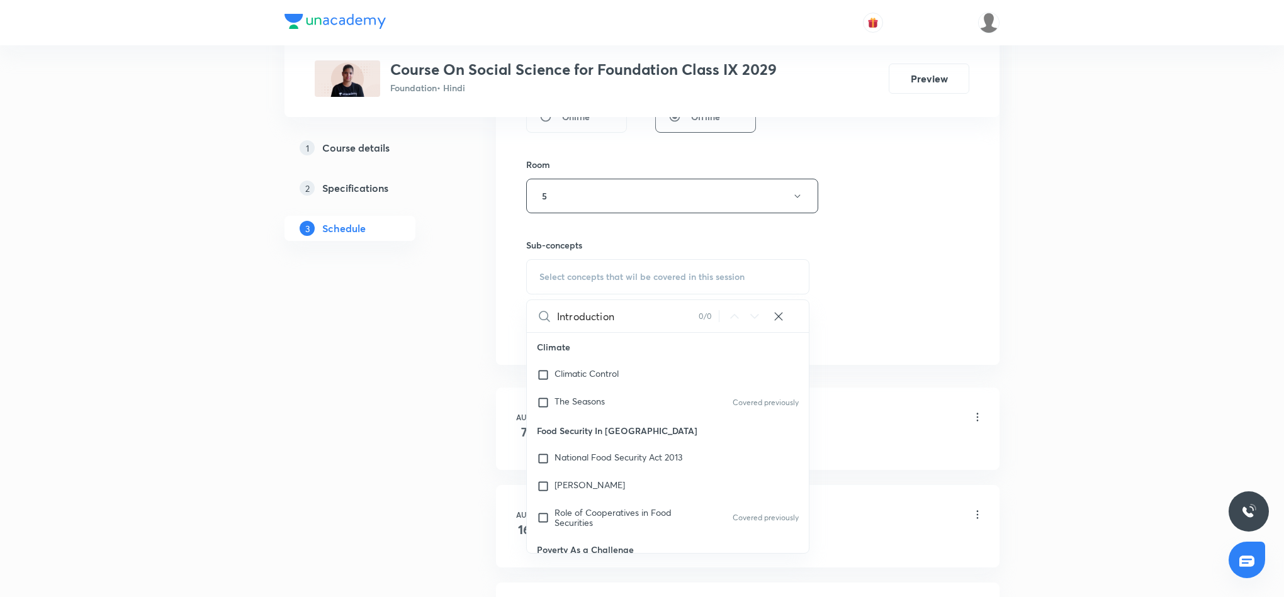
scroll to position [472, 0]
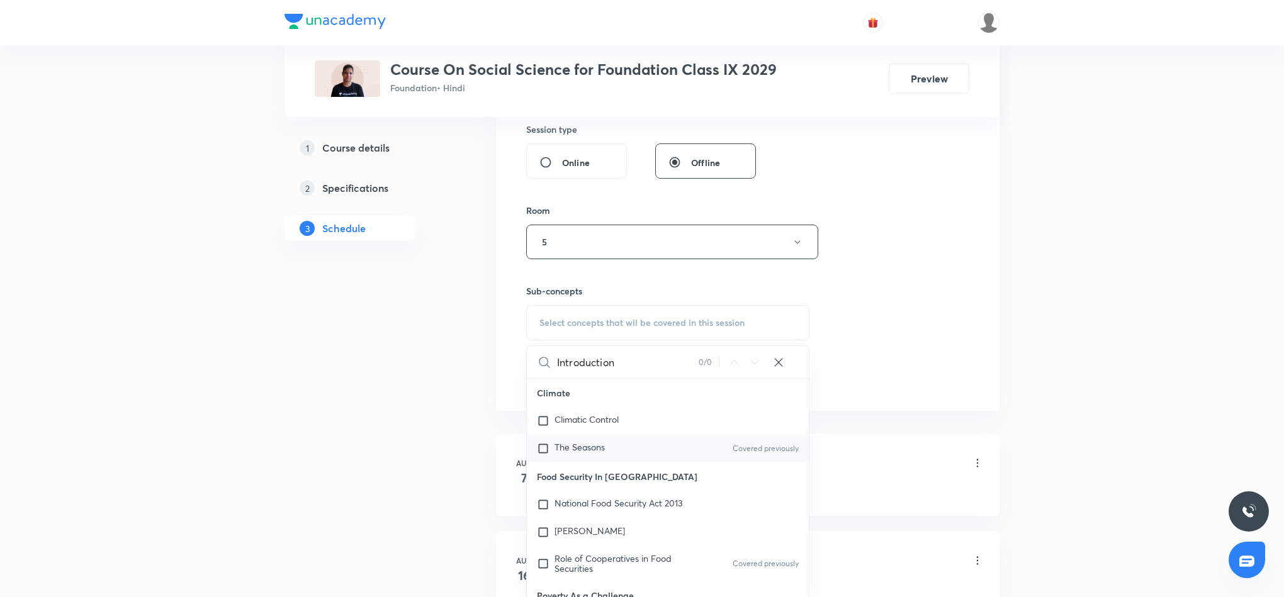
type input "Introduction"
click at [624, 454] on div "The Seasons Covered previously" at bounding box center [668, 449] width 282 height 28
checkbox input "true"
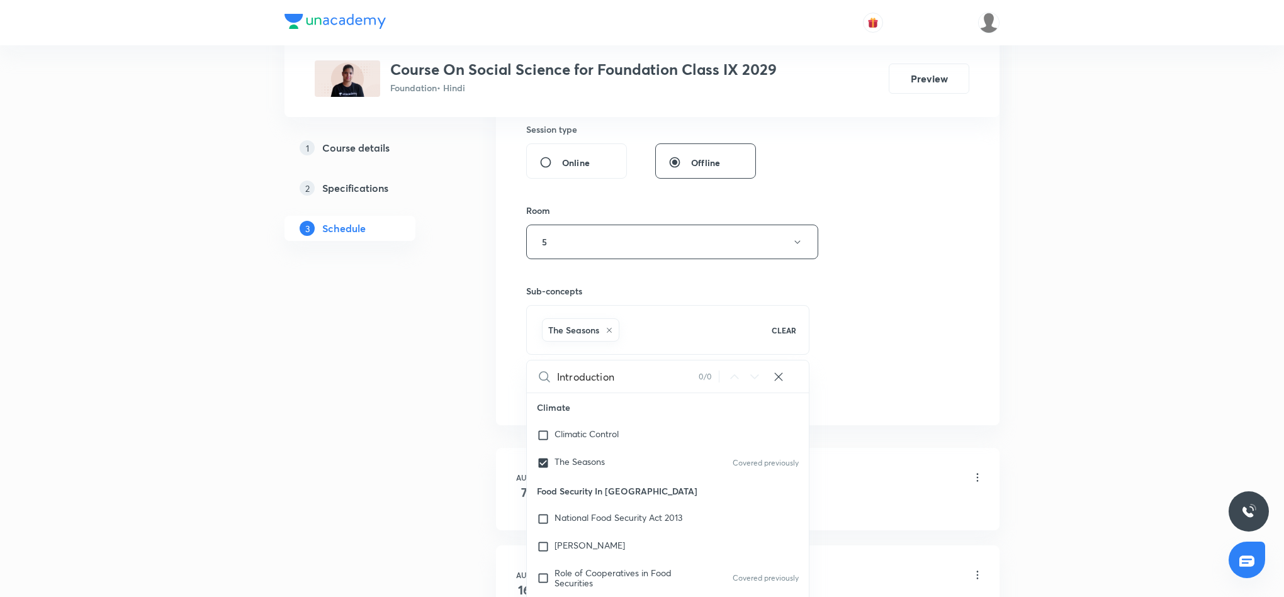
click at [907, 321] on div "Session 5 Live class Session title 14/99 Introduction 5 ​ Schedule for Aug 30, …" at bounding box center [747, 102] width 443 height 605
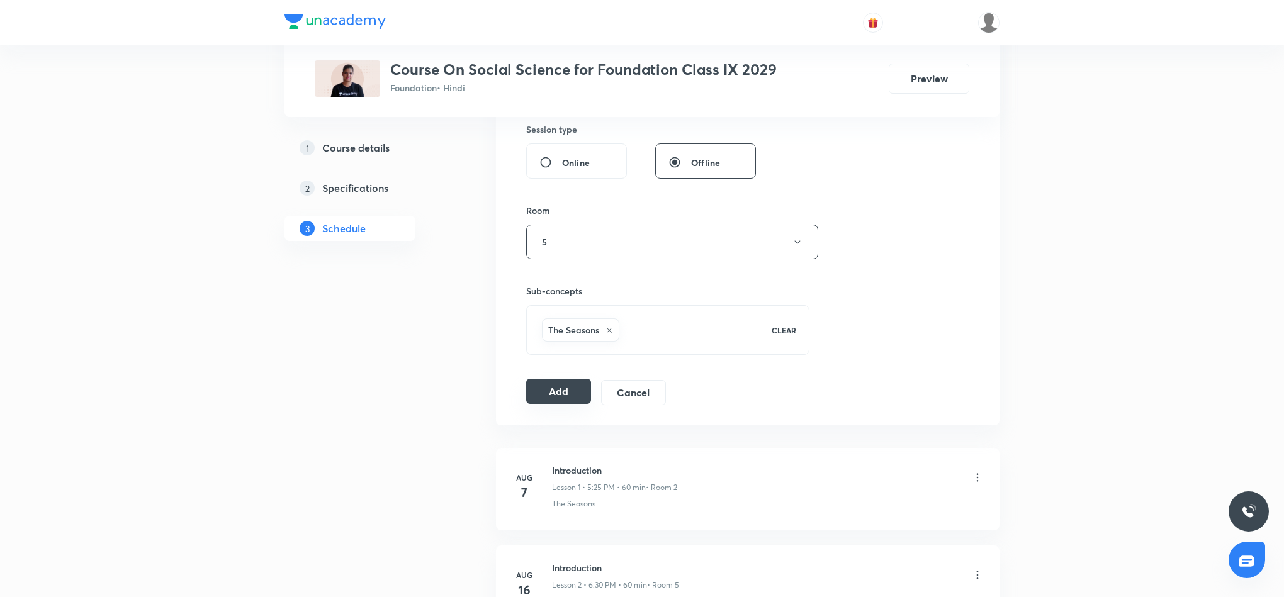
click at [533, 401] on button "Add" at bounding box center [558, 391] width 65 height 25
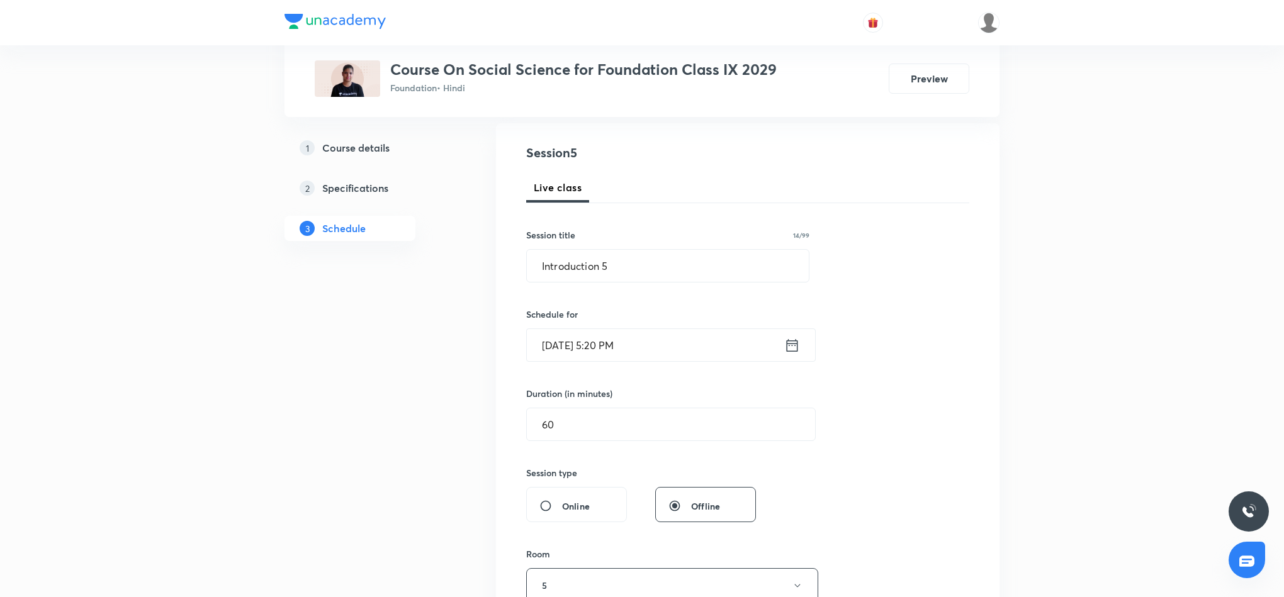
scroll to position [94, 0]
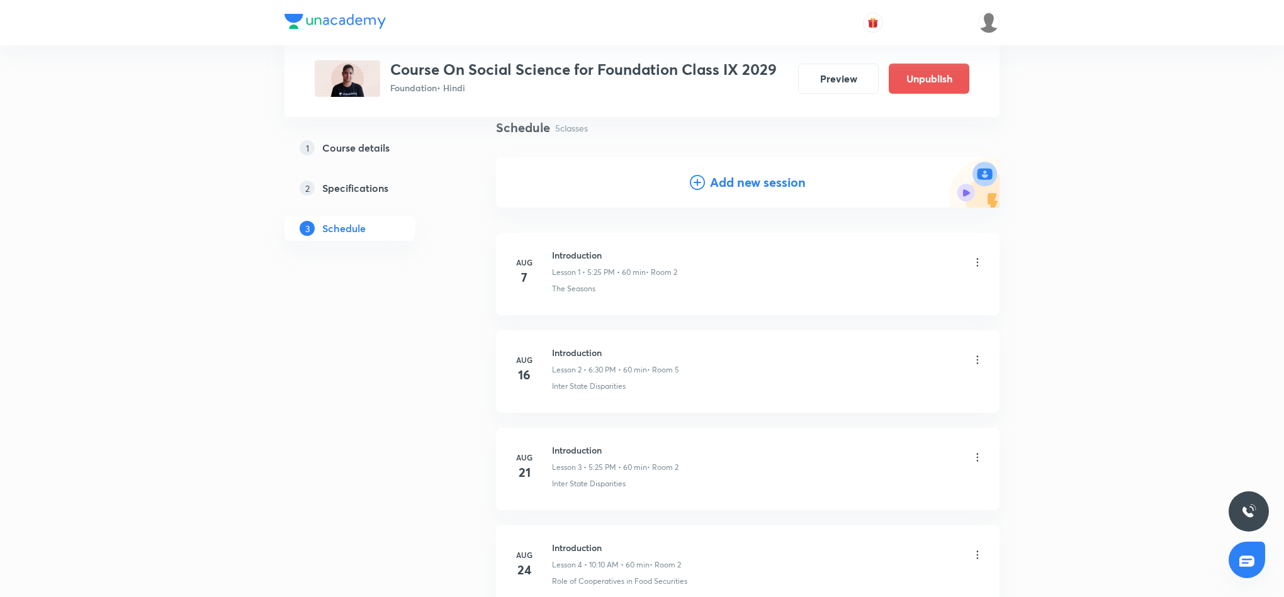
click at [1131, 271] on div "Plus Courses Course On Social Science for Foundation Class IX 2029 Foundation •…" at bounding box center [642, 365] width 1284 height 918
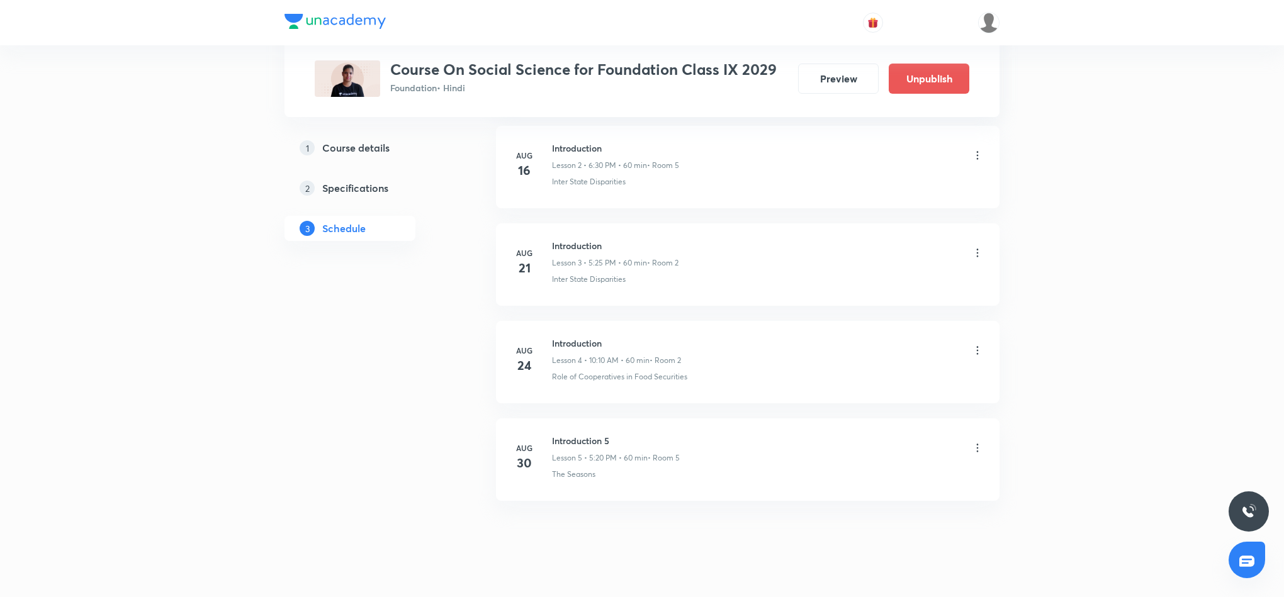
scroll to position [323, 0]
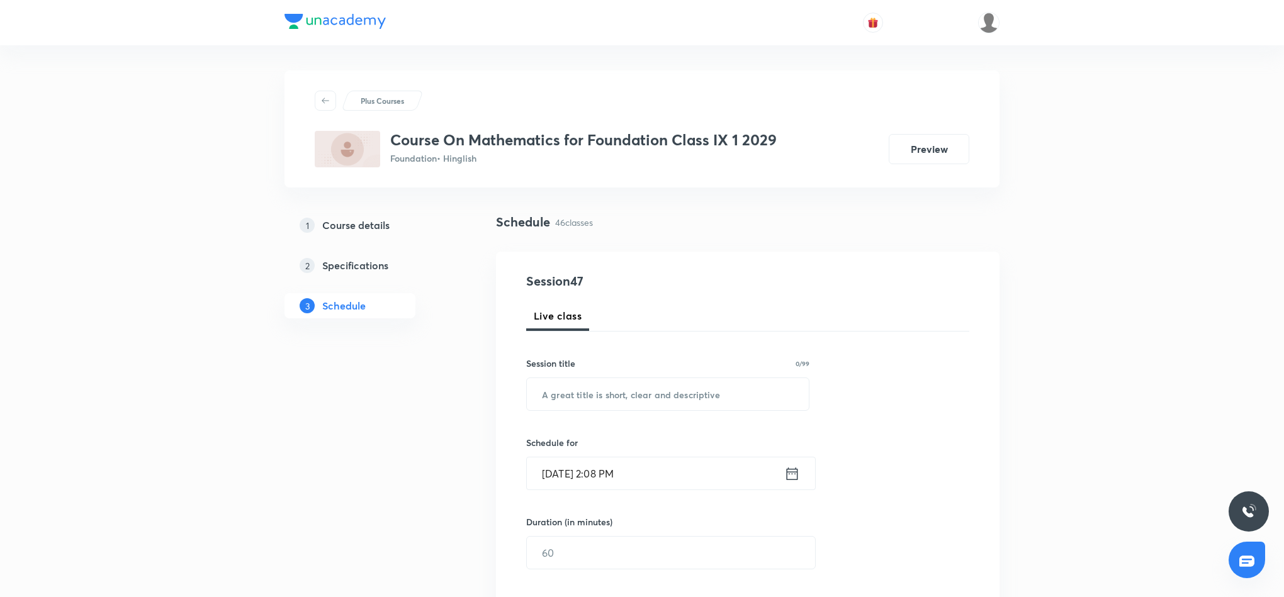
click at [639, 393] on input "text" at bounding box center [668, 394] width 282 height 32
paste input "Quadrilaterals"
type input "Quadrilaterals 1"
click at [790, 478] on icon at bounding box center [792, 474] width 16 height 18
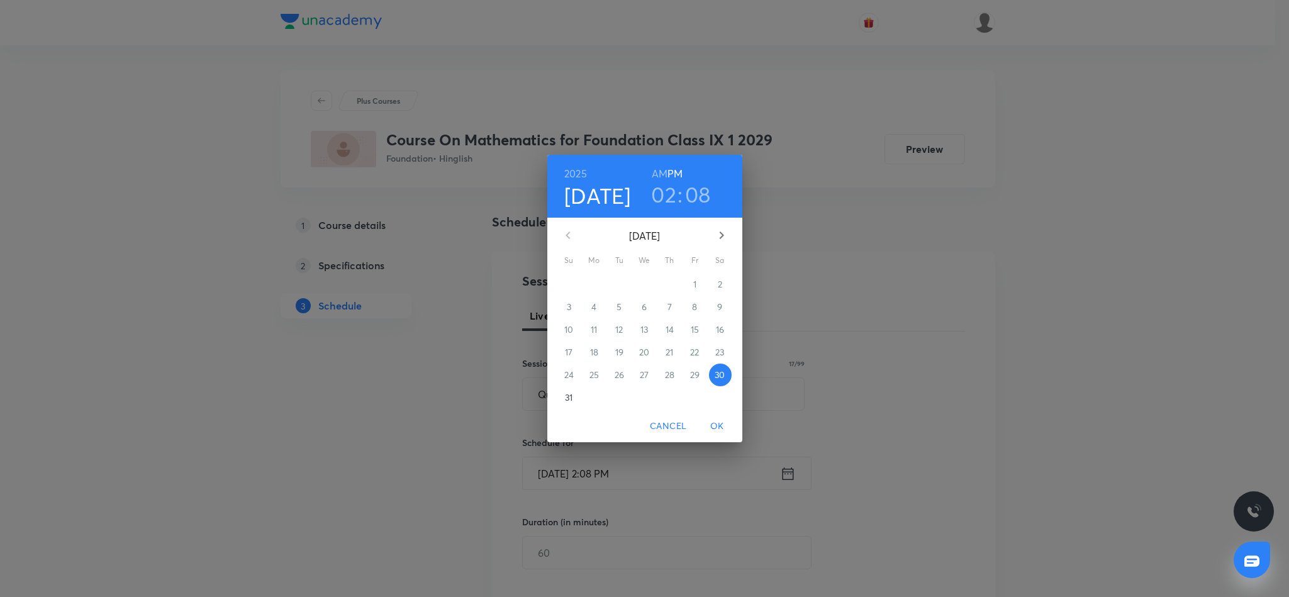
click at [665, 196] on h3 "02" at bounding box center [663, 194] width 25 height 26
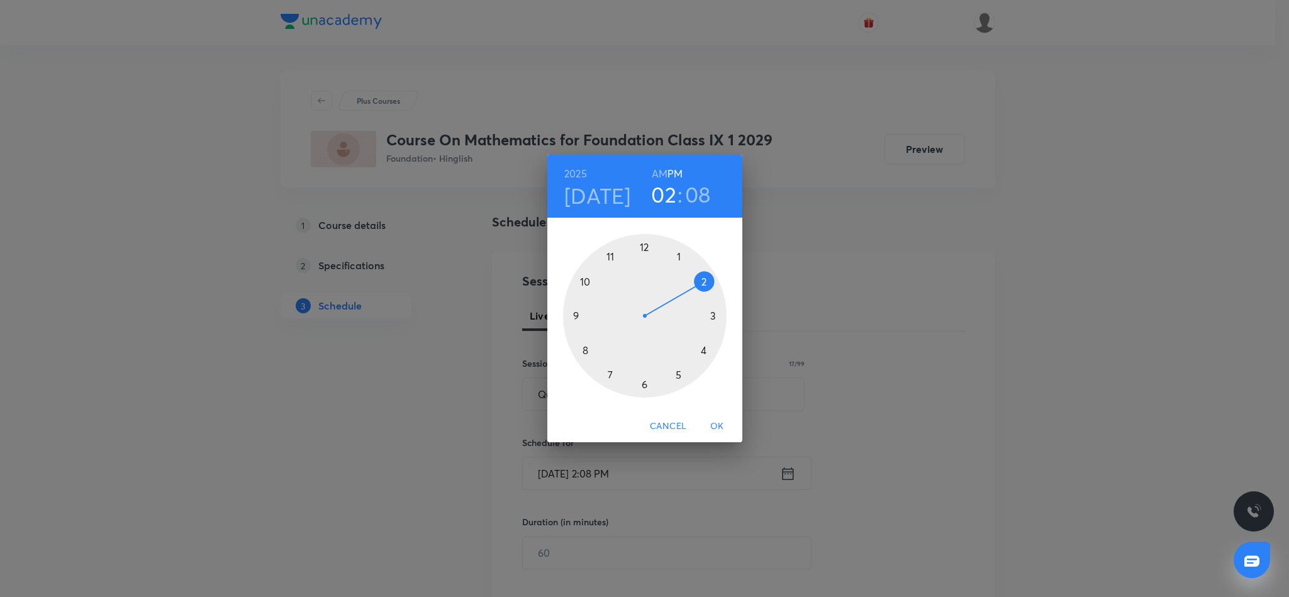
click at [644, 385] on div at bounding box center [645, 316] width 164 height 164
click at [643, 380] on div at bounding box center [645, 316] width 164 height 164
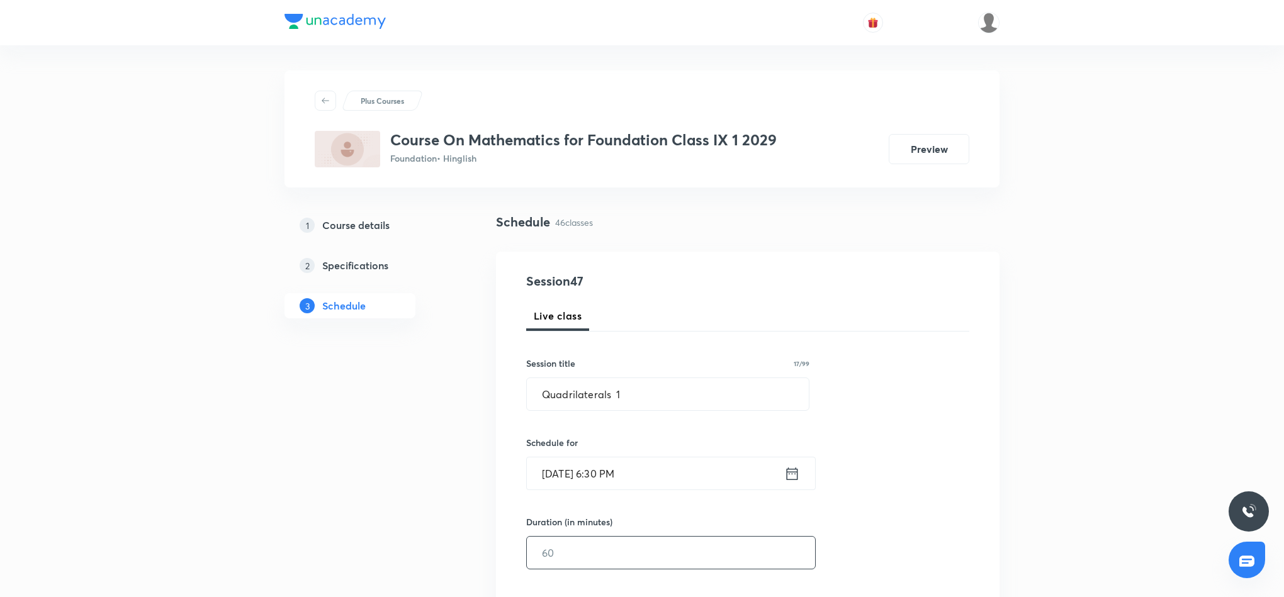
click at [629, 564] on input "text" at bounding box center [671, 553] width 288 height 32
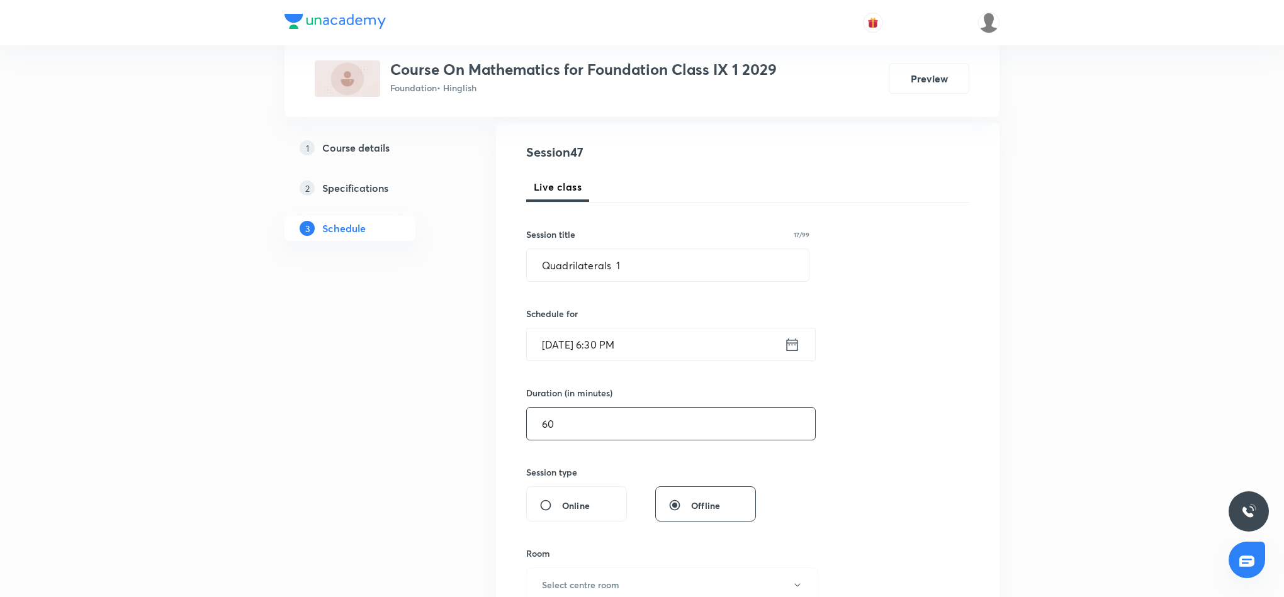
scroll to position [189, 0]
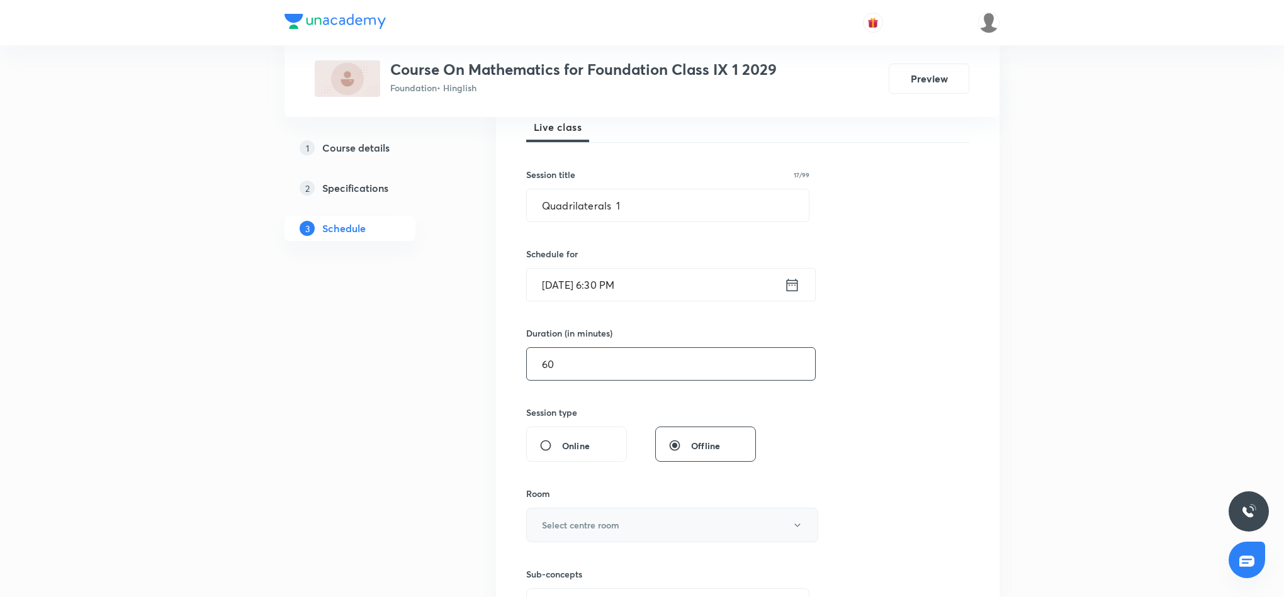
type input "60"
click at [742, 529] on button "Select centre room" at bounding box center [672, 525] width 292 height 35
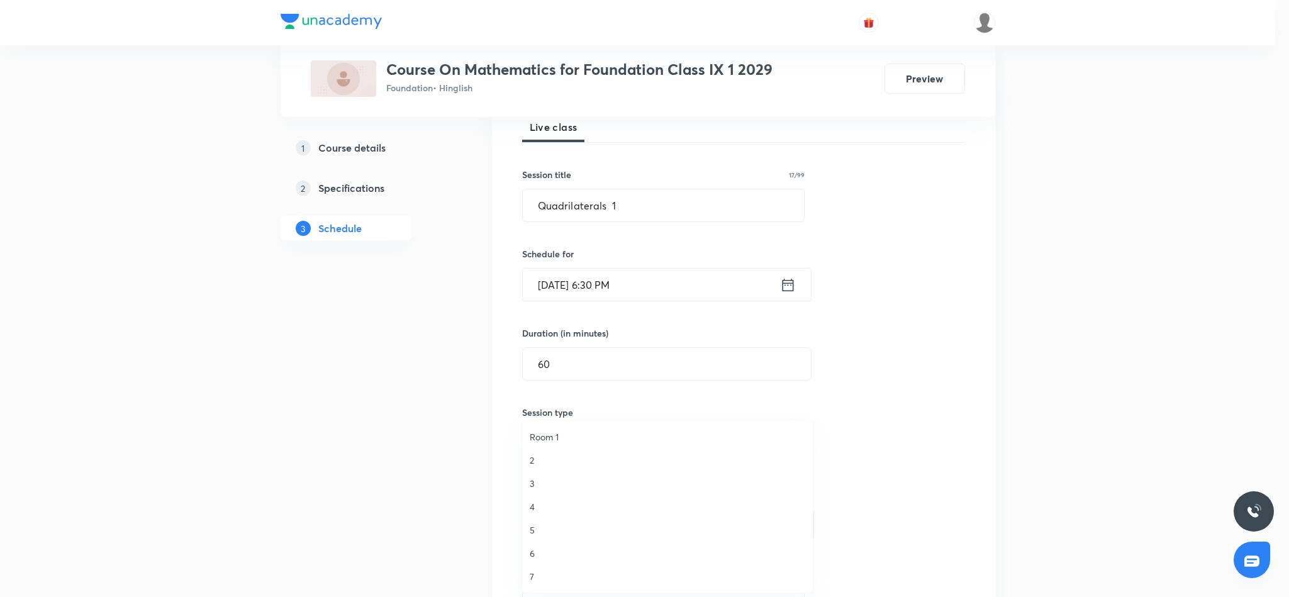
click at [537, 531] on span "5" at bounding box center [668, 530] width 276 height 13
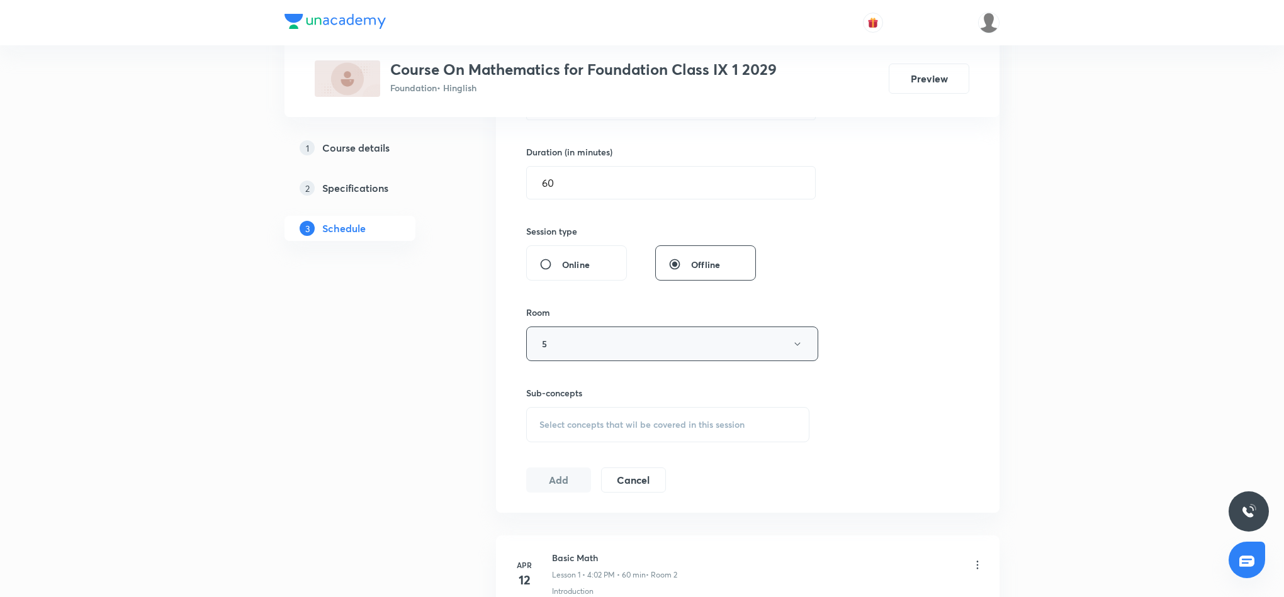
scroll to position [378, 0]
click at [737, 422] on span "Select concepts that wil be covered in this session" at bounding box center [641, 417] width 205 height 10
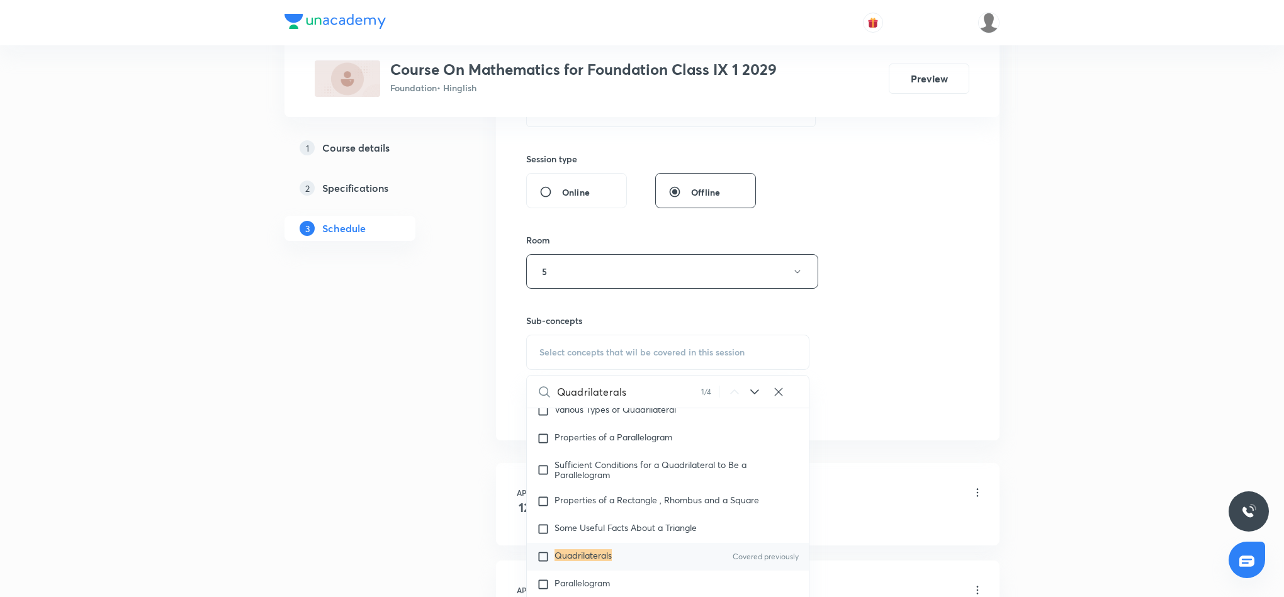
scroll to position [566, 0]
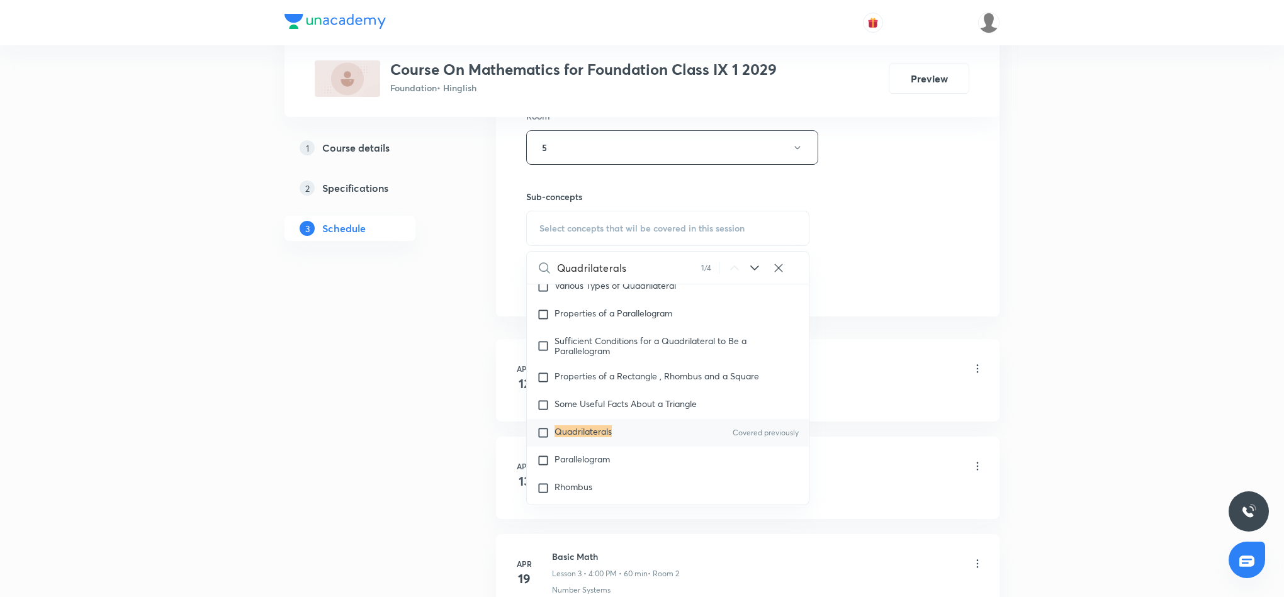
type input "Quadrilaterals"
click at [546, 439] on input "checkbox" at bounding box center [546, 433] width 18 height 13
checkbox input "true"
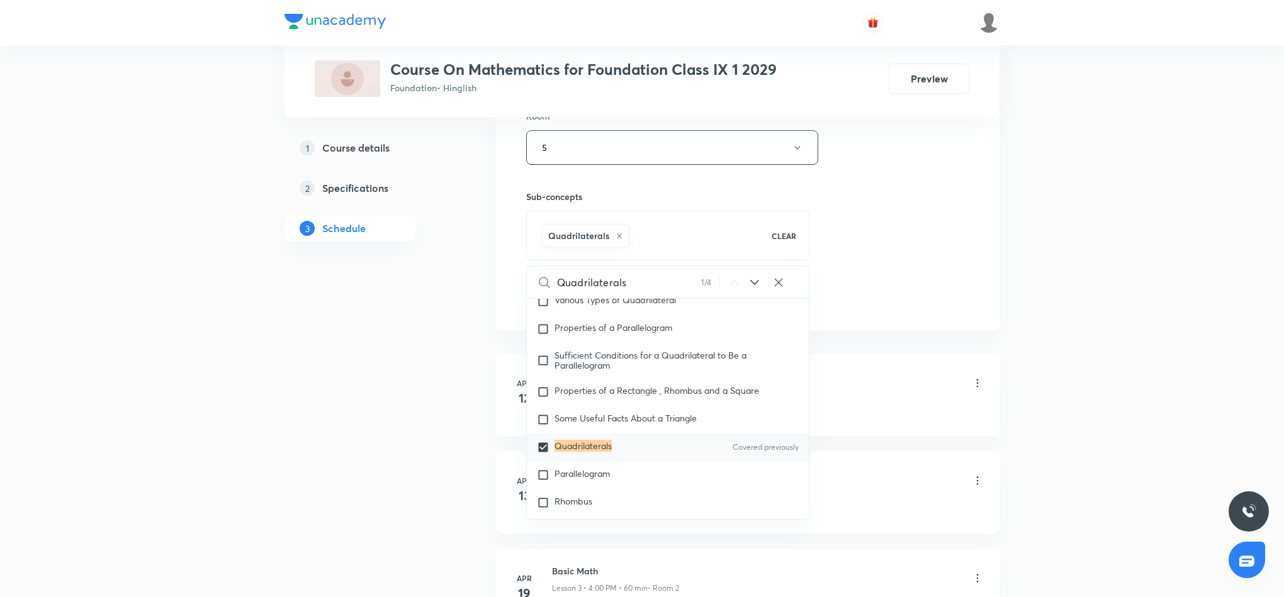
click at [858, 242] on div "Session 47 Live class Session title 17/99 Quadrilaterals 1 ​ Schedule for Aug 3…" at bounding box center [747, 7] width 443 height 605
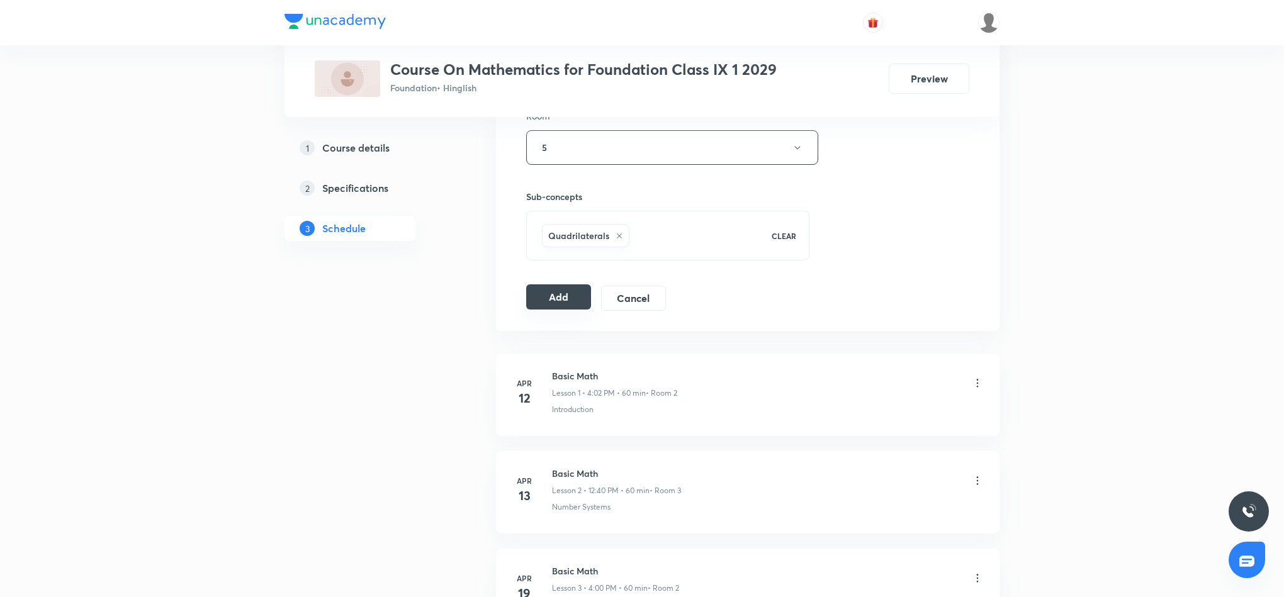
click at [550, 303] on button "Add" at bounding box center [558, 296] width 65 height 25
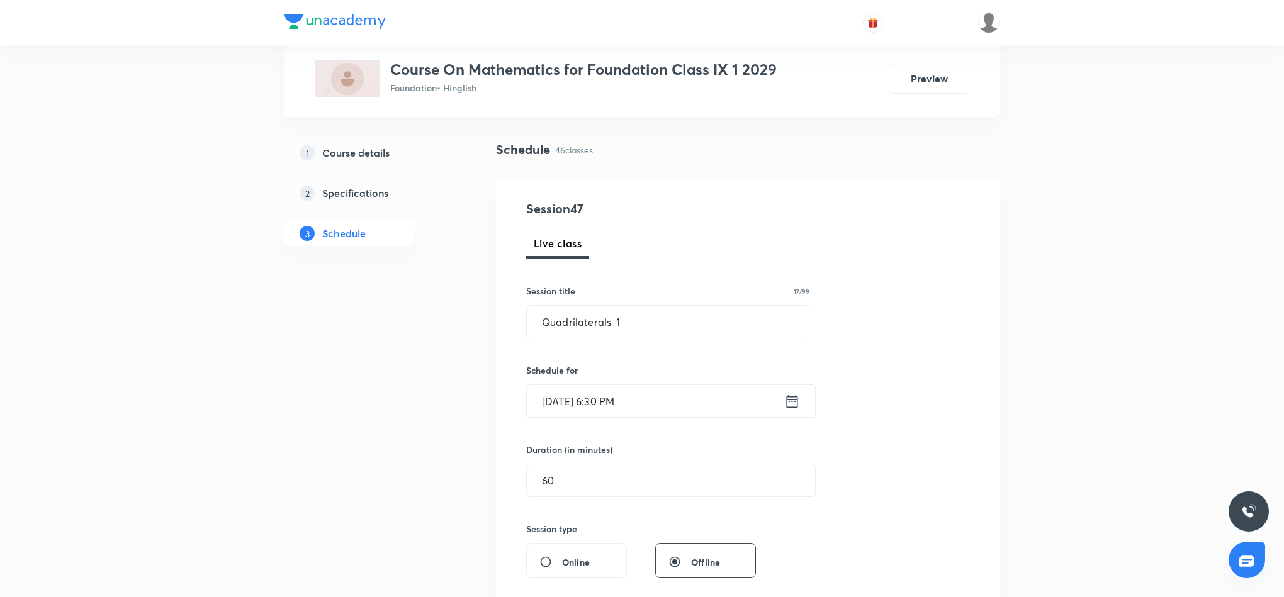
scroll to position [0, 0]
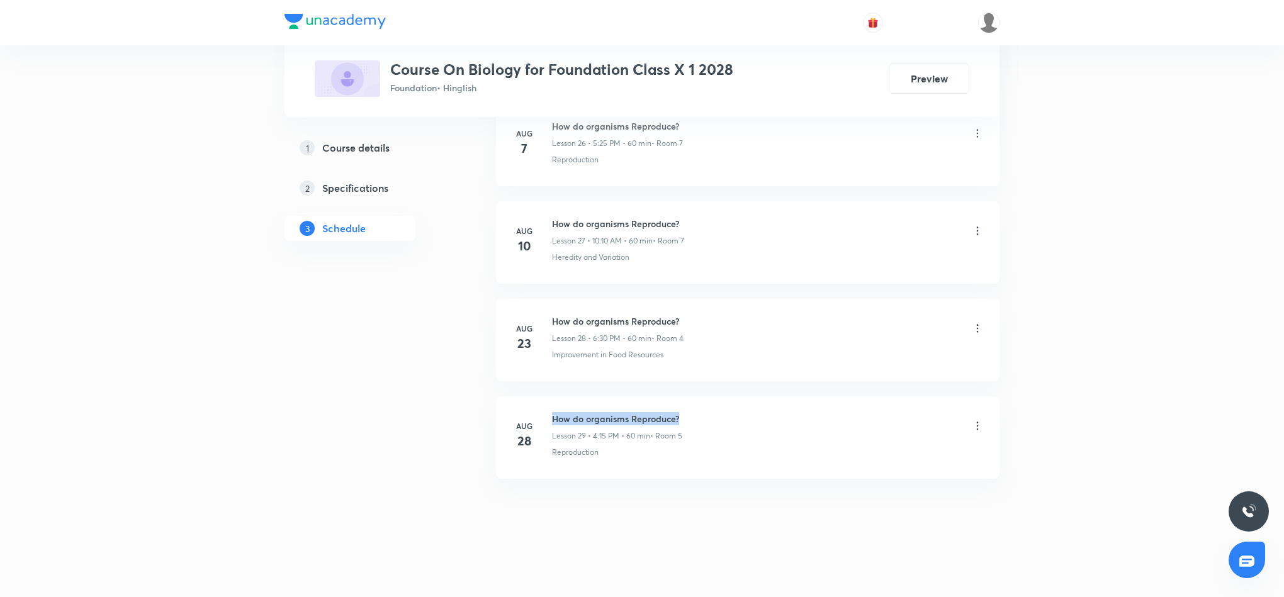
drag, startPoint x: 554, startPoint y: 418, endPoint x: 689, endPoint y: 425, distance: 135.5
click at [689, 425] on div "How do organisms Reproduce? Lesson 29 • 4:15 PM • 60 min • Room 5" at bounding box center [768, 427] width 432 height 30
copy h6 "How do organisms Reproduce?"
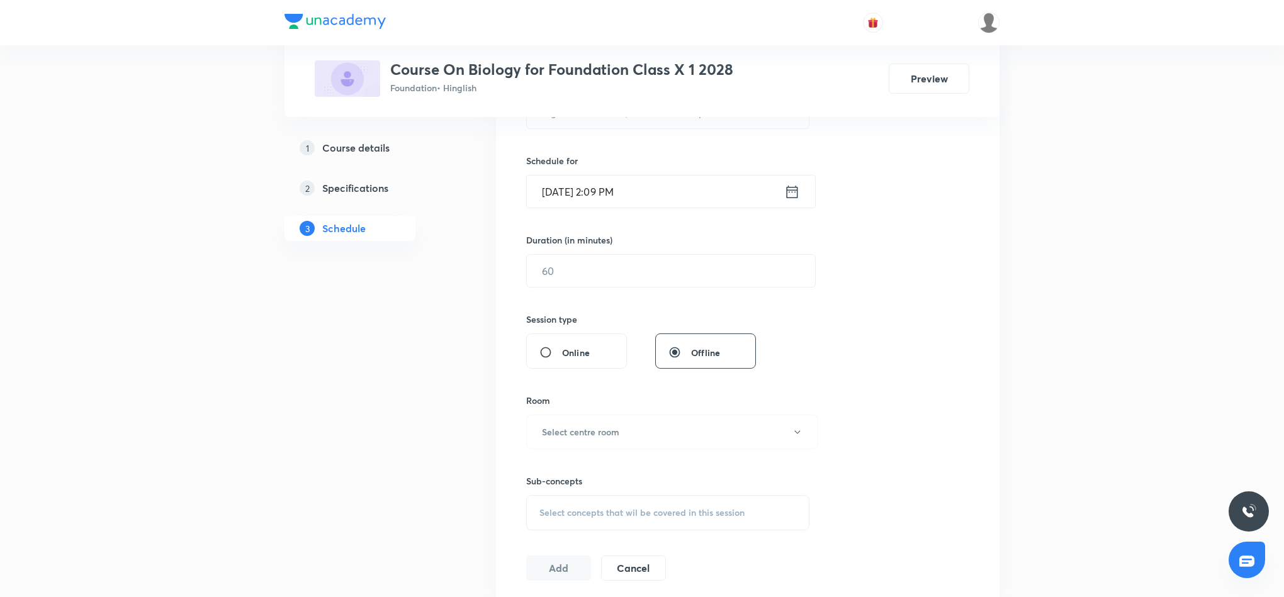
scroll to position [0, 0]
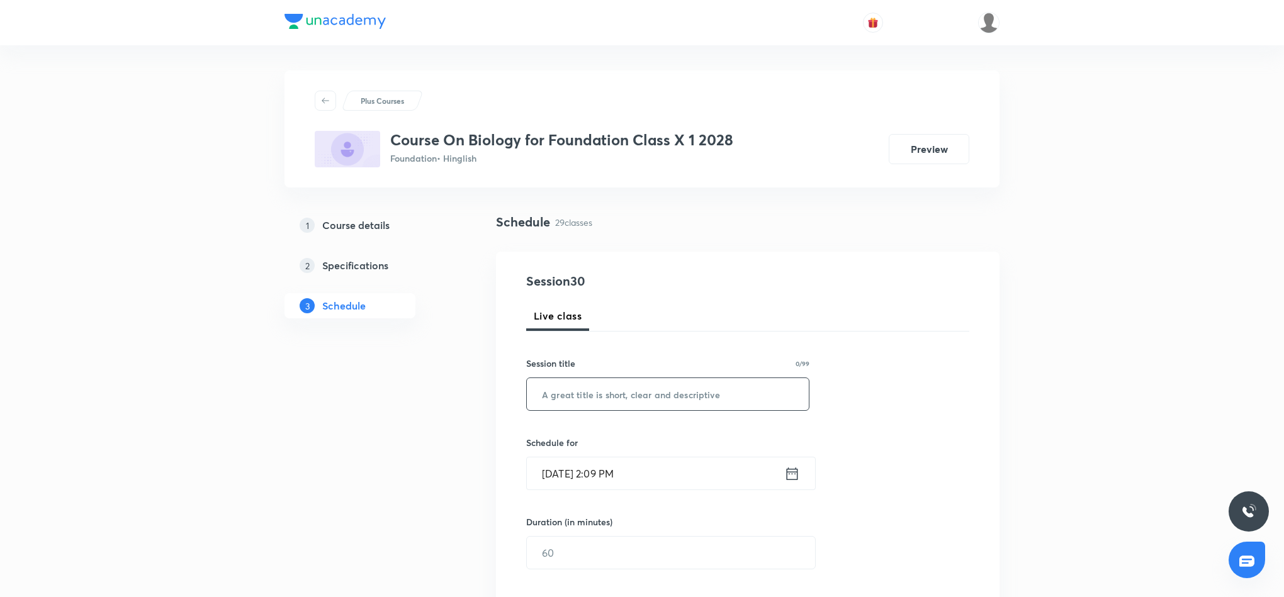
click at [695, 398] on input "text" at bounding box center [668, 394] width 282 height 32
paste input "How do organisms Reproduce?"
type input "How do organisms Reproduce?"
click at [790, 476] on icon at bounding box center [792, 474] width 16 height 18
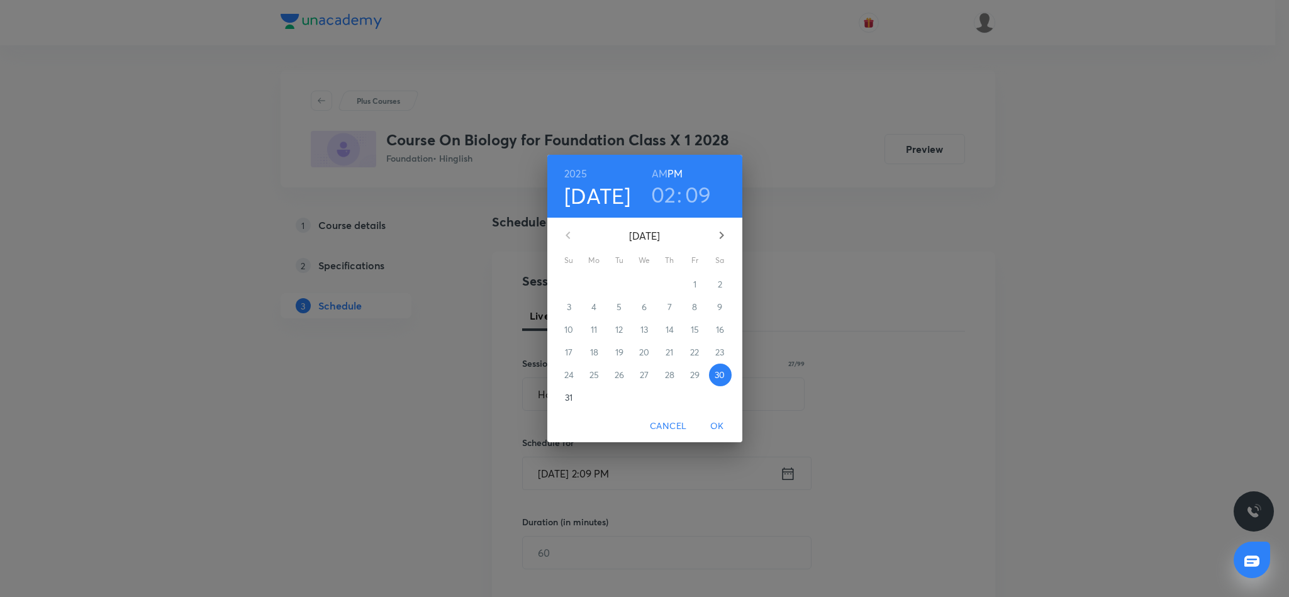
click at [667, 193] on h3 "02" at bounding box center [663, 194] width 25 height 26
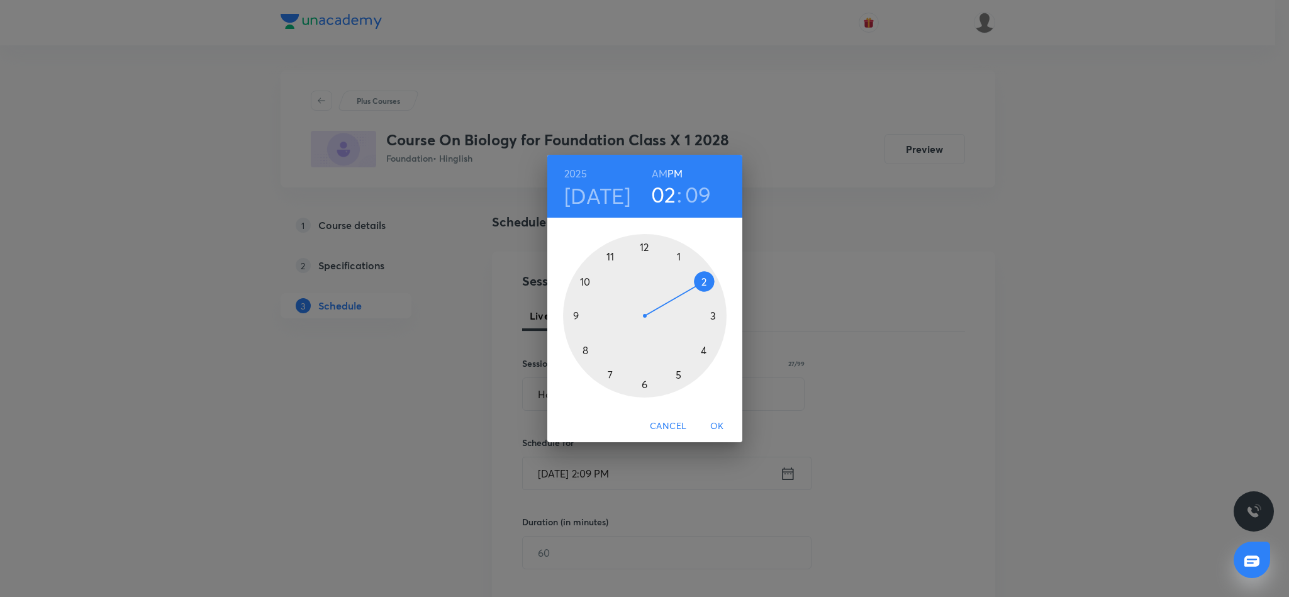
click at [706, 348] on div at bounding box center [645, 316] width 164 height 164
click at [704, 281] on div at bounding box center [645, 316] width 164 height 164
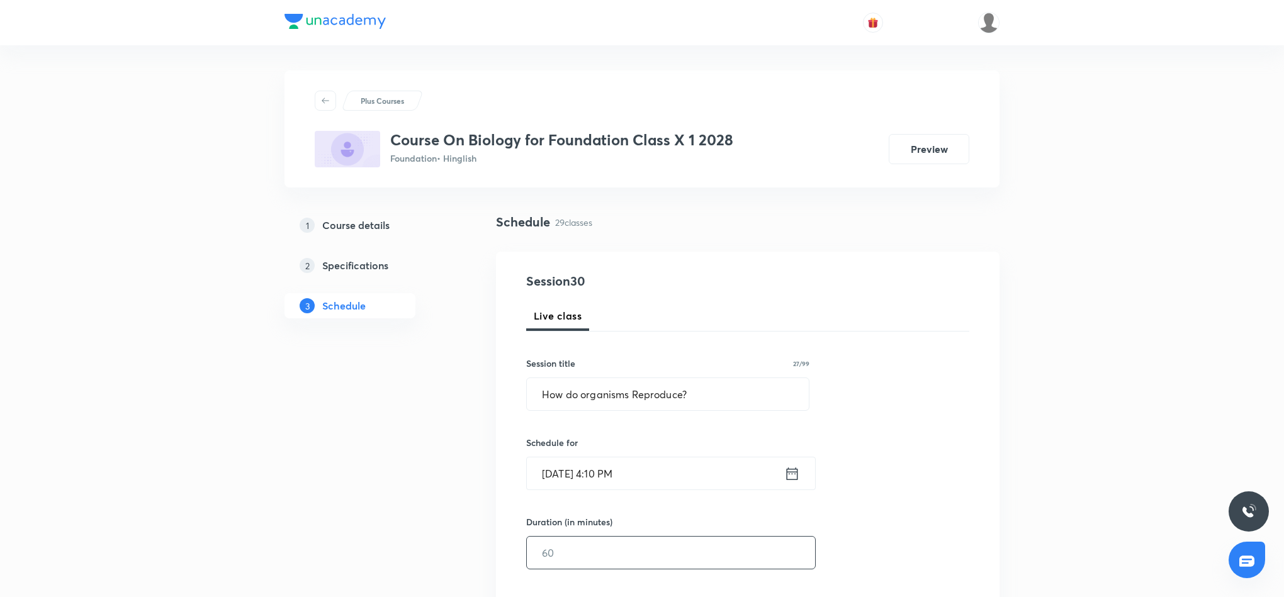
click at [680, 548] on input "text" at bounding box center [671, 553] width 288 height 32
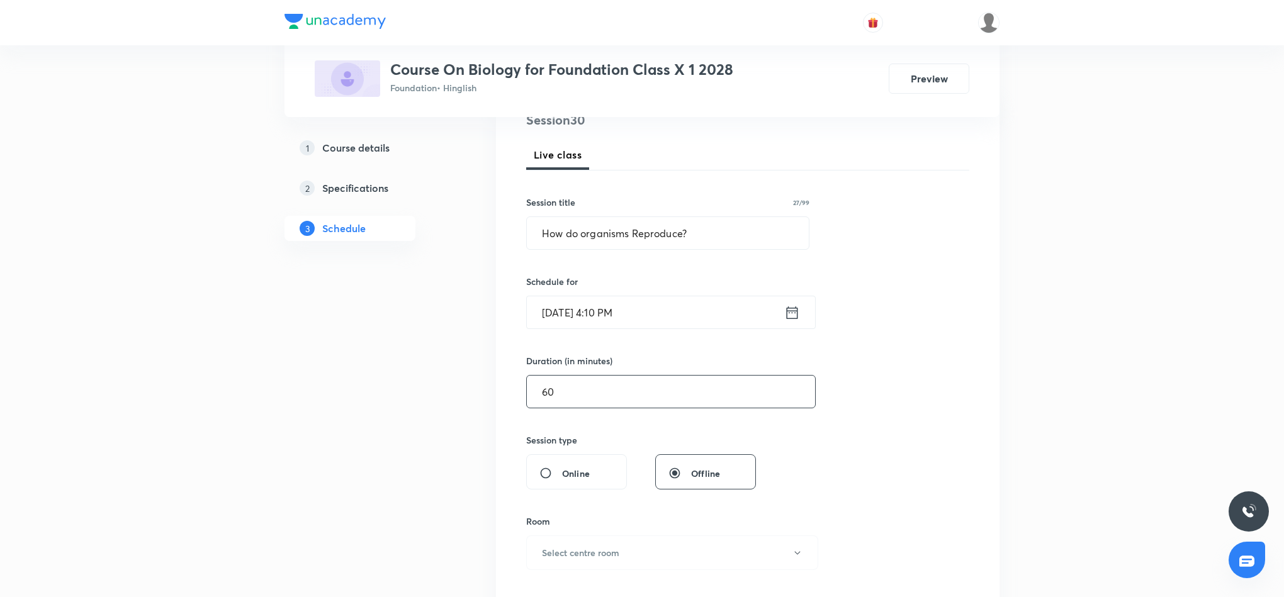
scroll to position [189, 0]
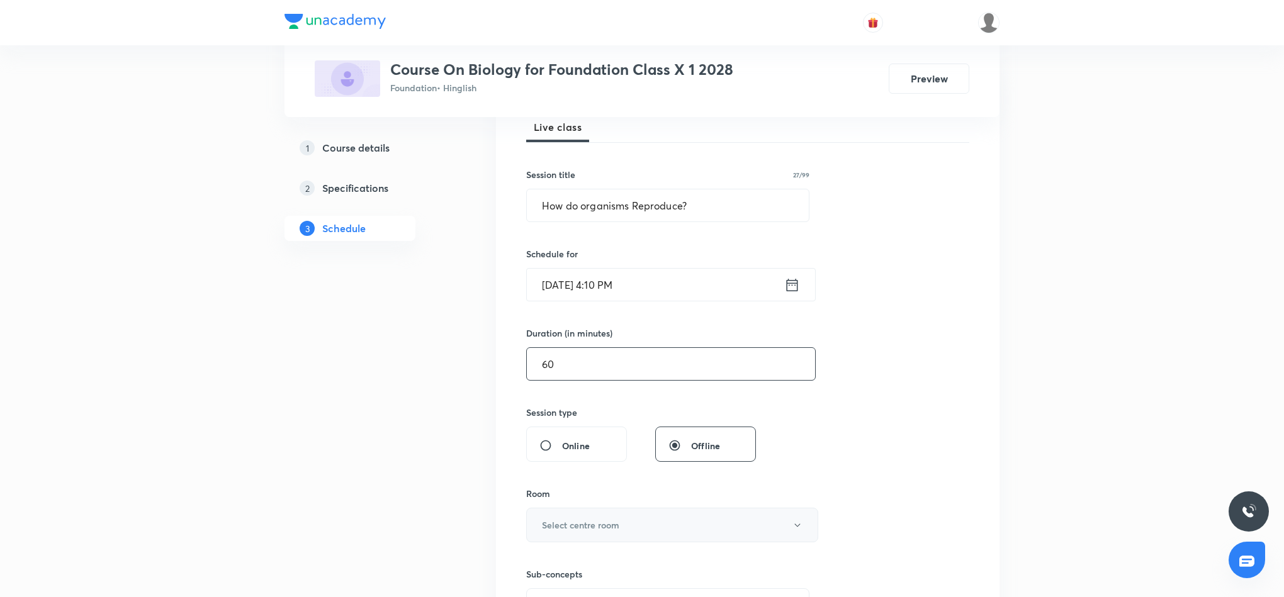
type input "60"
click at [689, 531] on button "Select centre room" at bounding box center [672, 525] width 292 height 35
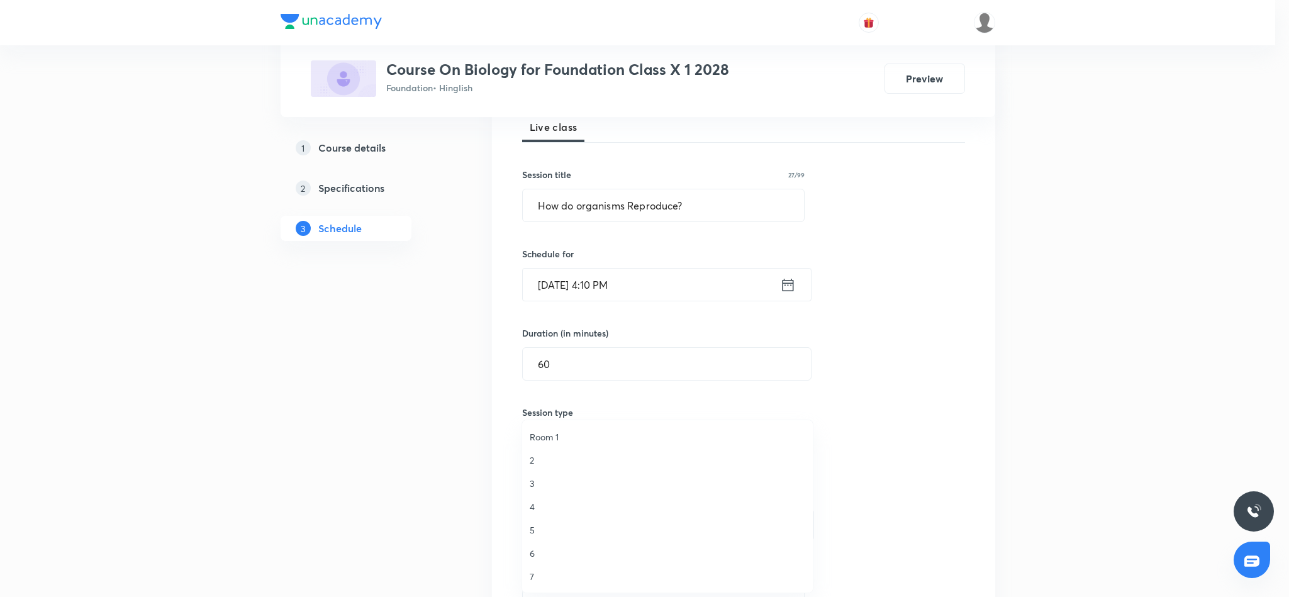
click at [533, 574] on span "7" at bounding box center [668, 576] width 276 height 13
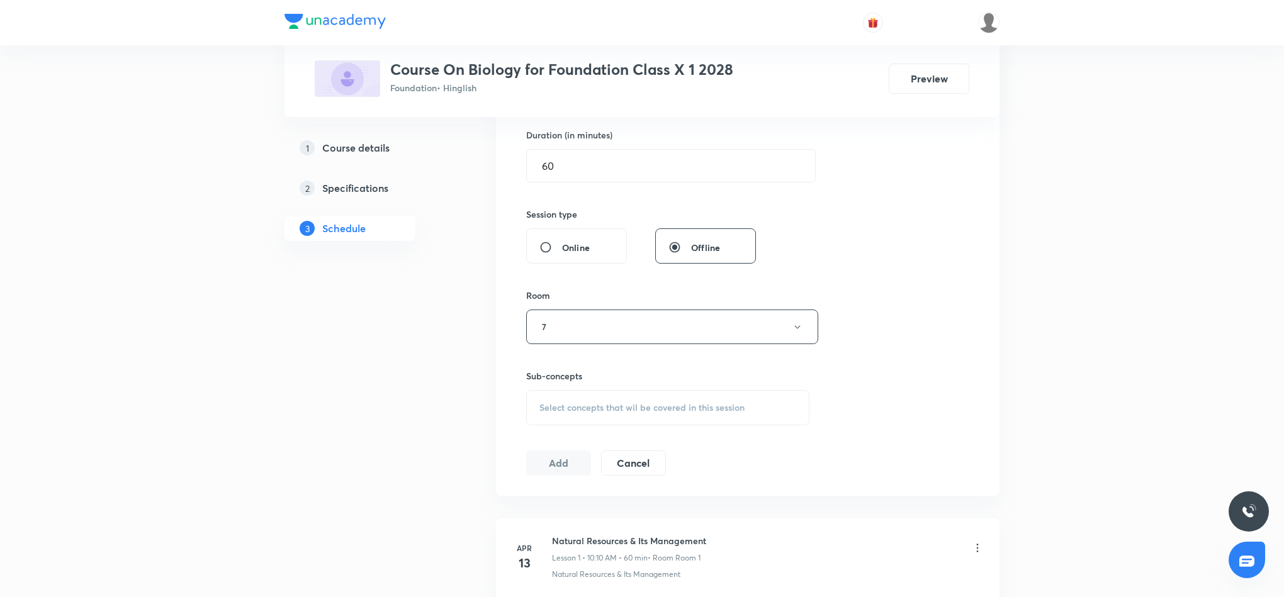
scroll to position [472, 0]
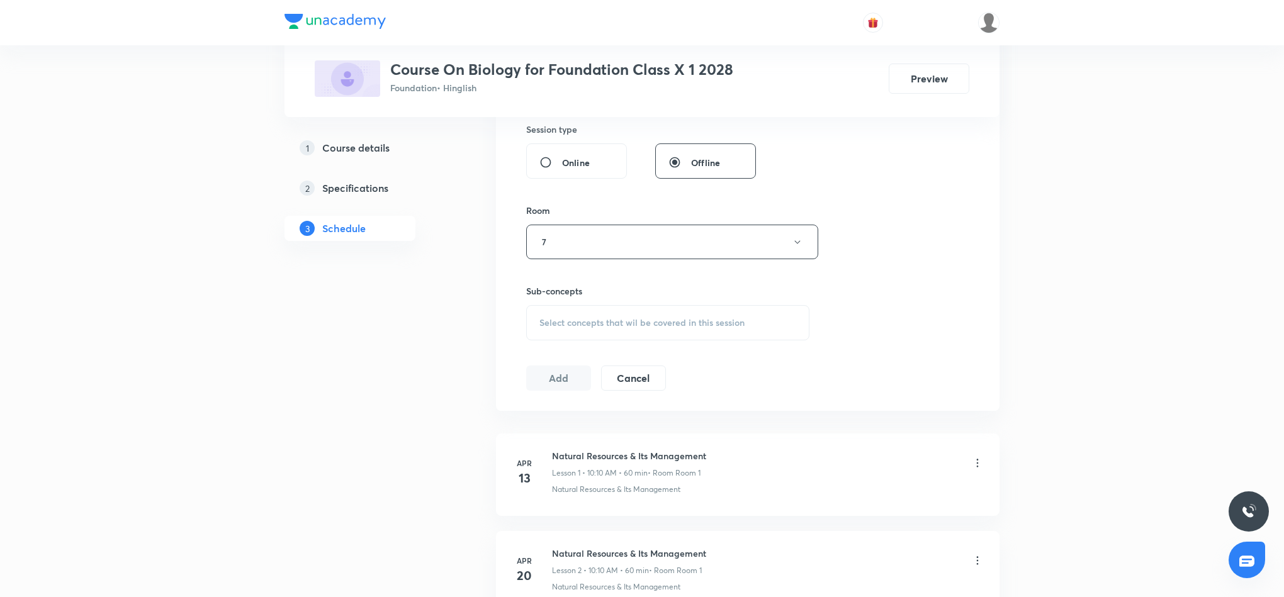
drag, startPoint x: 633, startPoint y: 313, endPoint x: 633, endPoint y: 329, distance: 15.1
click at [633, 323] on div "Select concepts that wil be covered in this session" at bounding box center [667, 322] width 283 height 35
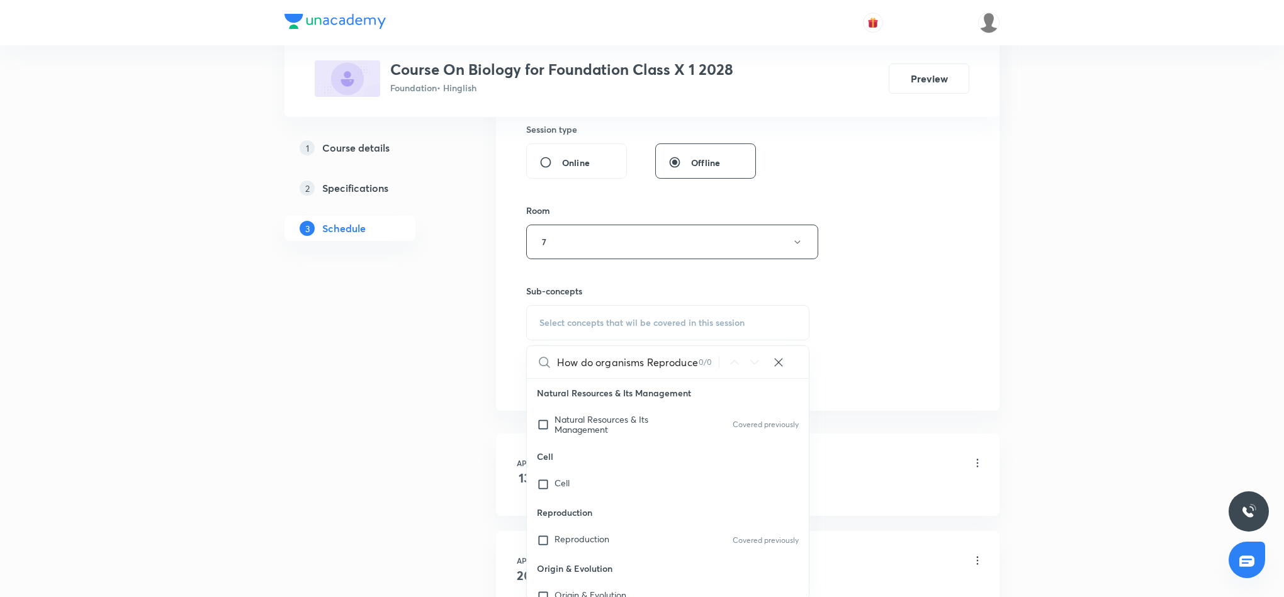
scroll to position [0, 0]
type input "How do organisms"
click at [629, 435] on p "Natural Resources & Its Management" at bounding box center [617, 425] width 127 height 20
checkbox input "true"
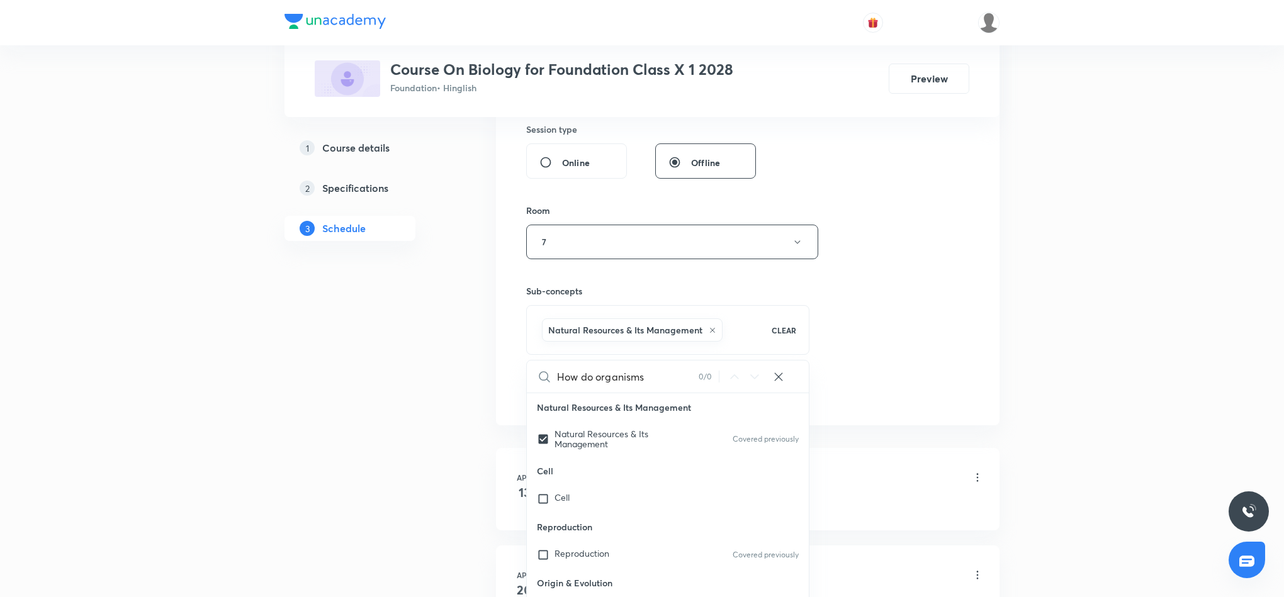
click at [858, 327] on div "Session 30 Live class Session title 27/99 How do organisms Reproduce? ​ Schedul…" at bounding box center [747, 102] width 443 height 605
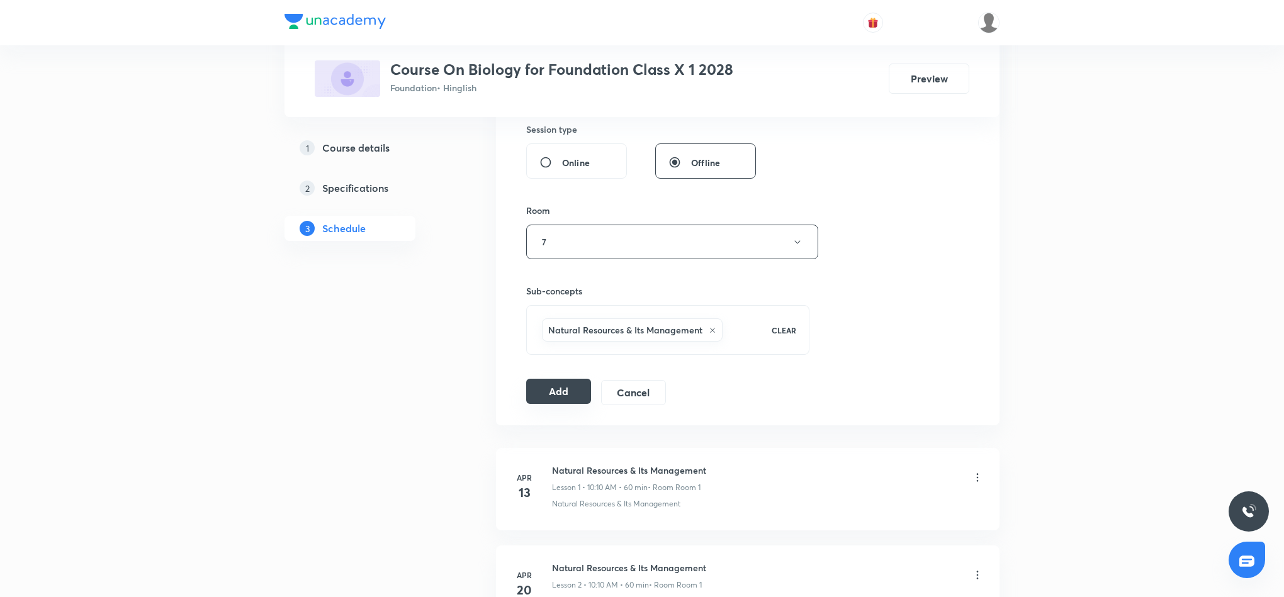
click at [558, 395] on button "Add" at bounding box center [558, 391] width 65 height 25
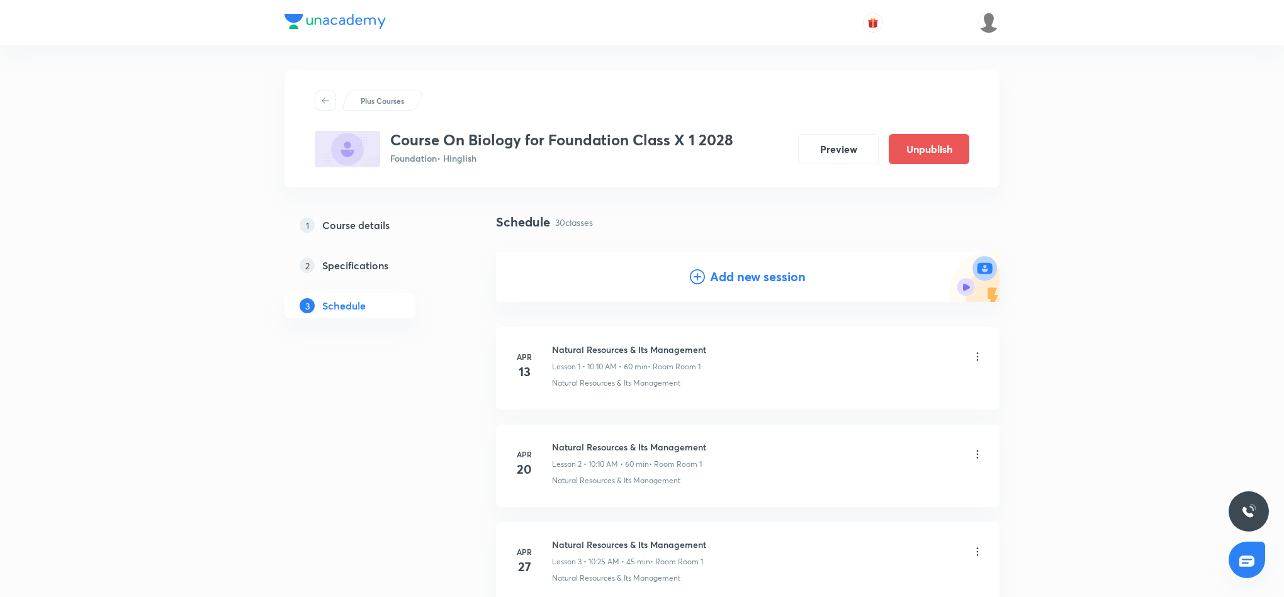
scroll to position [2778, 0]
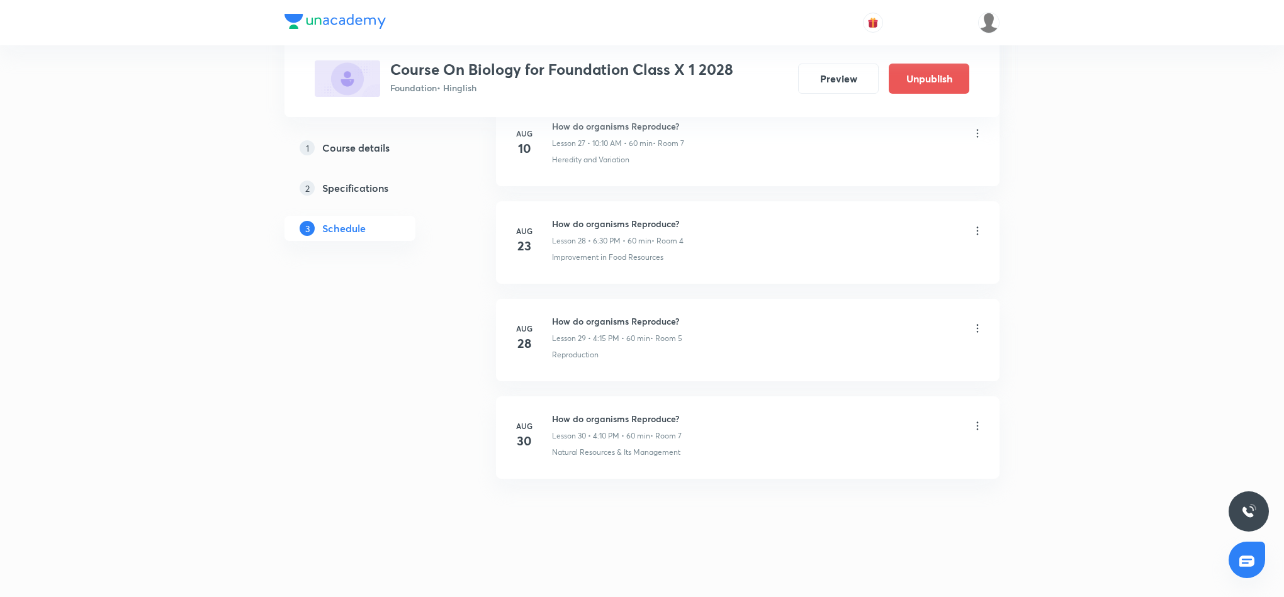
click at [977, 425] on icon at bounding box center [978, 426] width 2 height 8
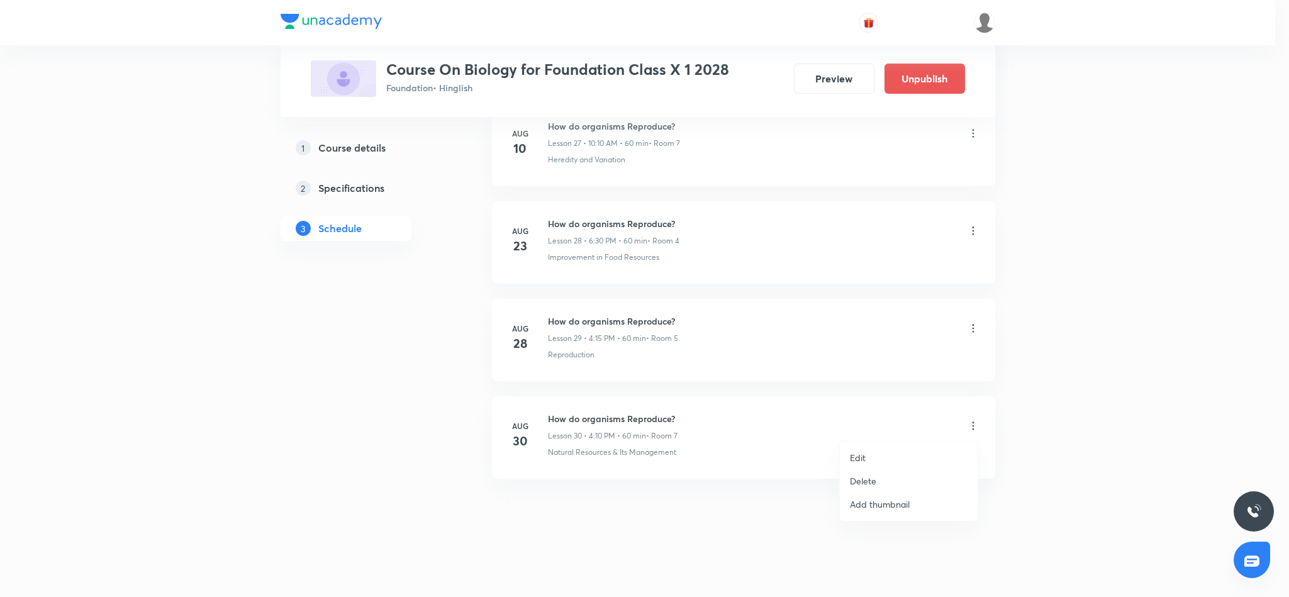
click at [855, 456] on p "Edit" at bounding box center [858, 457] width 16 height 13
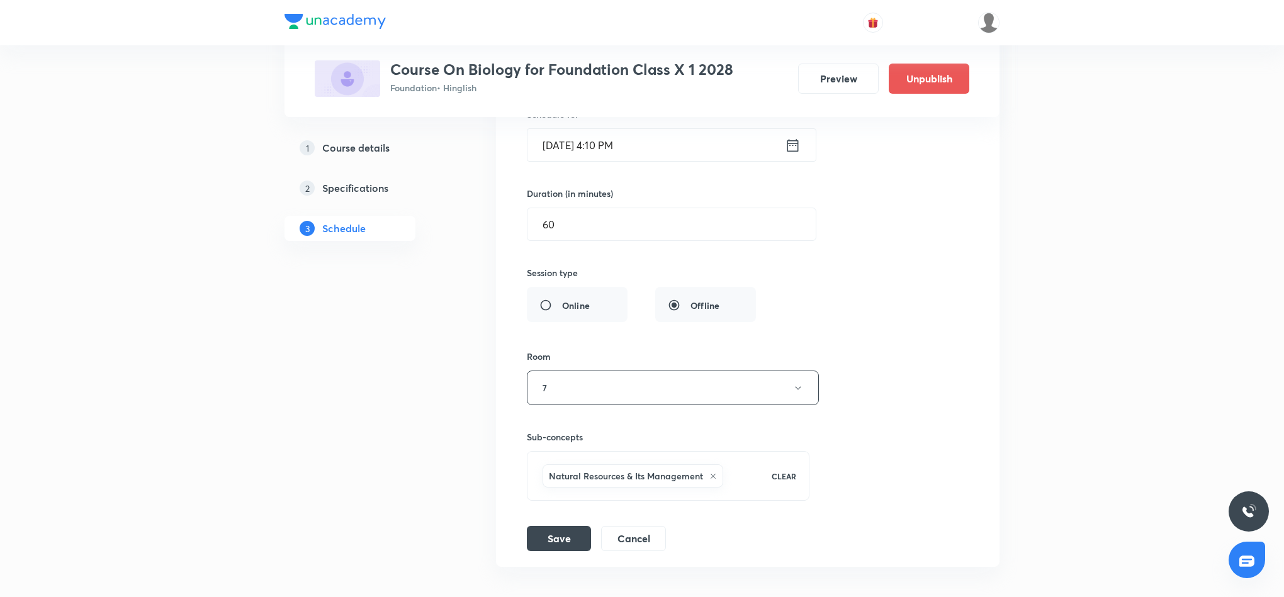
scroll to position [3250, 0]
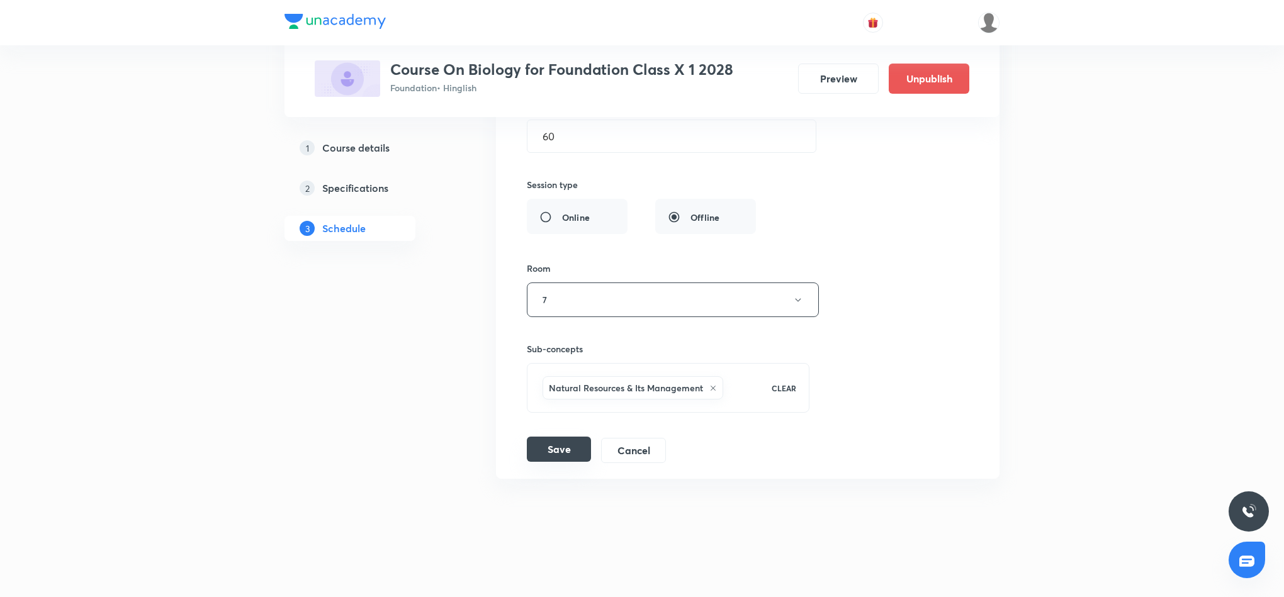
click at [551, 462] on button "Save" at bounding box center [559, 449] width 64 height 25
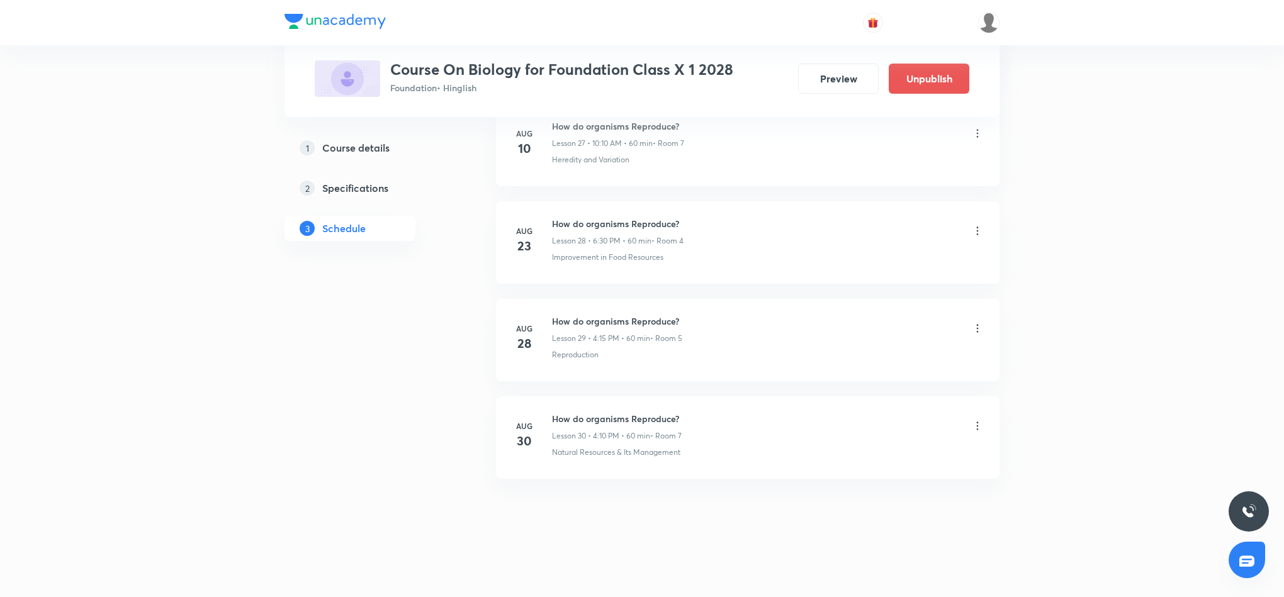
scroll to position [2778, 0]
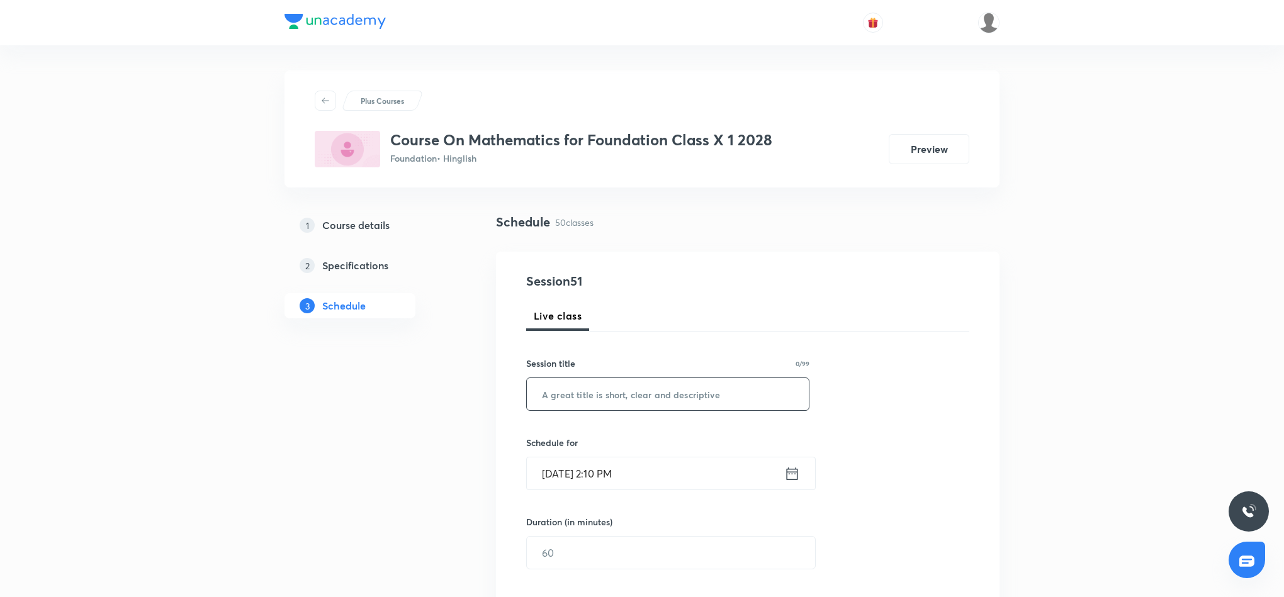
click at [605, 391] on input "text" at bounding box center [668, 394] width 282 height 32
paste input "-Some Application of trigonometry"
type input "Some Application of trigonometry"
click at [795, 478] on icon at bounding box center [792, 474] width 16 height 18
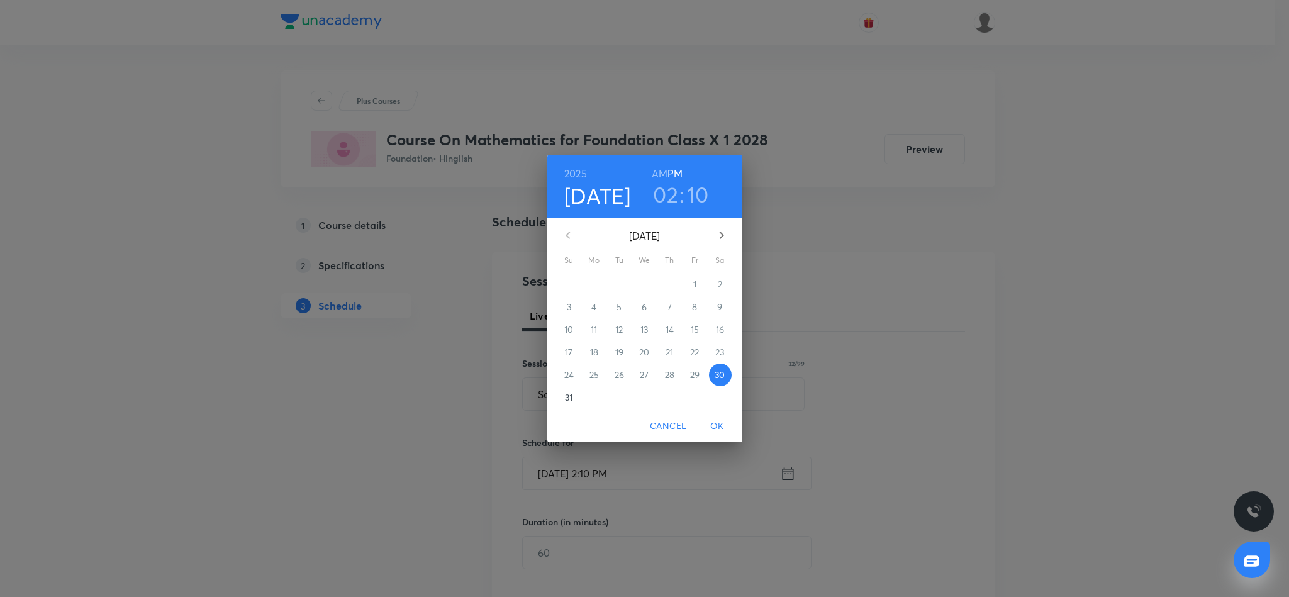
click at [674, 189] on h3 "02" at bounding box center [665, 194] width 25 height 26
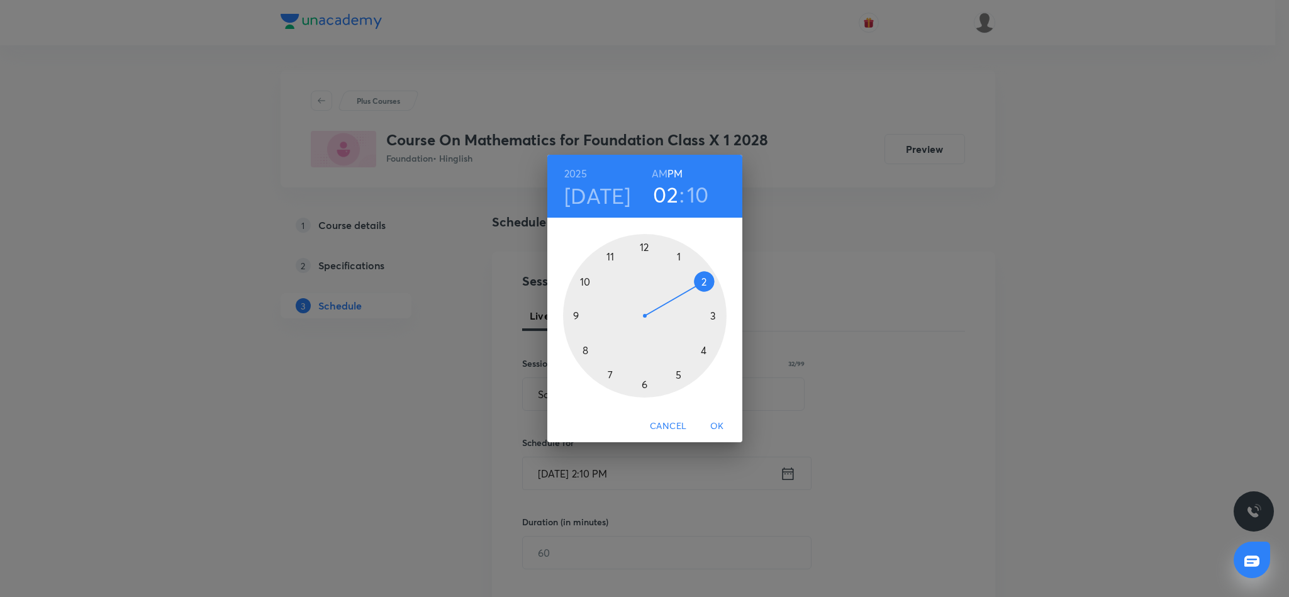
click at [677, 373] on div at bounding box center [645, 316] width 164 height 164
click at [704, 350] on div at bounding box center [645, 316] width 164 height 164
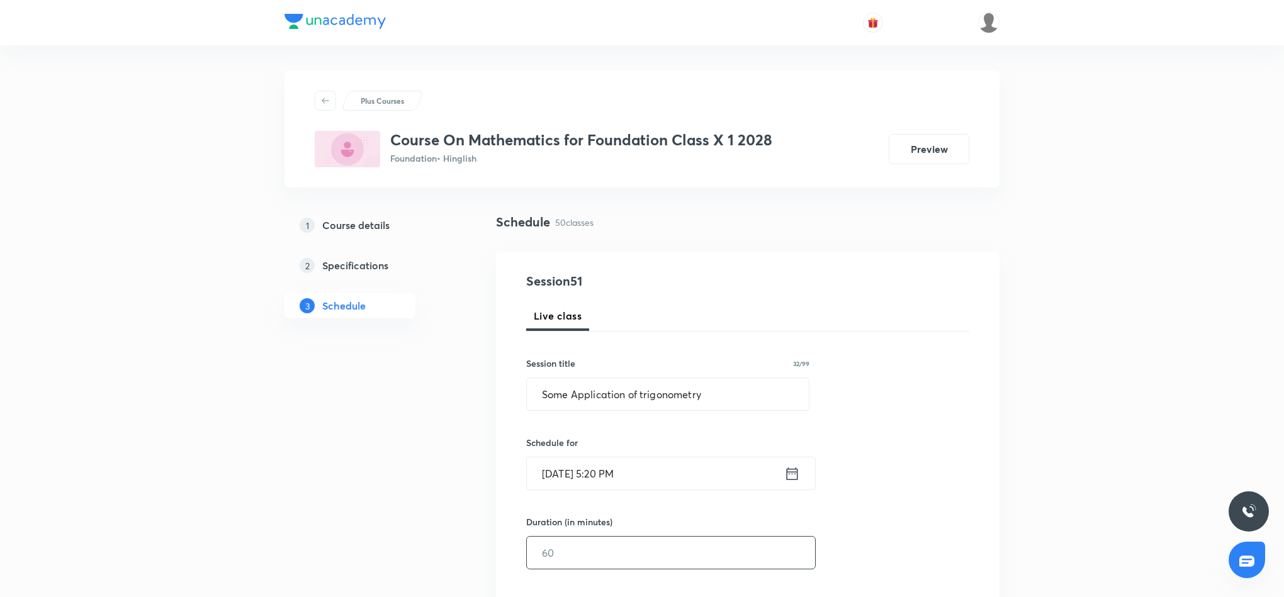
click at [639, 559] on input "text" at bounding box center [671, 553] width 288 height 32
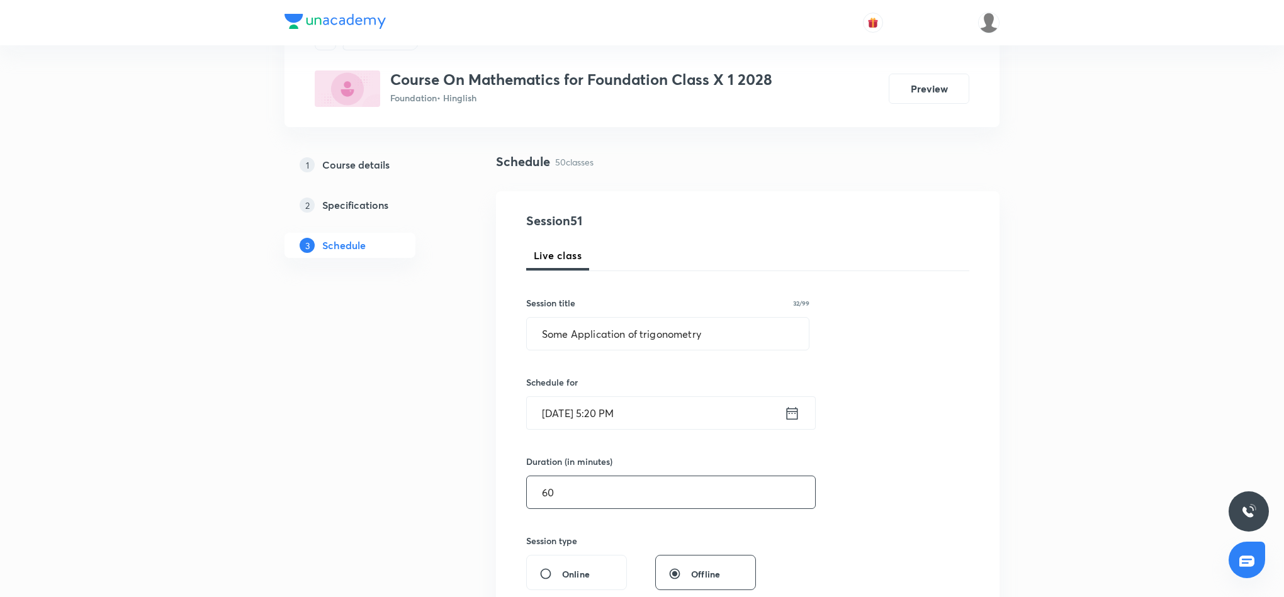
scroll to position [189, 0]
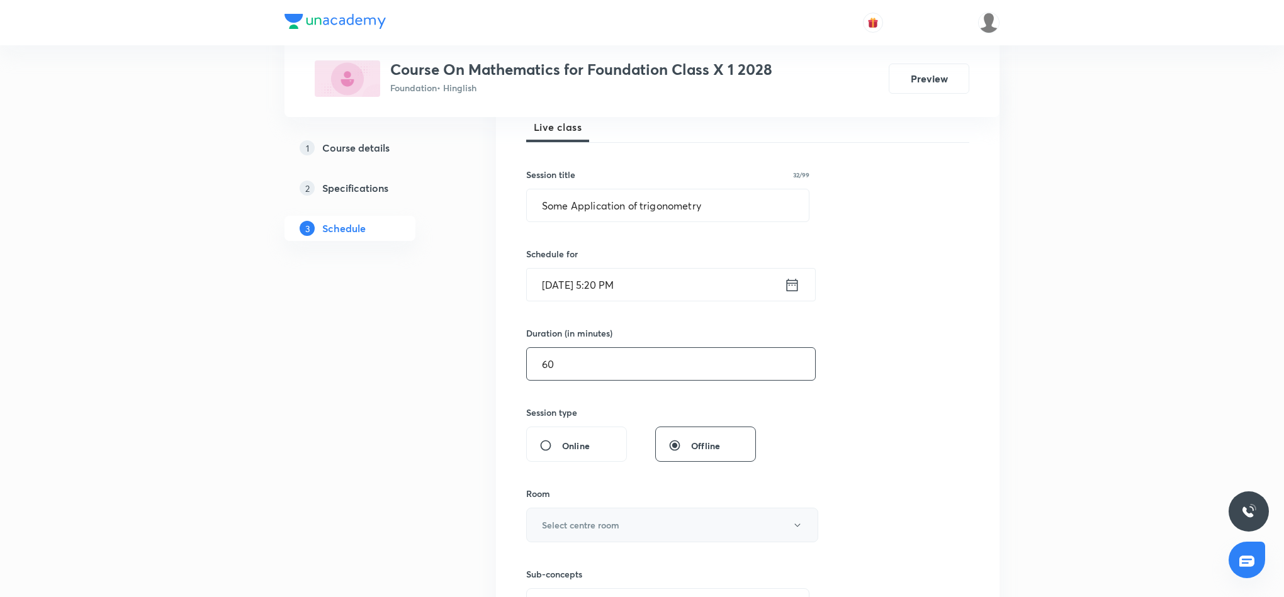
type input "60"
click at [699, 532] on button "Select centre room" at bounding box center [672, 525] width 292 height 35
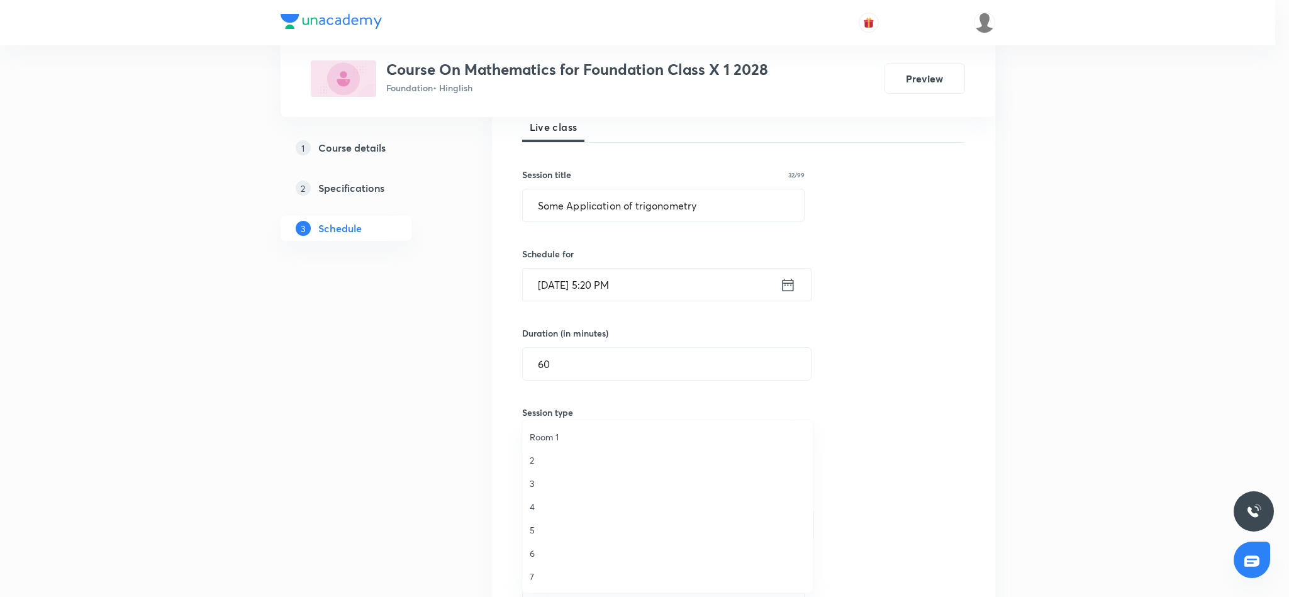
click at [530, 574] on span "7" at bounding box center [668, 576] width 276 height 13
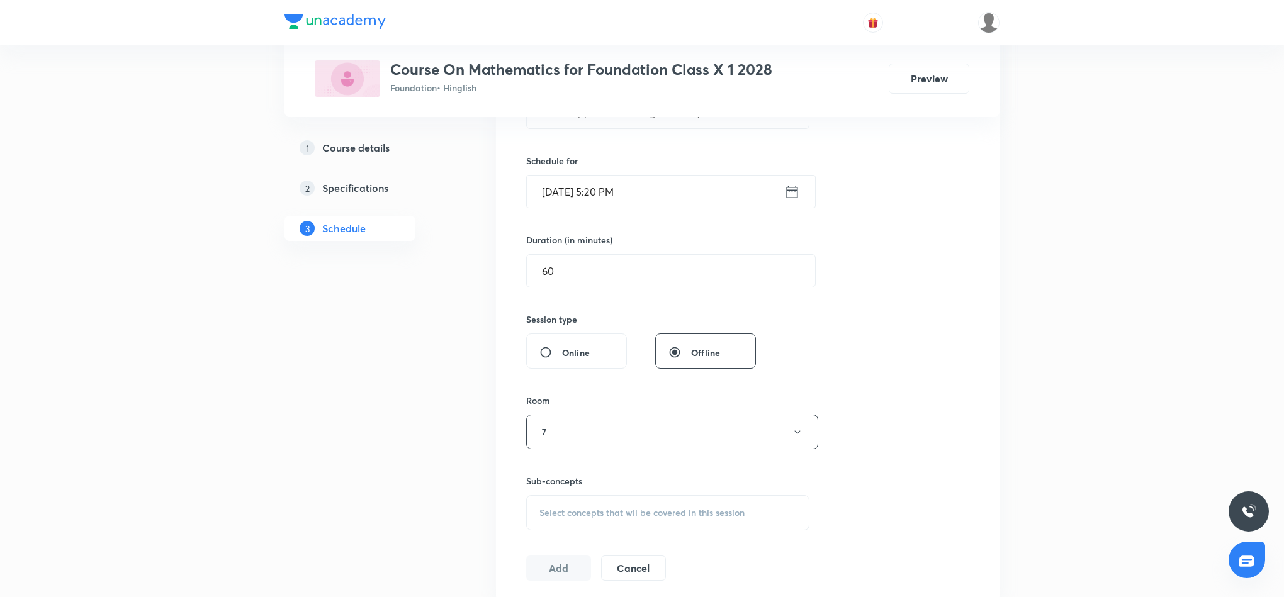
scroll to position [378, 0]
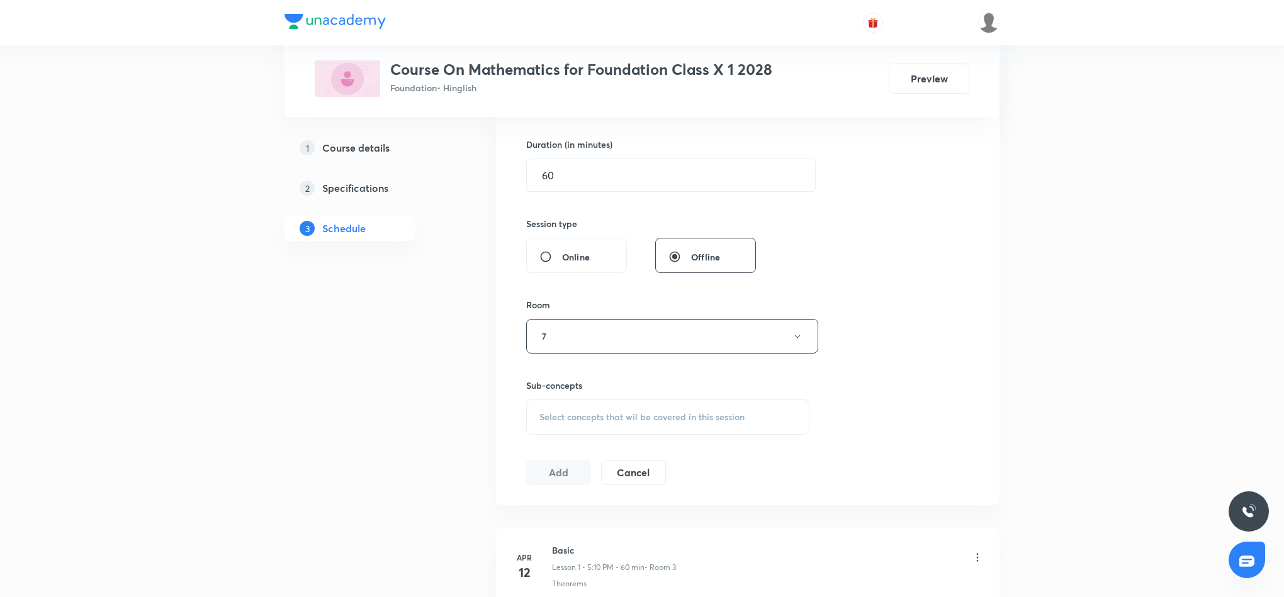
click at [629, 418] on span "Select concepts that wil be covered in this session" at bounding box center [641, 417] width 205 height 10
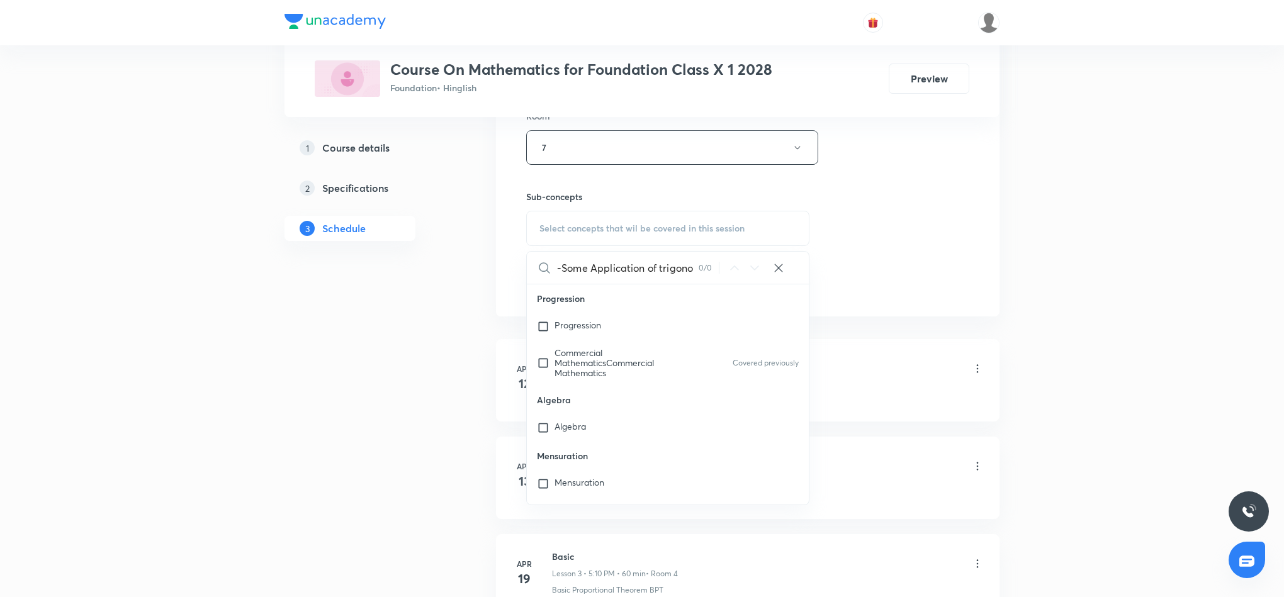
scroll to position [0, 0]
click at [559, 268] on input "-Some Application of" at bounding box center [628, 268] width 142 height 32
type input "S"
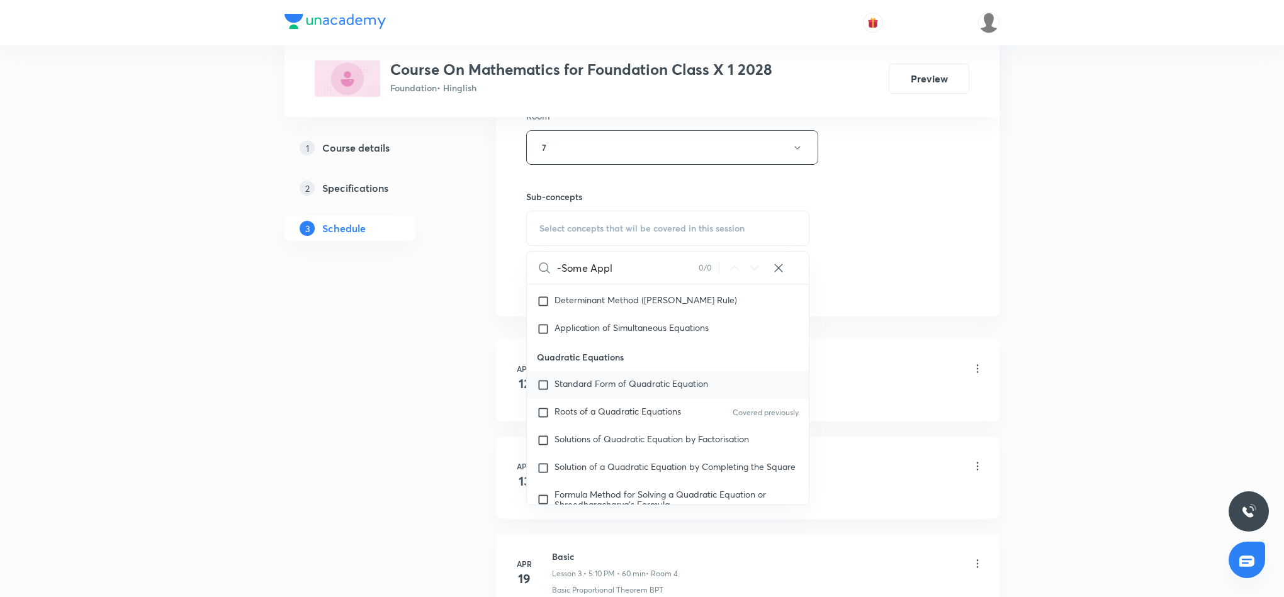
type input "-Some Appl"
click at [617, 389] on span "Standard Form of Quadratic Equation" at bounding box center [631, 384] width 154 height 12
checkbox input "true"
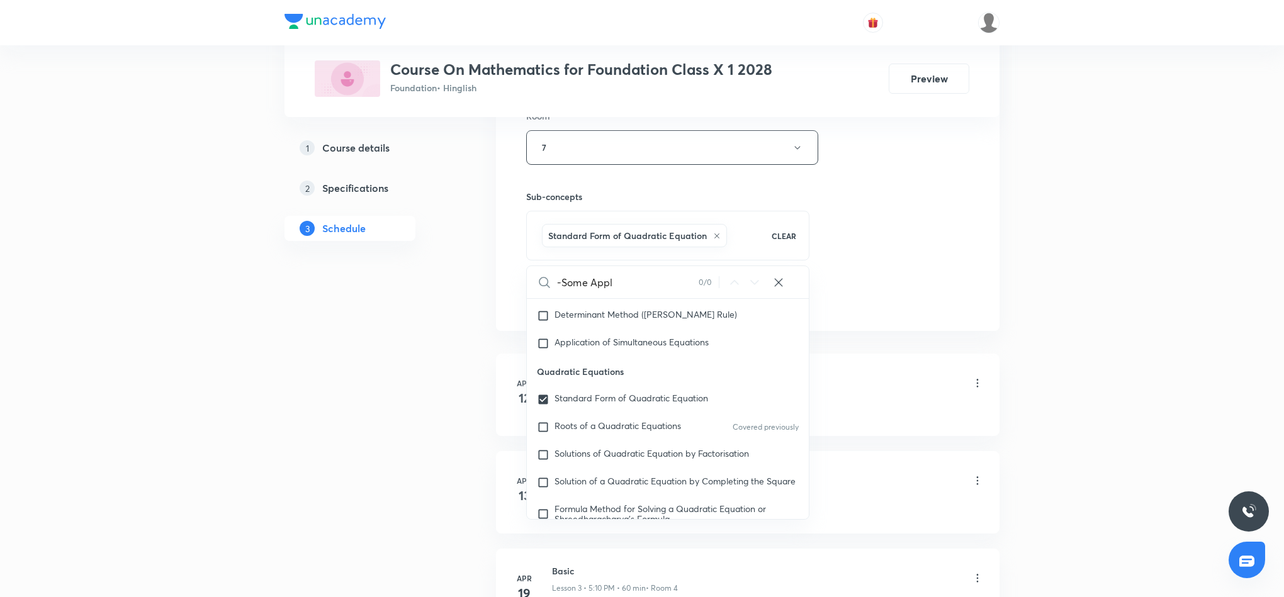
click at [973, 257] on div "Session 51 Live class Session title 32/99 Some Application of trigonometry ​ Sc…" at bounding box center [747, 8] width 503 height 646
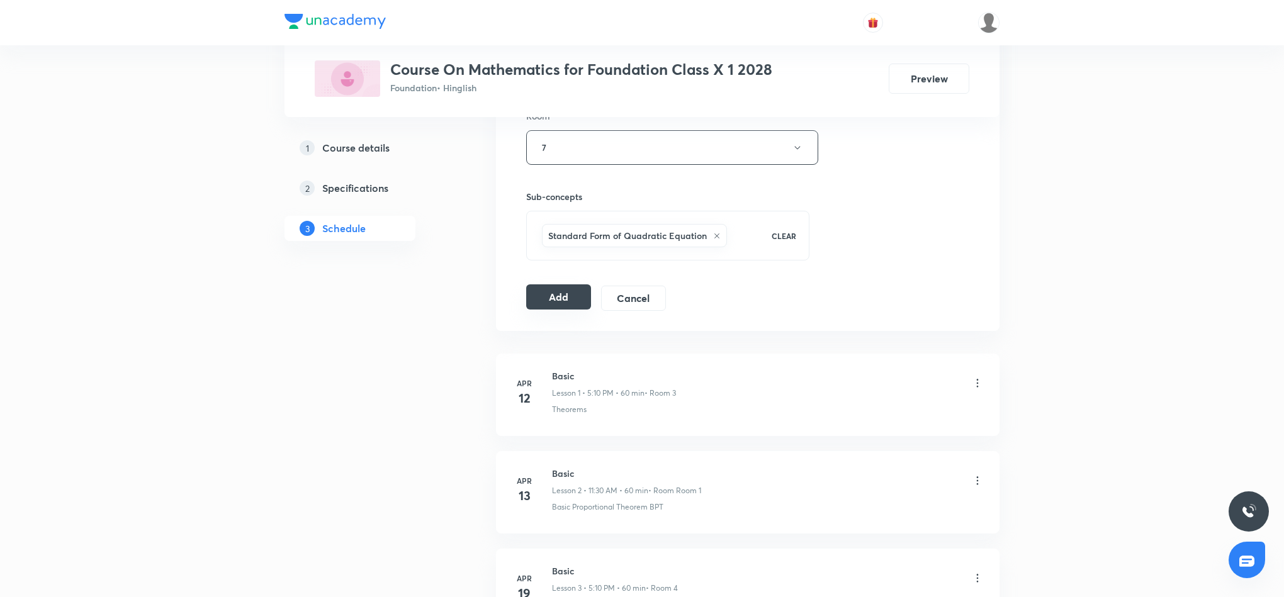
click at [544, 293] on button "Add" at bounding box center [558, 296] width 65 height 25
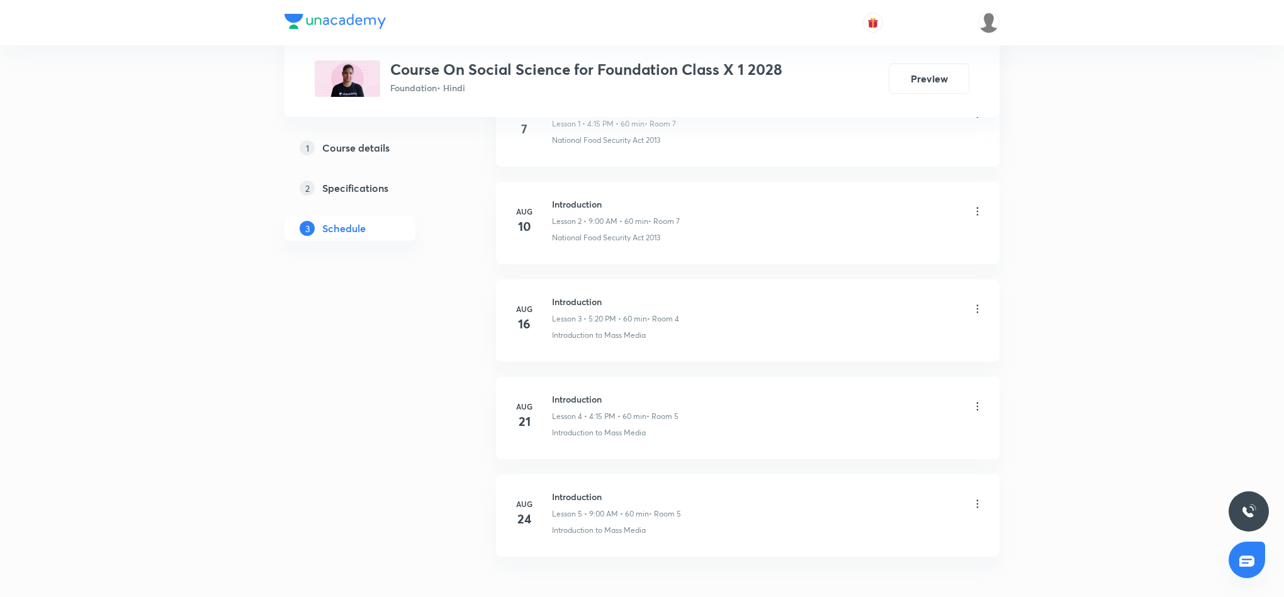
scroll to position [904, 0]
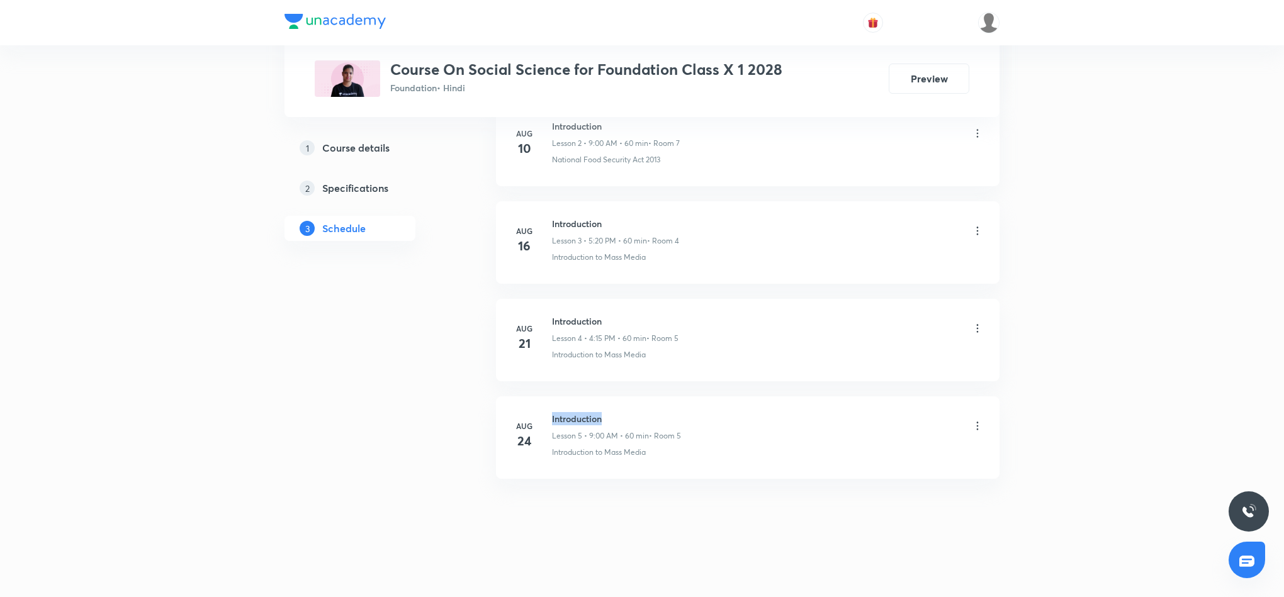
drag, startPoint x: 551, startPoint y: 417, endPoint x: 610, endPoint y: 417, distance: 59.2
click at [610, 417] on h6 "Introduction" at bounding box center [616, 418] width 129 height 13
copy h6 "Introduction"
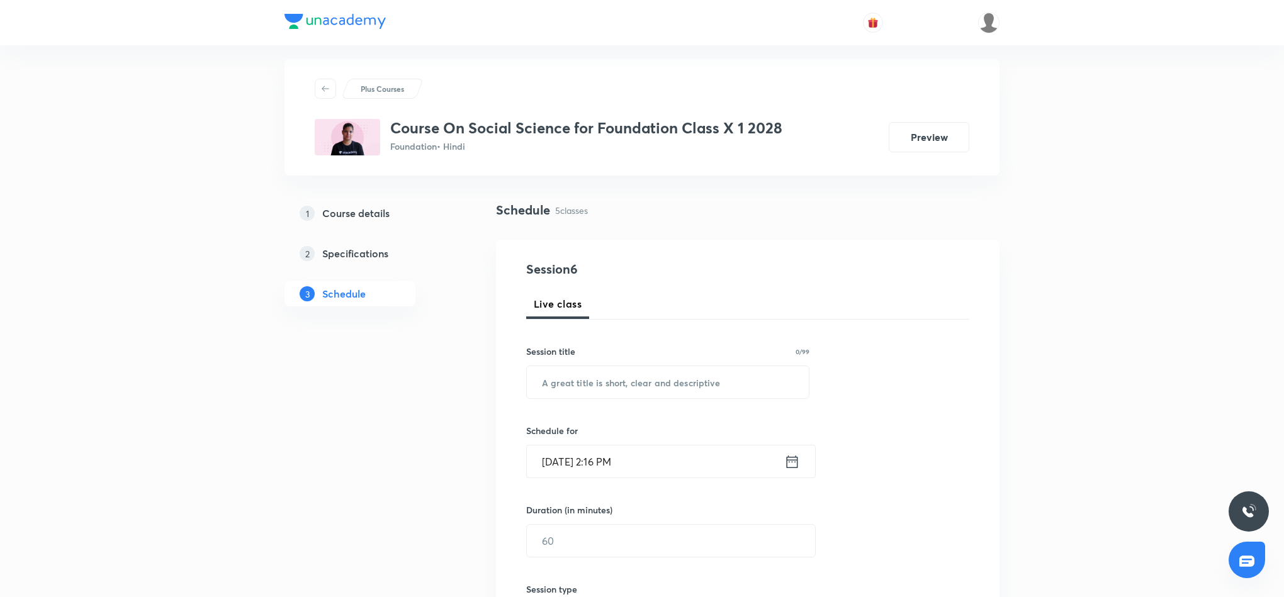
scroll to position [0, 0]
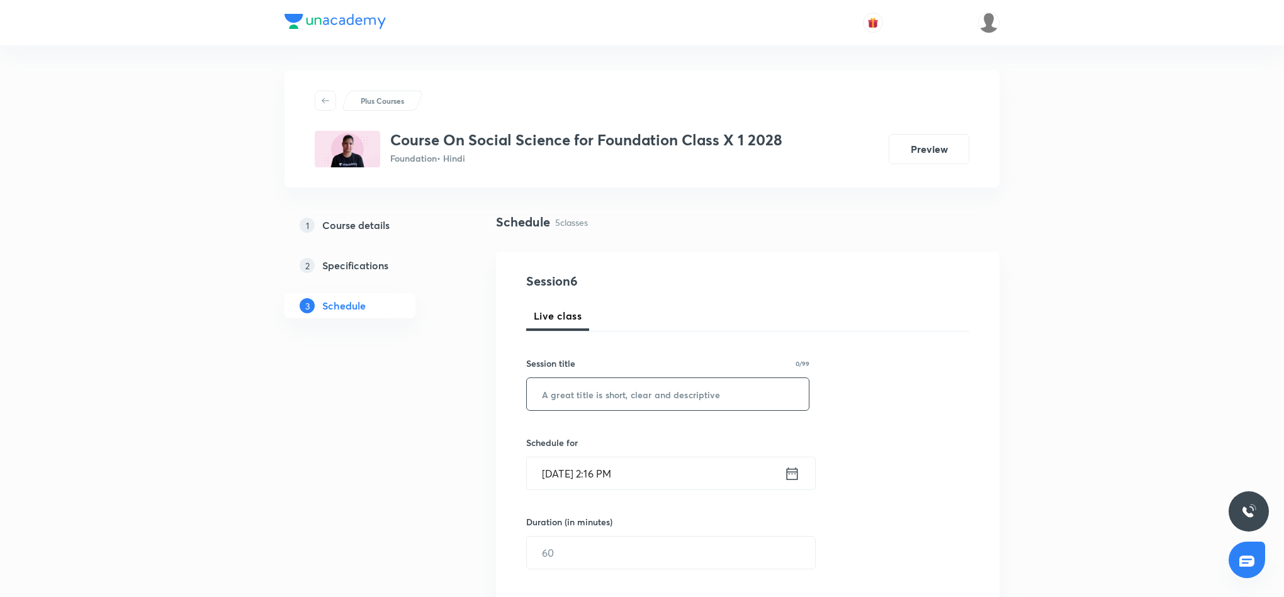
click at [682, 391] on input "text" at bounding box center [668, 394] width 282 height 32
paste input "Introduction"
type input "Introduction 6"
click at [787, 472] on icon at bounding box center [792, 474] width 16 height 18
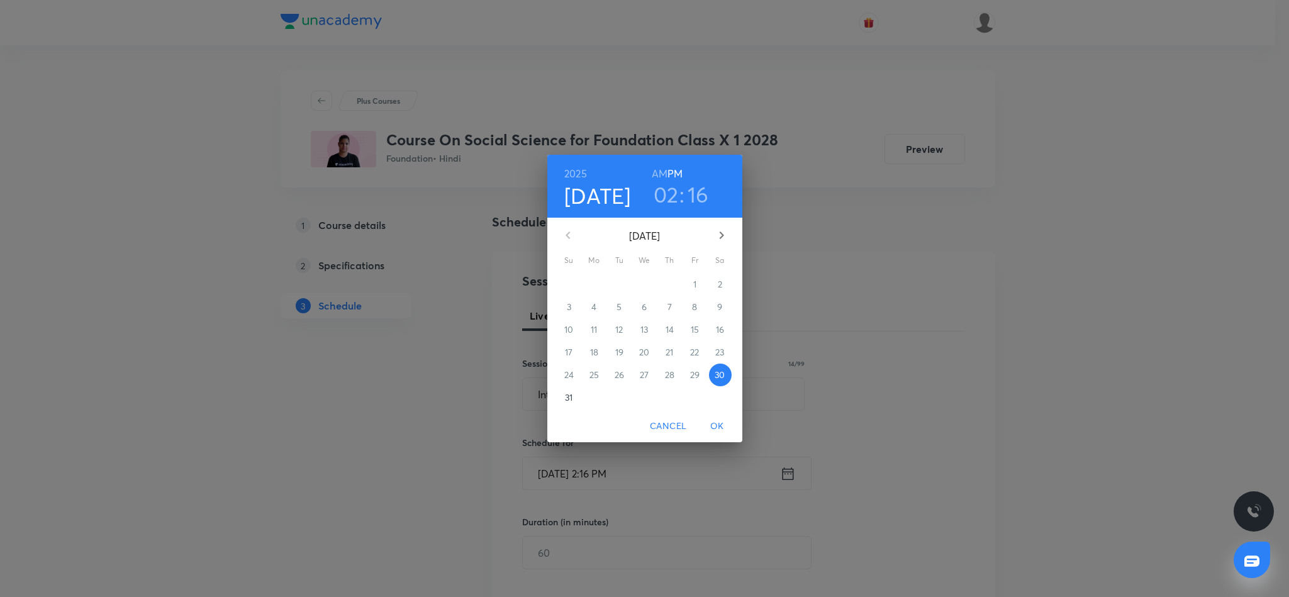
click at [672, 199] on h3 "02" at bounding box center [666, 194] width 25 height 26
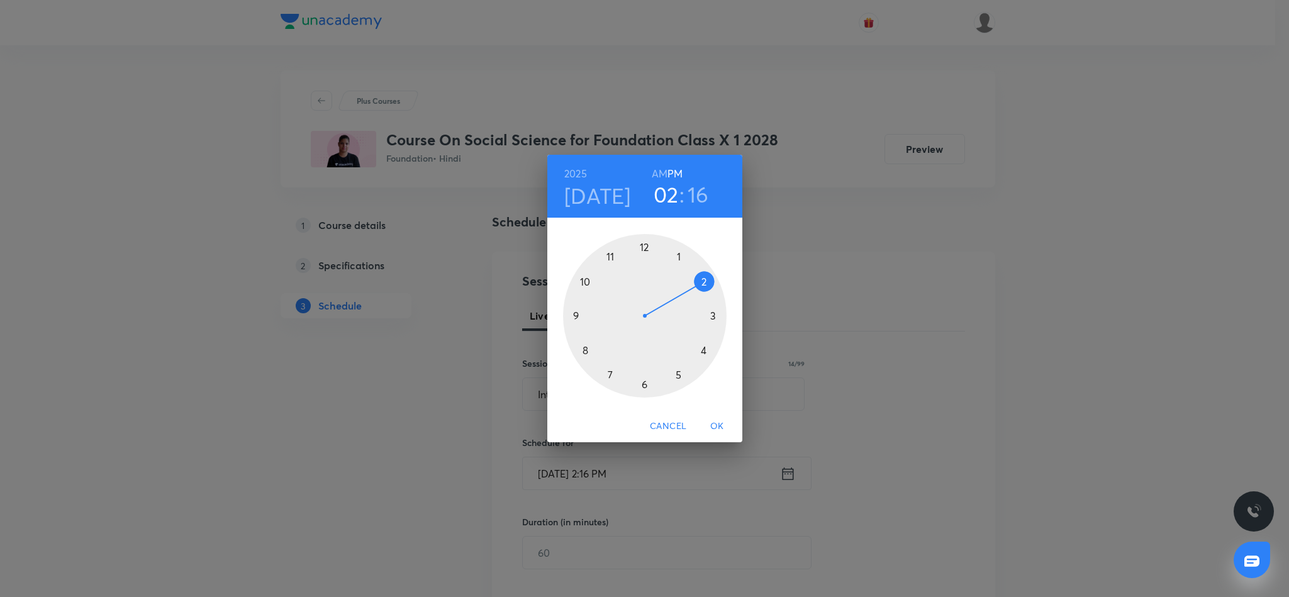
click at [644, 385] on div at bounding box center [645, 316] width 164 height 164
click at [644, 387] on div at bounding box center [645, 316] width 164 height 164
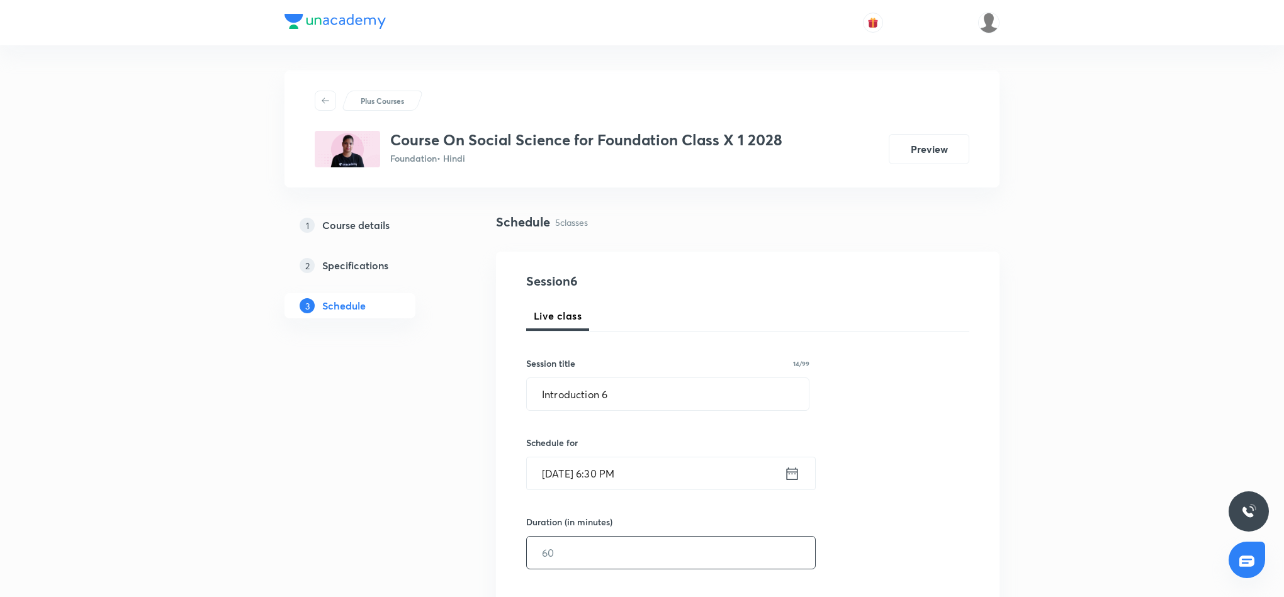
click at [612, 555] on input "text" at bounding box center [671, 553] width 288 height 32
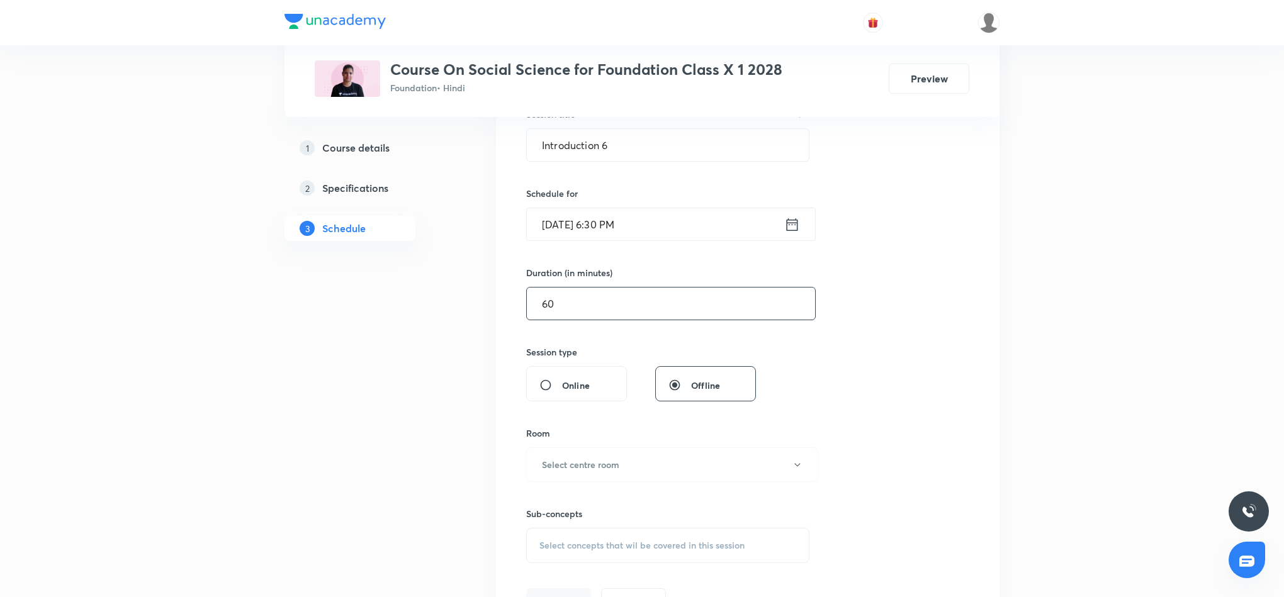
scroll to position [283, 0]
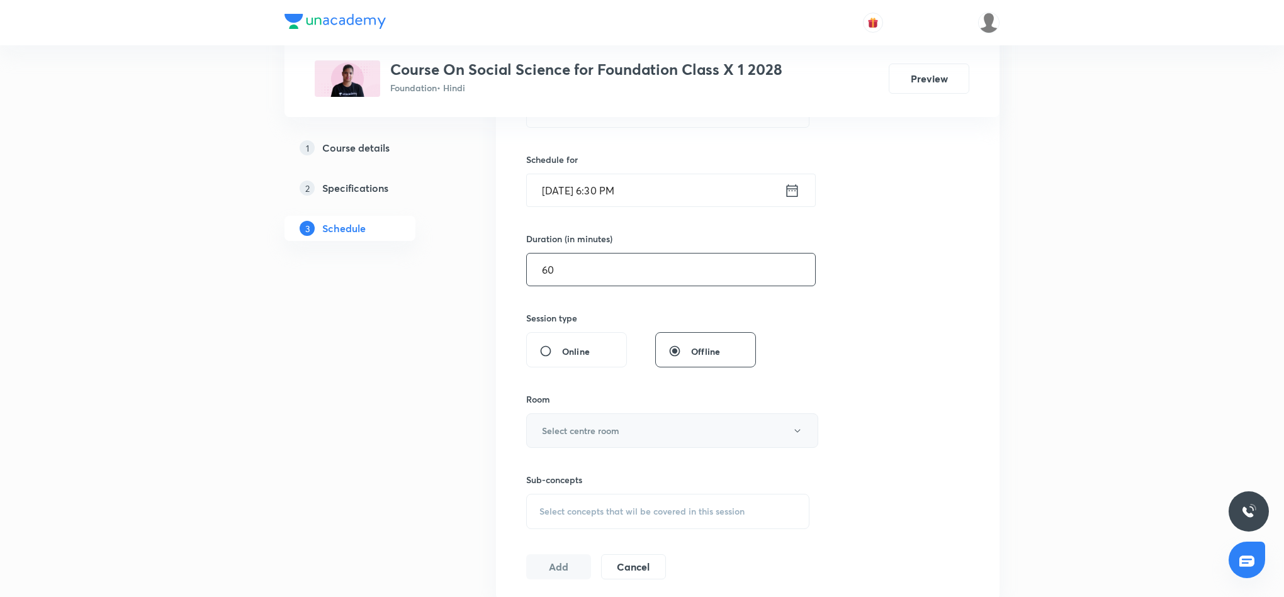
type input "60"
click at [665, 432] on button "Select centre room" at bounding box center [672, 430] width 292 height 35
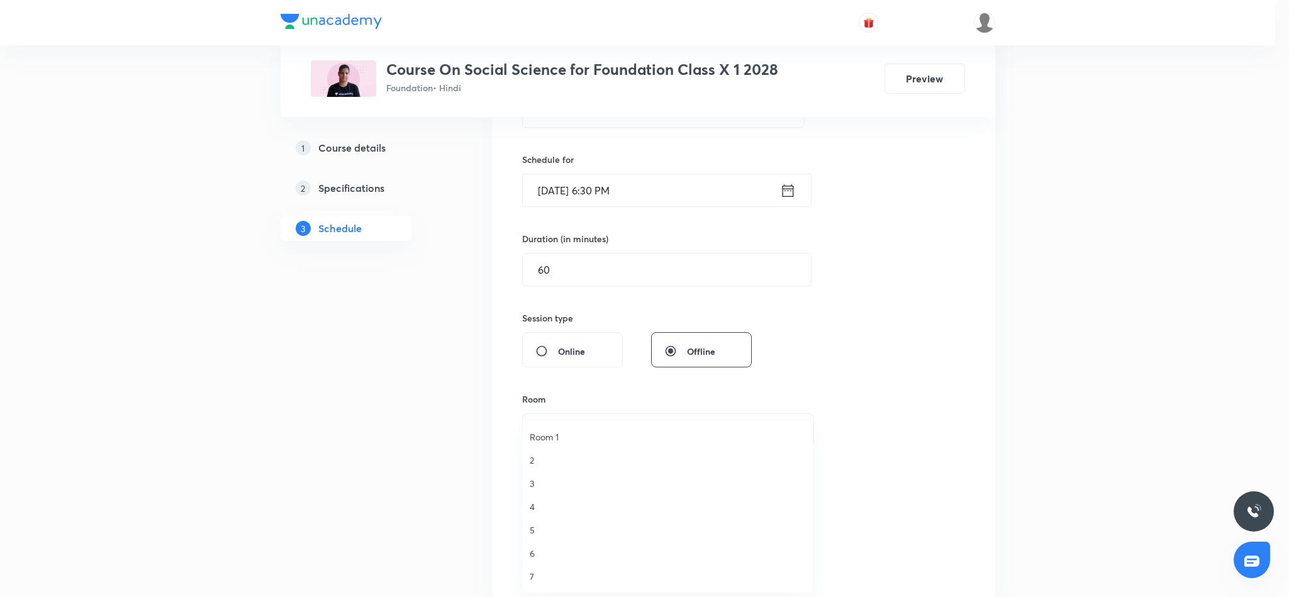
click at [532, 575] on span "7" at bounding box center [668, 576] width 276 height 13
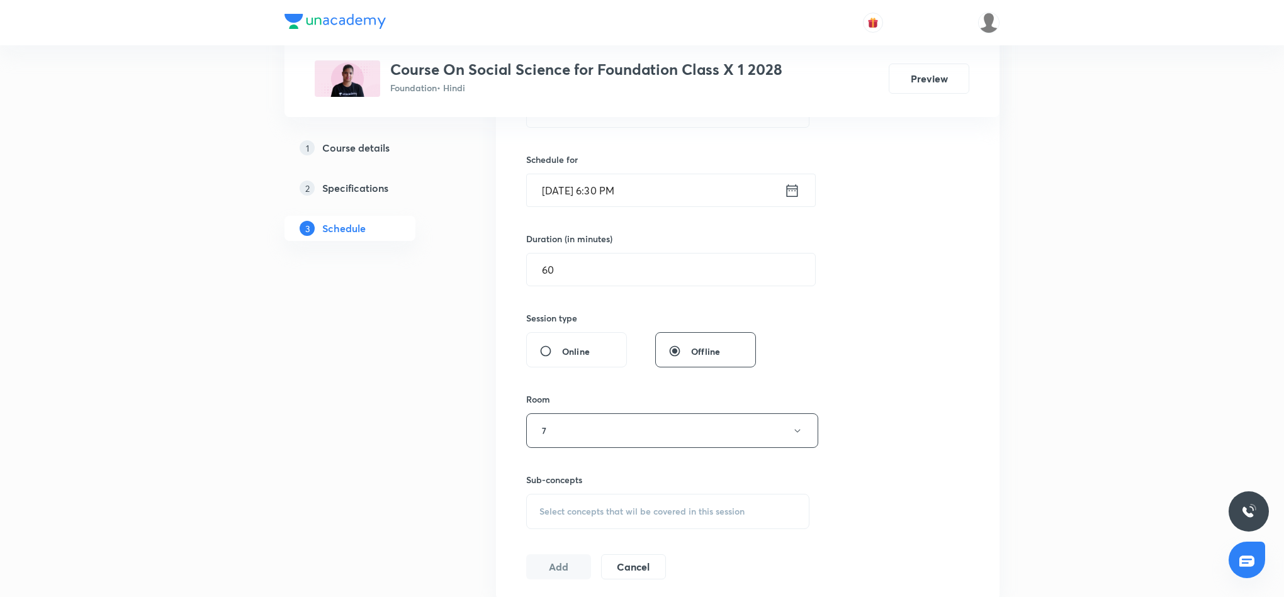
click at [597, 514] on span "Select concepts that wil be covered in this session" at bounding box center [641, 512] width 205 height 10
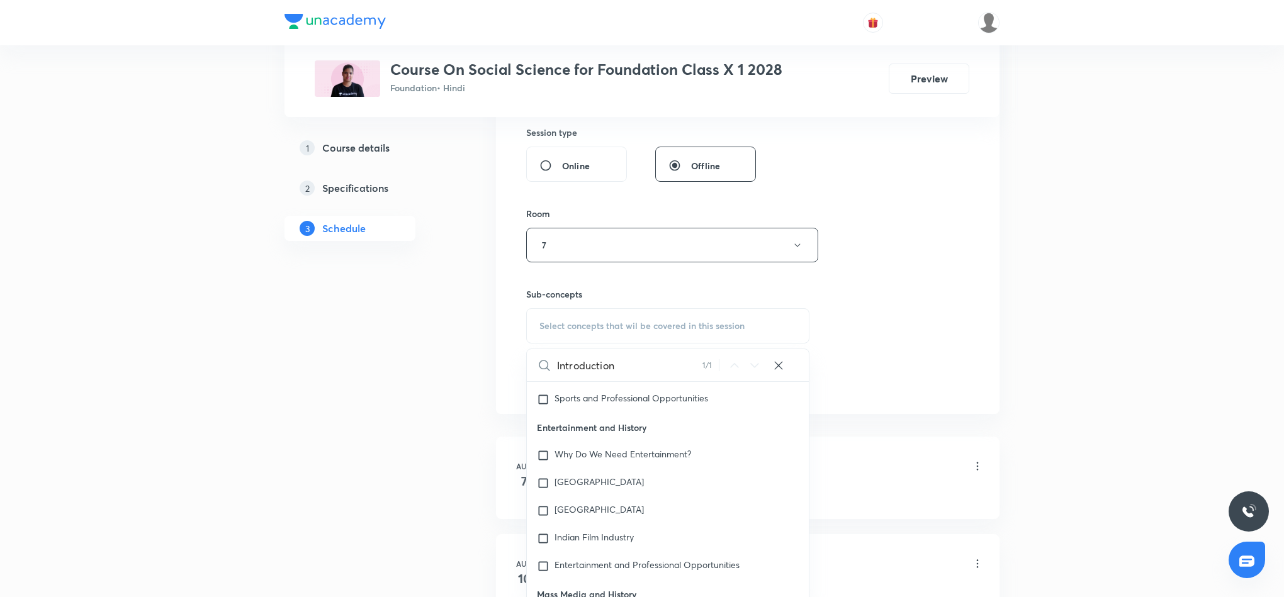
scroll to position [472, 0]
type input "Introduction"
checkbox input "true"
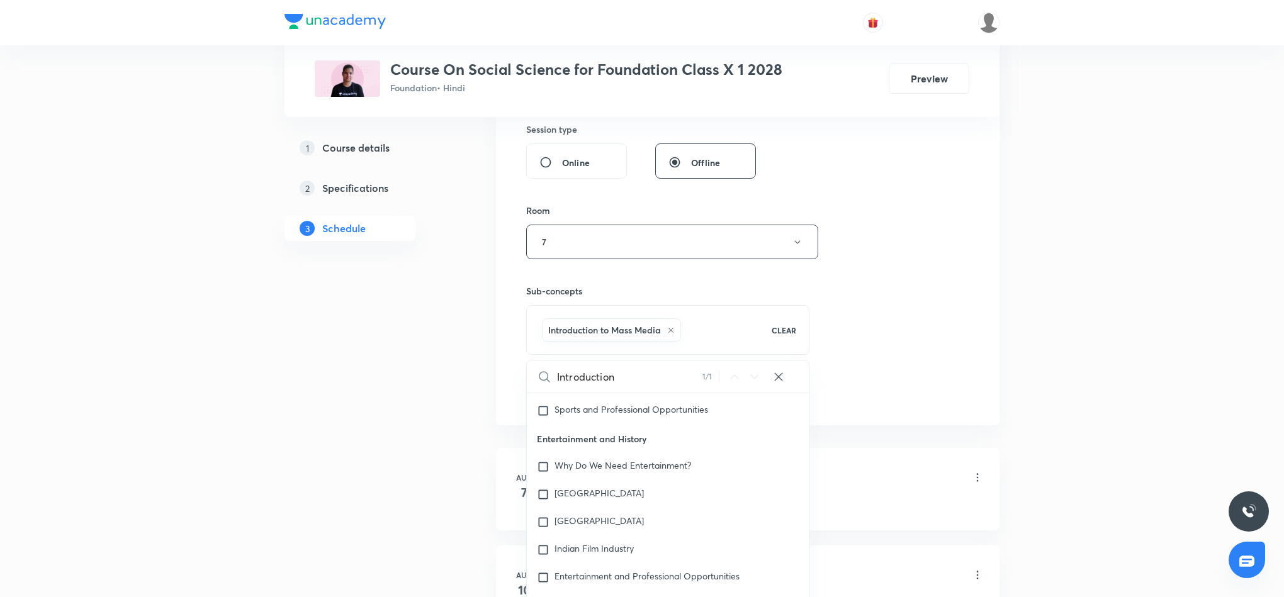
click at [942, 320] on div "Session 6 Live class Session title 14/99 Introduction 6 ​ Schedule for [DATE] 6…" at bounding box center [747, 102] width 443 height 605
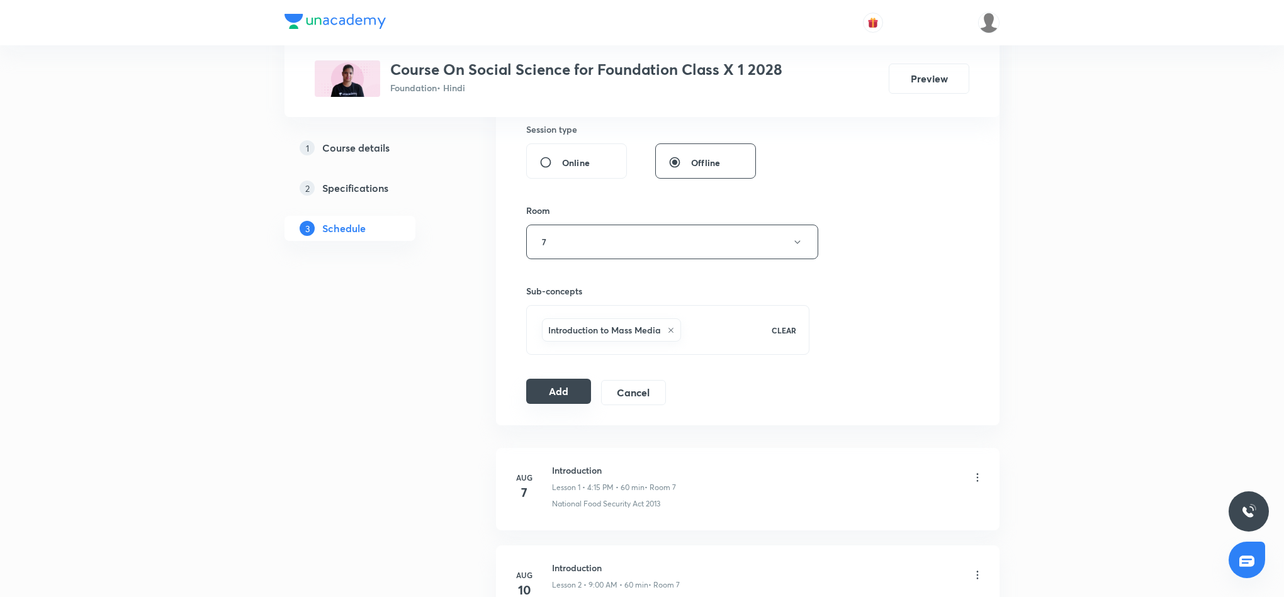
click at [563, 393] on button "Add" at bounding box center [558, 391] width 65 height 25
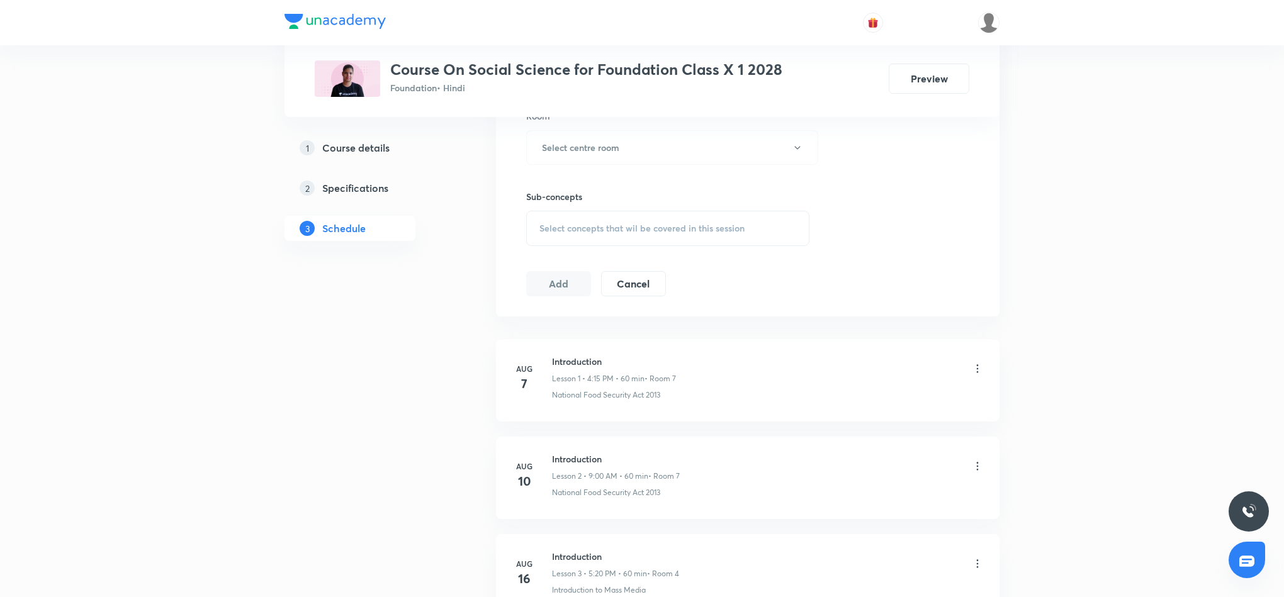
scroll to position [293, 0]
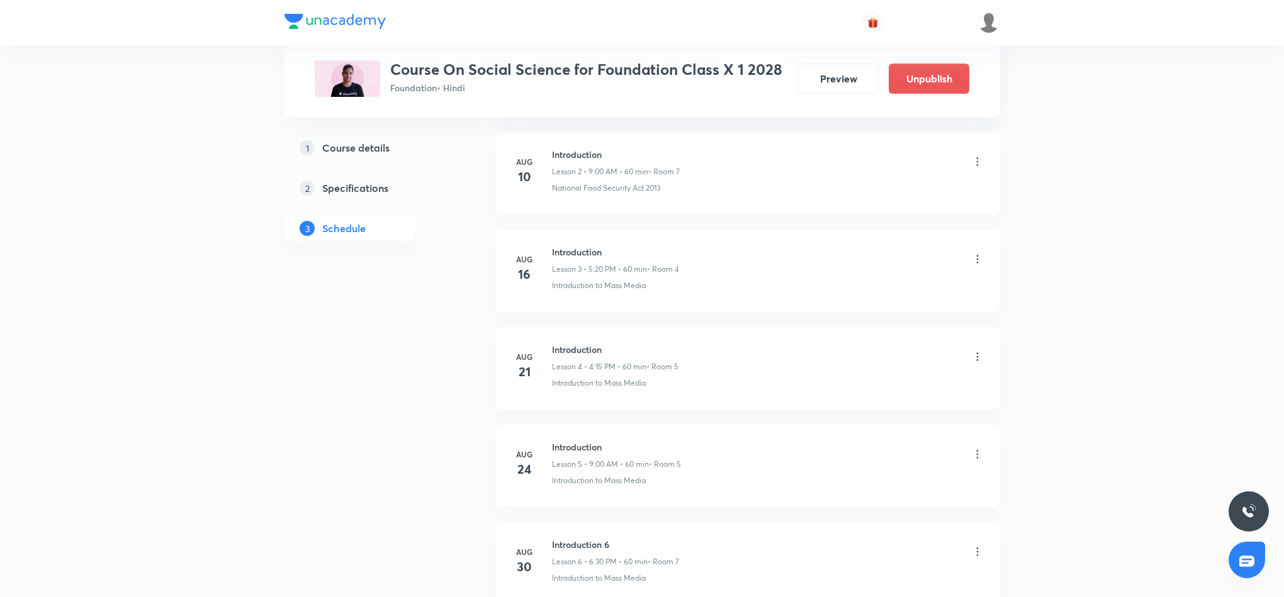
click at [1125, 284] on div "Plus Courses Course On Social Science for Foundation Class X 1 2028 Foundation …" at bounding box center [642, 215] width 1284 height 1016
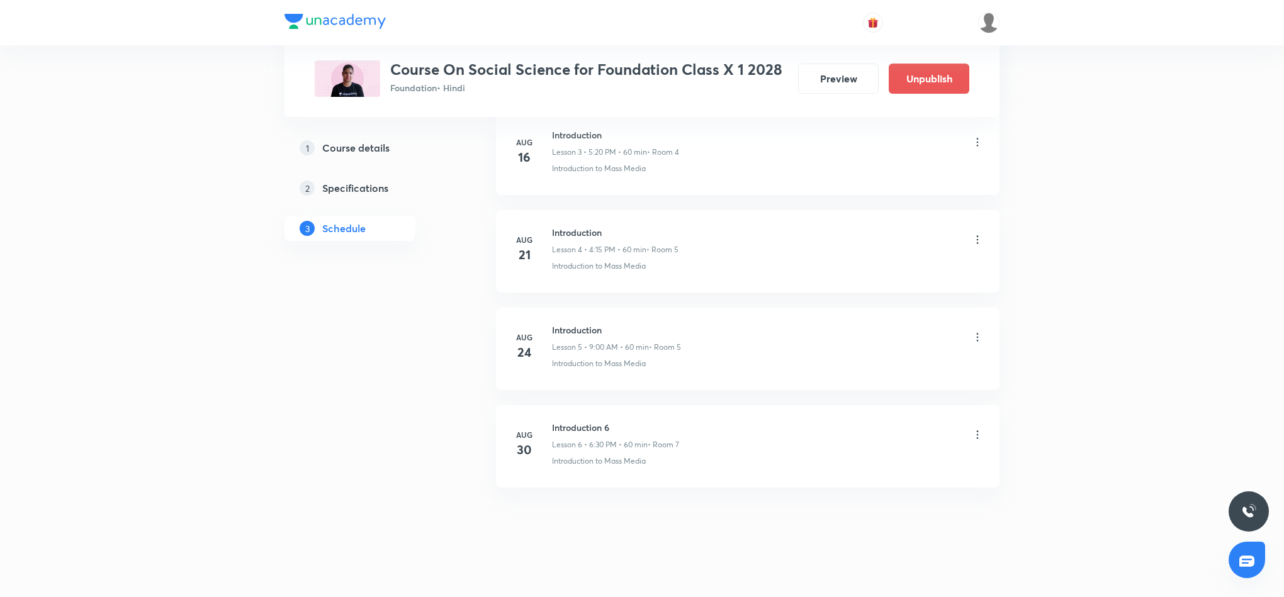
scroll to position [422, 0]
